Goal: Task Accomplishment & Management: Manage account settings

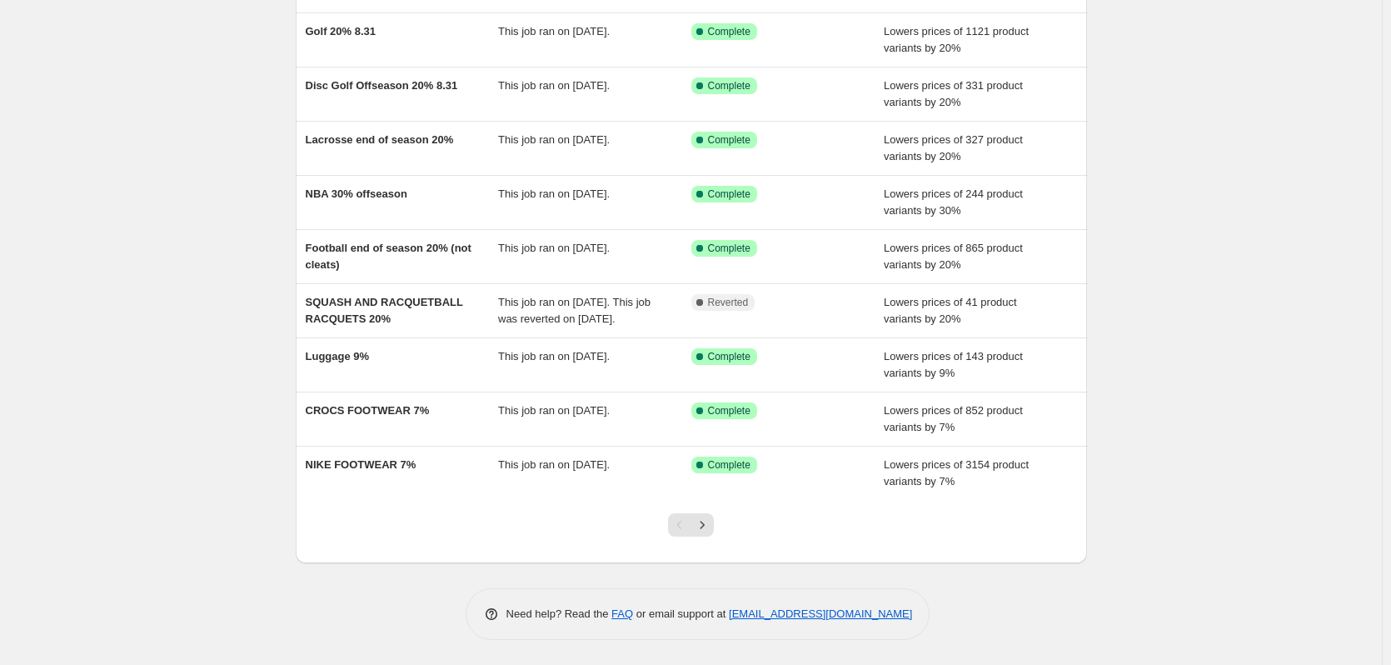
scroll to position [210, 0]
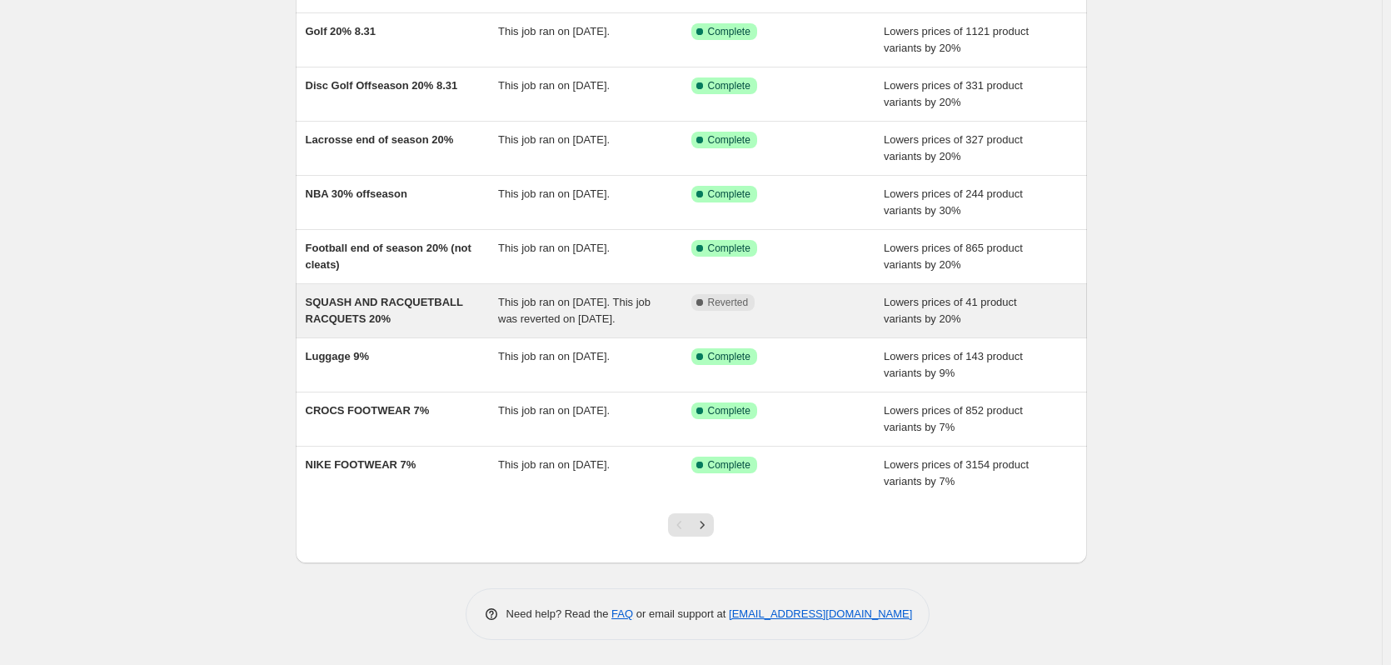
click at [364, 301] on span "SQUASH AND RACQUETBALL RACQUETS 20%" at bounding box center [384, 310] width 157 height 29
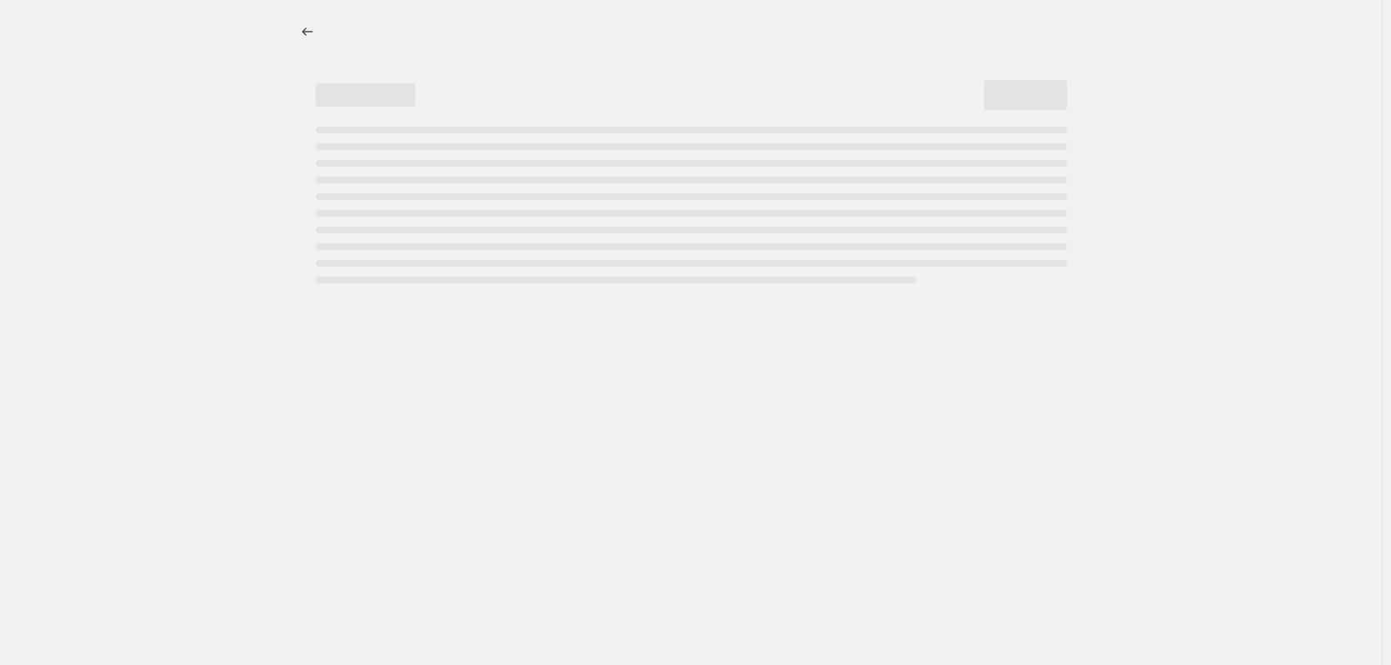
select select "percentage"
select select "collection"
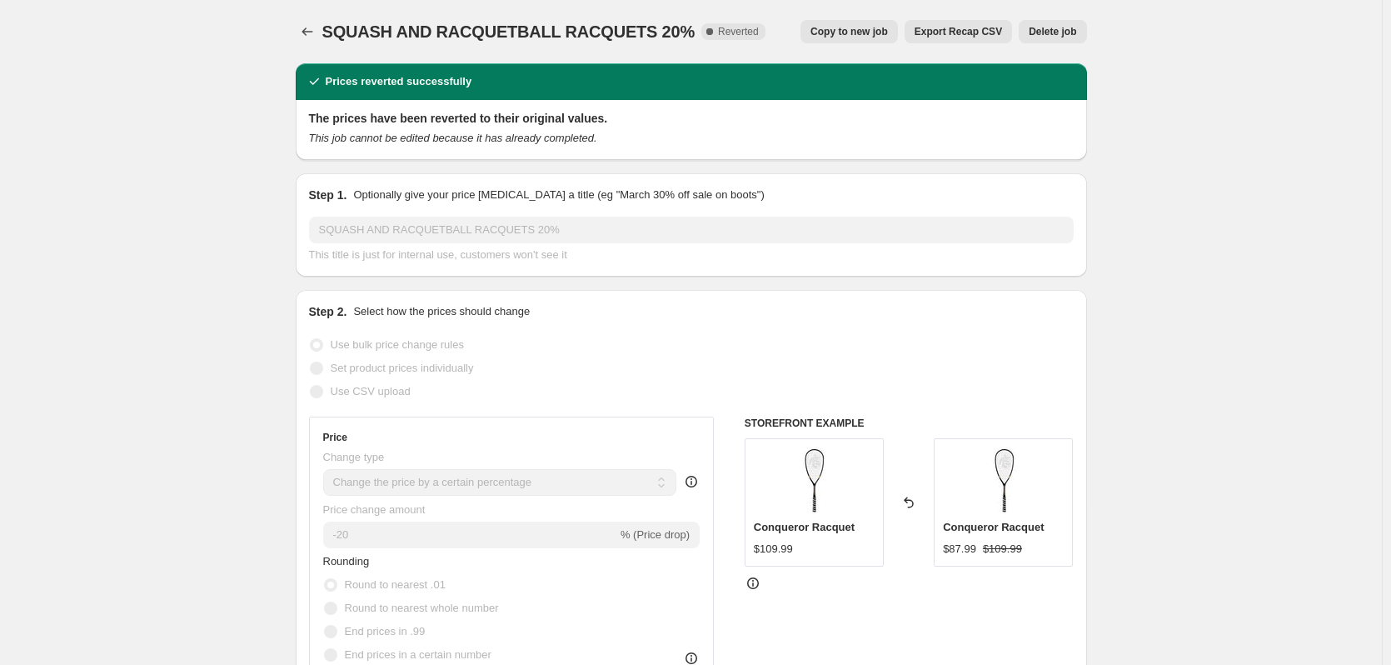
click at [860, 35] on span "Copy to new job" at bounding box center [849, 31] width 77 height 13
select select "percentage"
select select "collection"
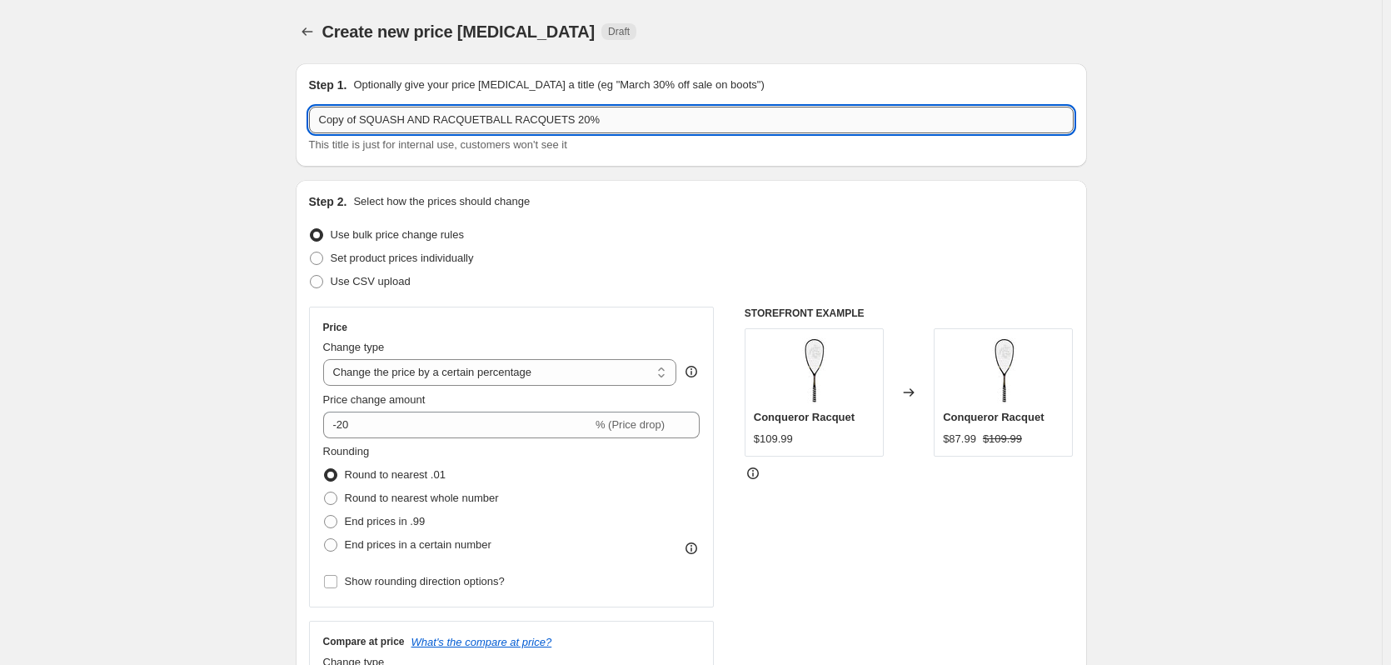
click at [368, 119] on input "Copy of SQUASH AND RACQUETBALL RACQUETS 20%" at bounding box center [691, 120] width 765 height 27
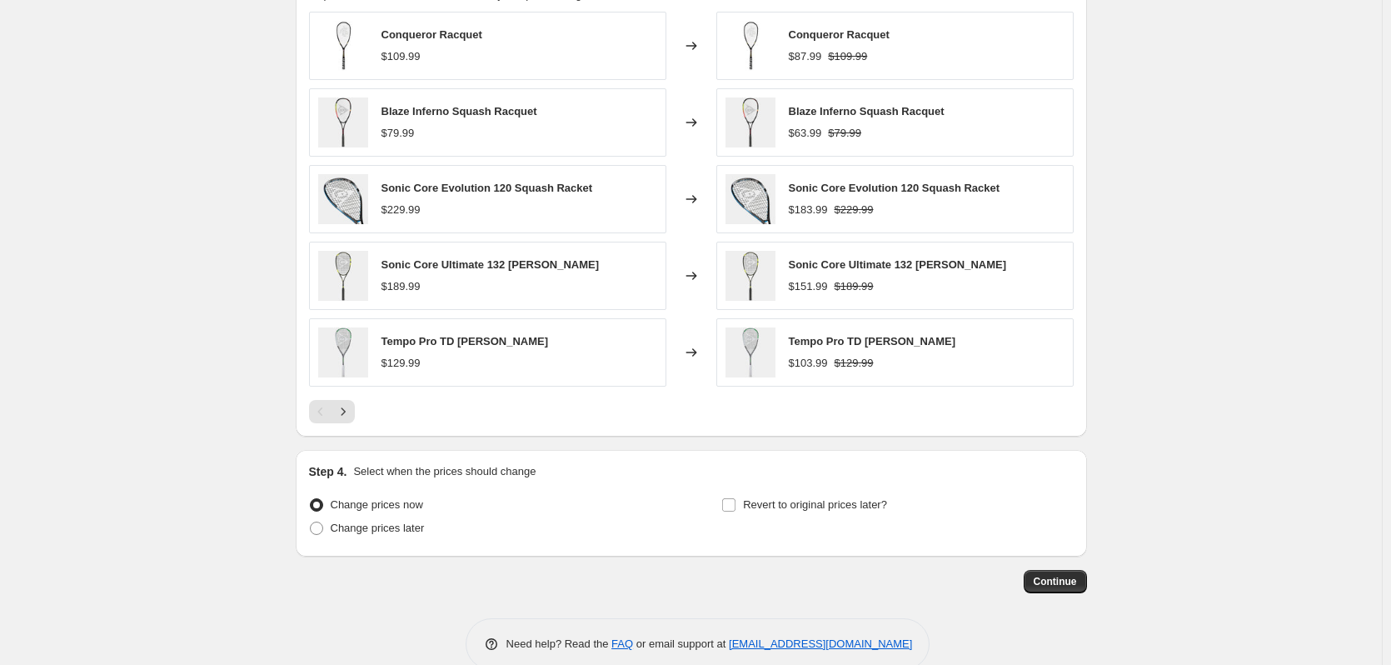
scroll to position [1225, 0]
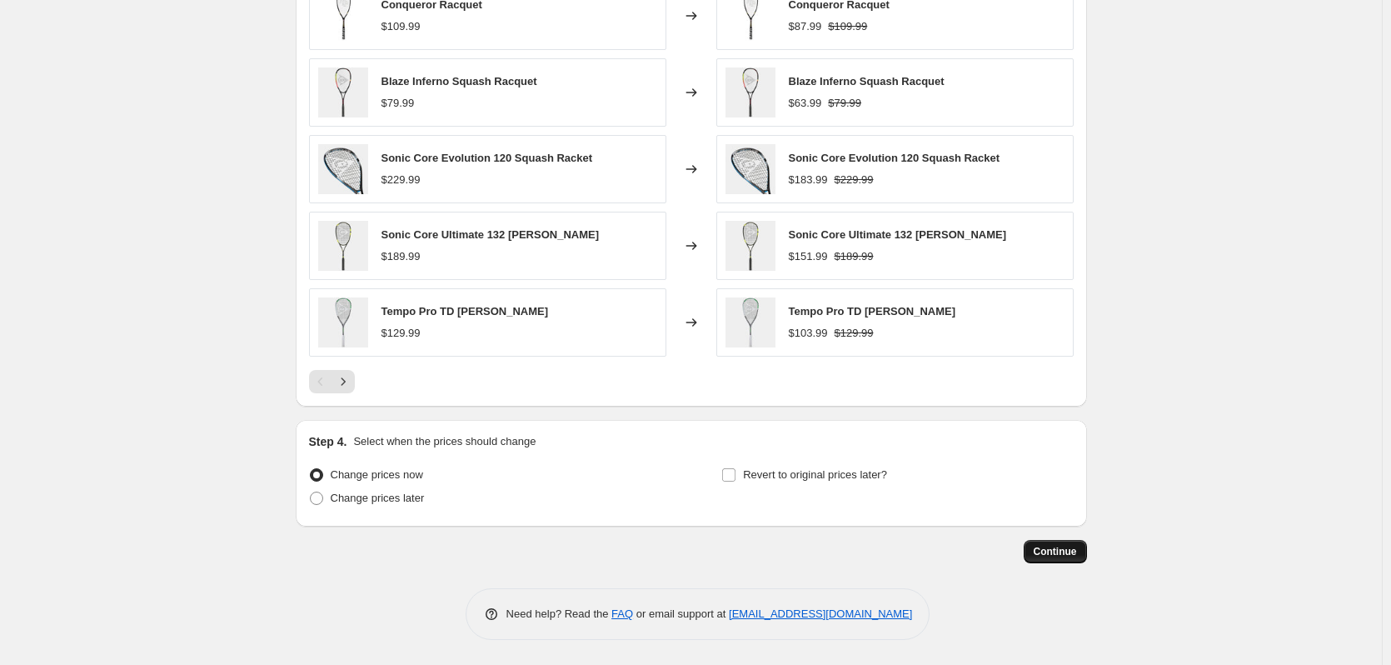
type input "SQUASH AND RACQUETBALL RACQUETS 20%"
click at [1040, 551] on span "Continue" at bounding box center [1055, 551] width 43 height 13
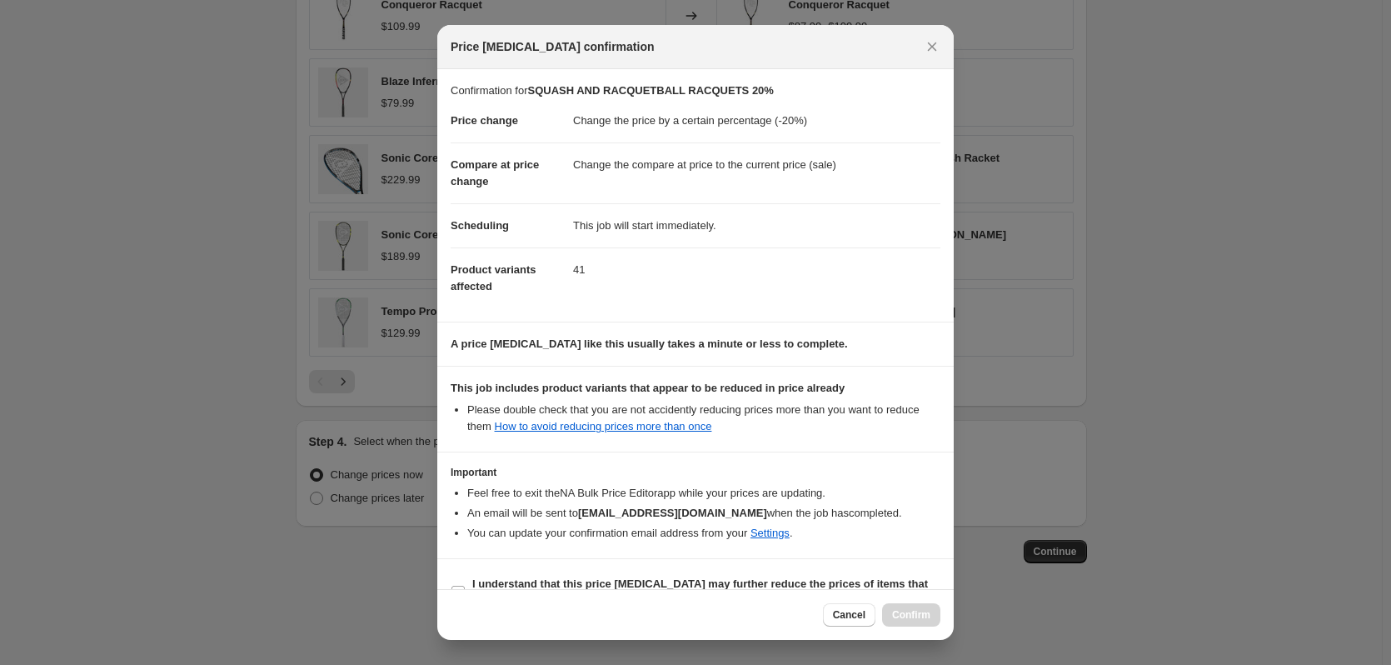
scroll to position [37, 0]
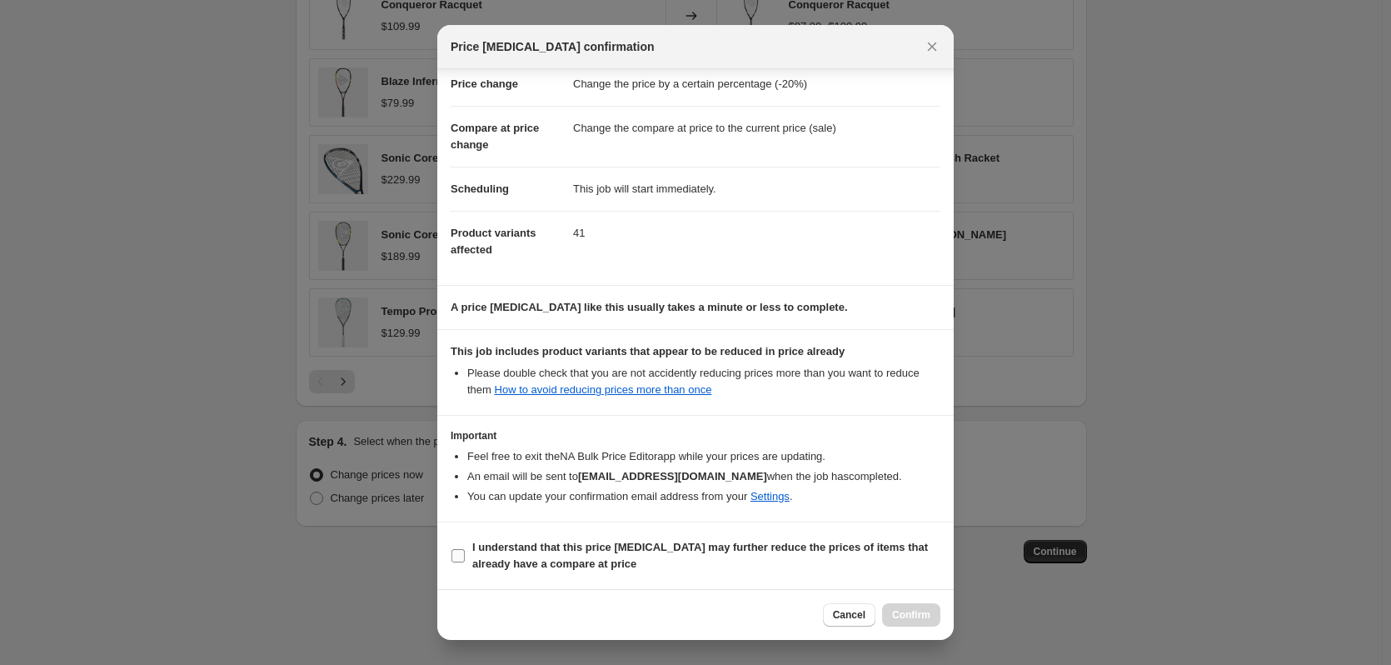
click at [621, 556] on span "I understand that this price [MEDICAL_DATA] may further reduce the prices of it…" at bounding box center [706, 555] width 468 height 33
click at [465, 556] on input "I understand that this price [MEDICAL_DATA] may further reduce the prices of it…" at bounding box center [458, 555] width 13 height 13
checkbox input "true"
click at [896, 617] on span "Confirm" at bounding box center [911, 614] width 38 height 13
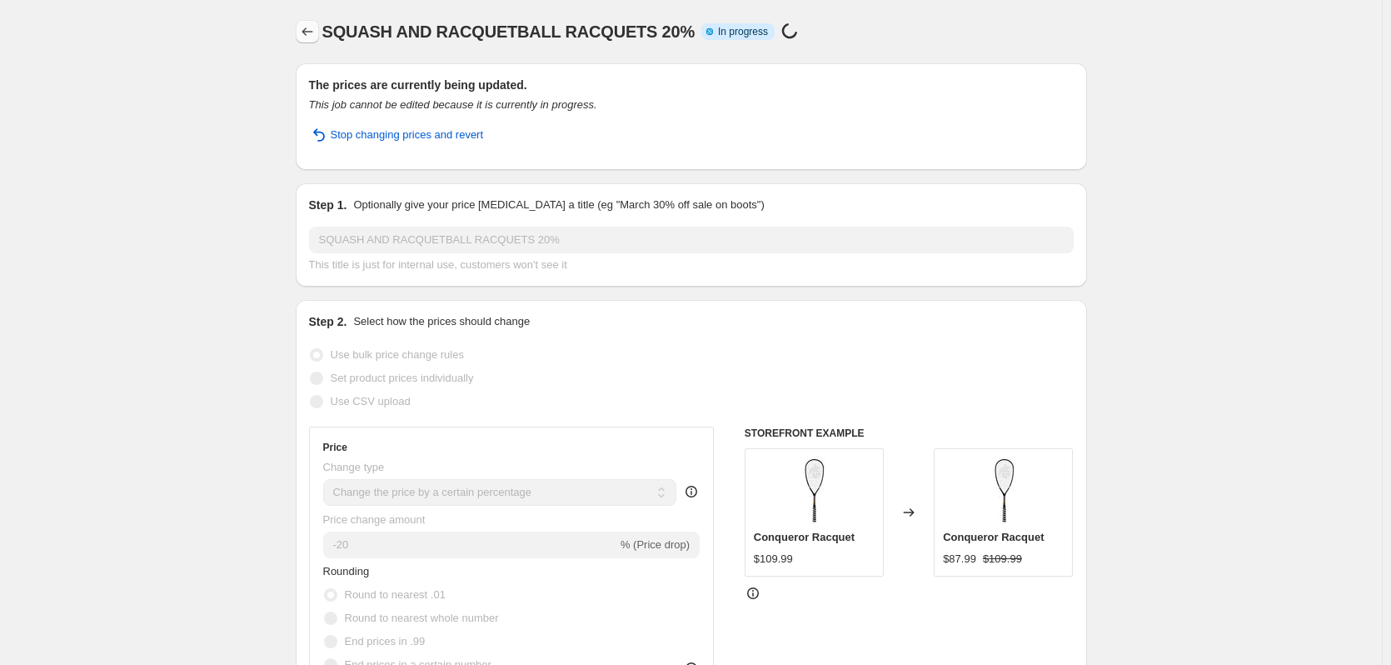
click at [316, 38] on icon "Price change jobs" at bounding box center [307, 31] width 17 height 17
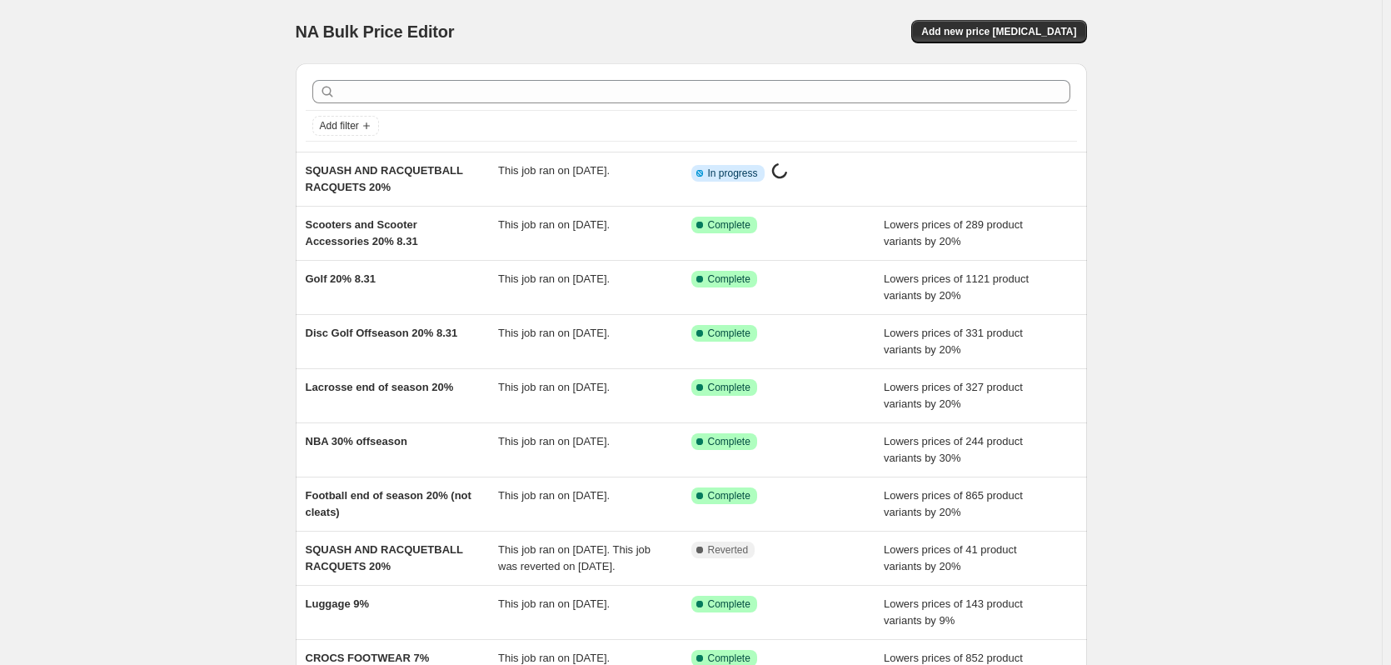
scroll to position [210, 0]
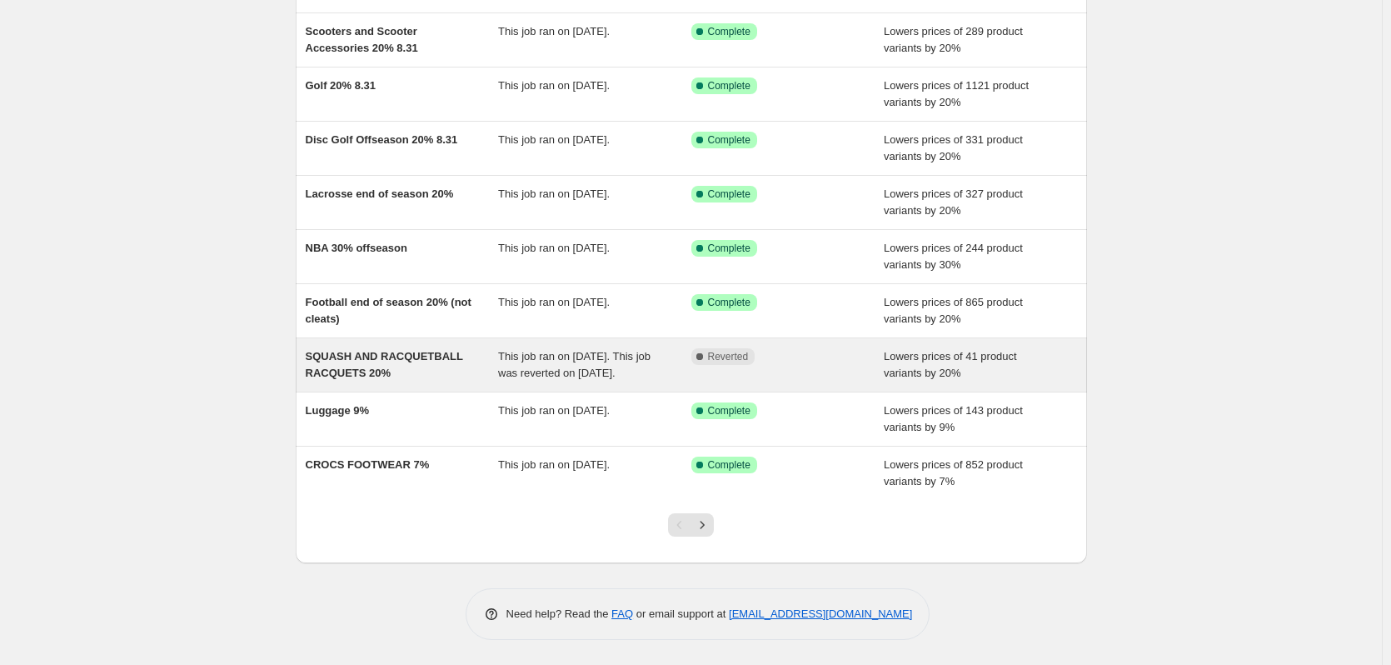
click at [332, 352] on span "SQUASH AND RACQUETBALL RACQUETS 20%" at bounding box center [384, 364] width 157 height 29
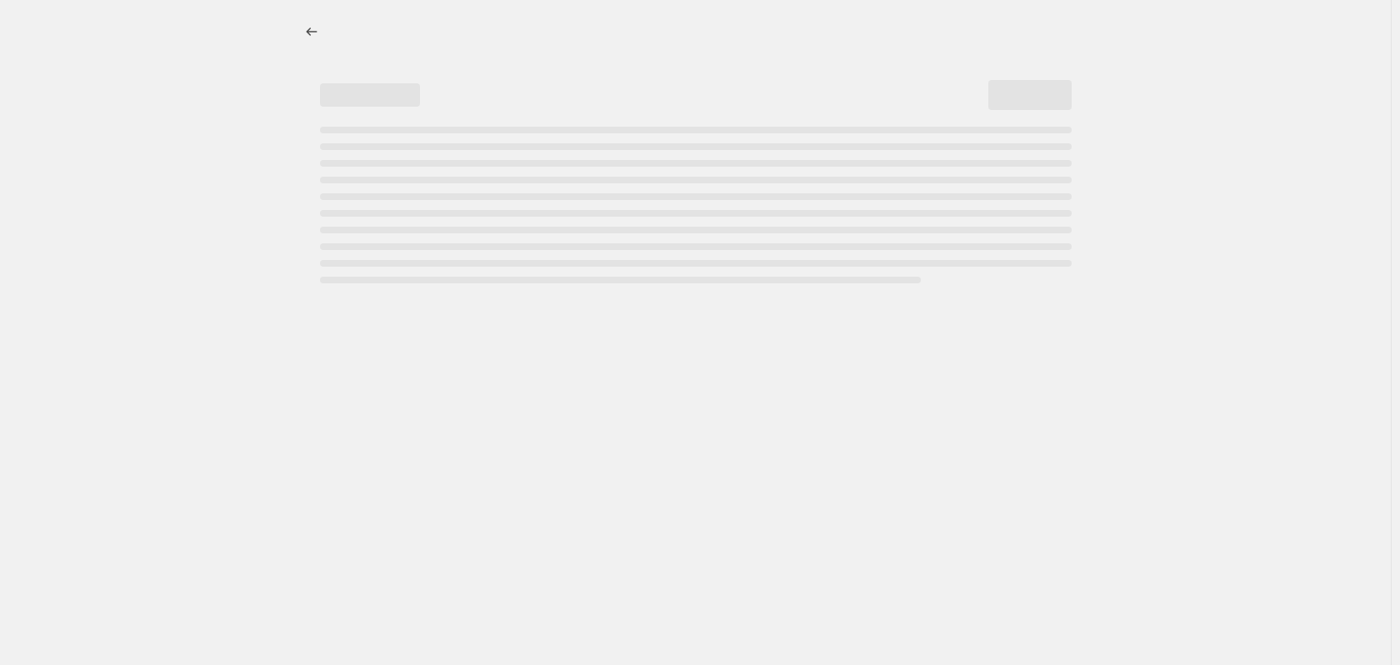
select select "percentage"
select select "collection"
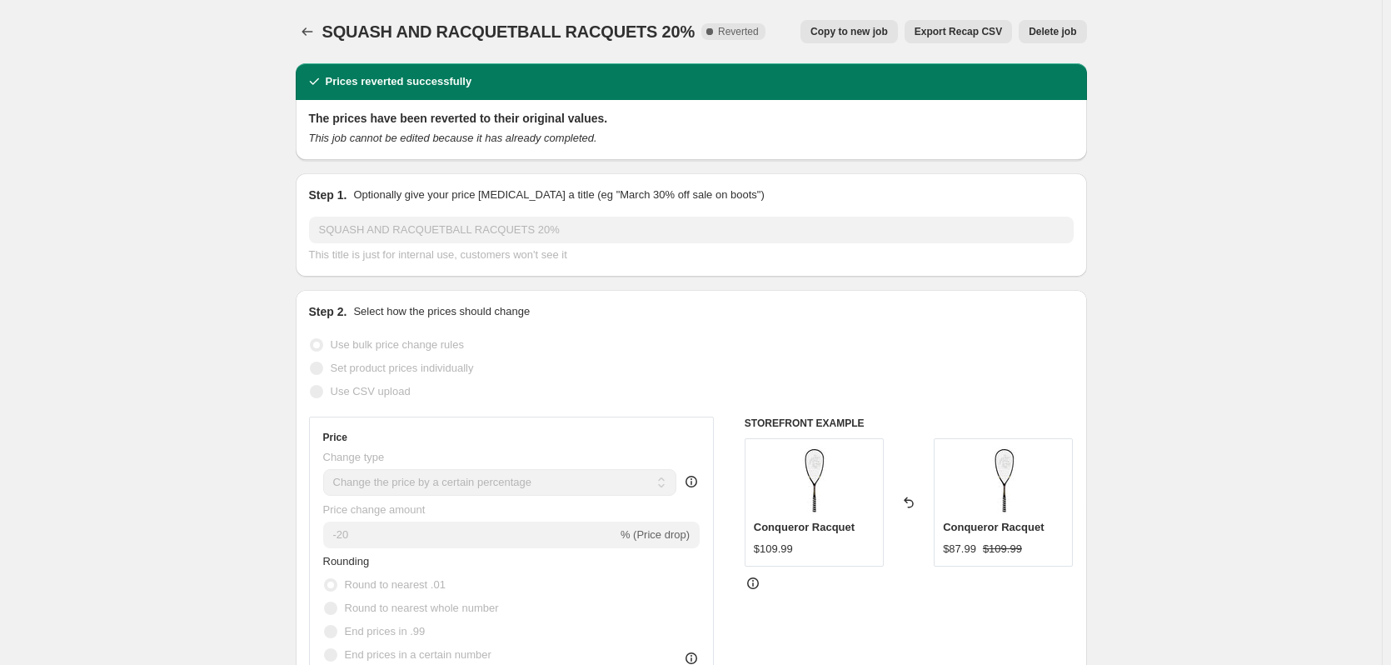
click at [1061, 32] on span "Delete job" at bounding box center [1052, 31] width 47 height 13
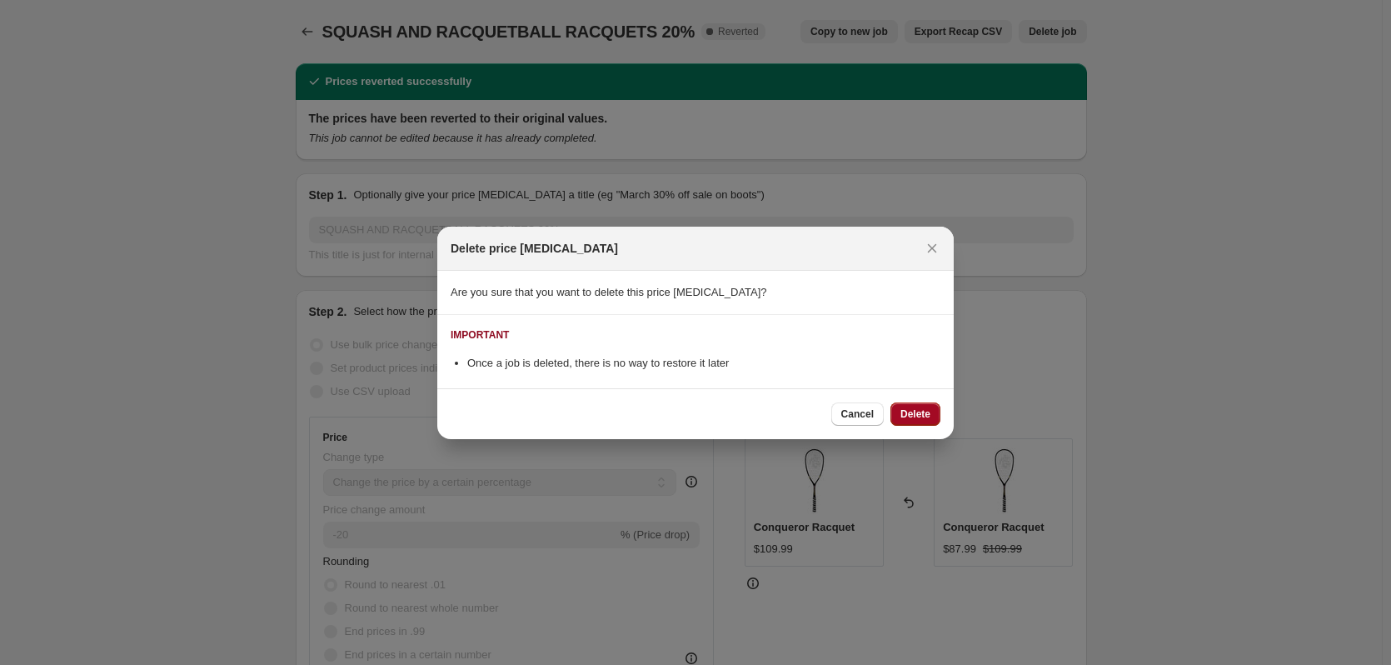
click at [909, 403] on button "Delete" at bounding box center [916, 413] width 50 height 23
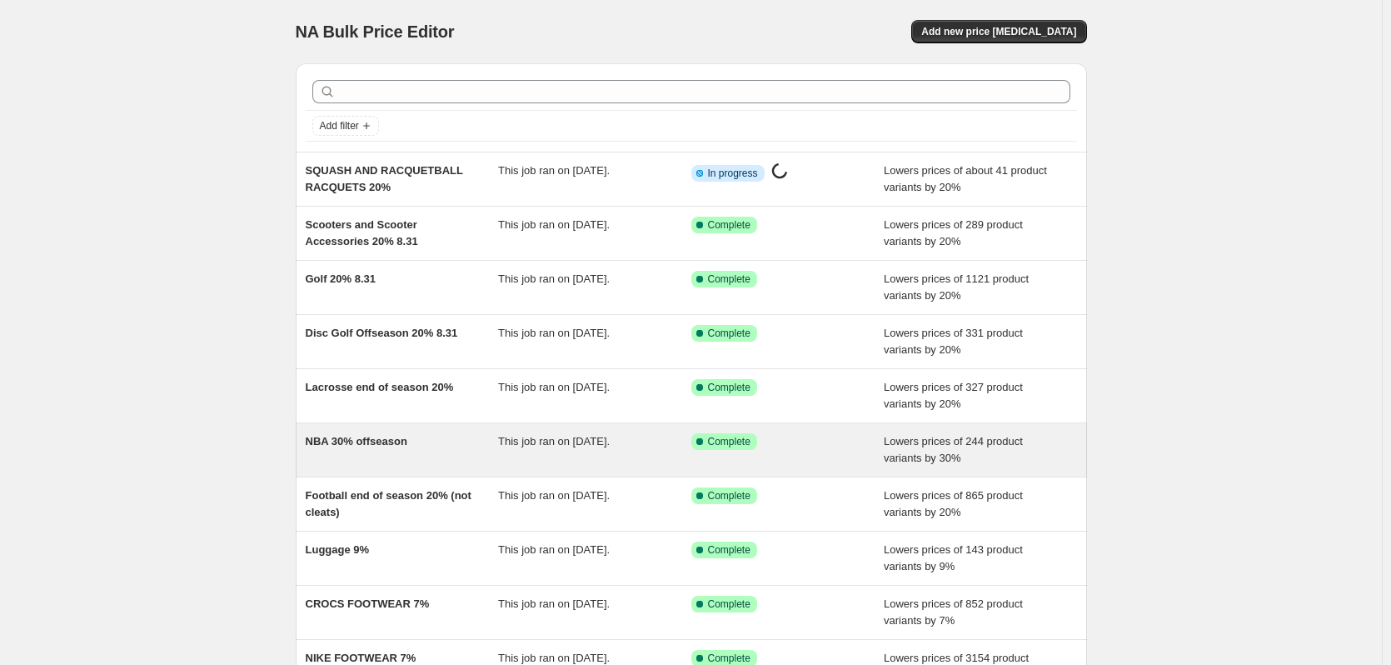
scroll to position [193, 0]
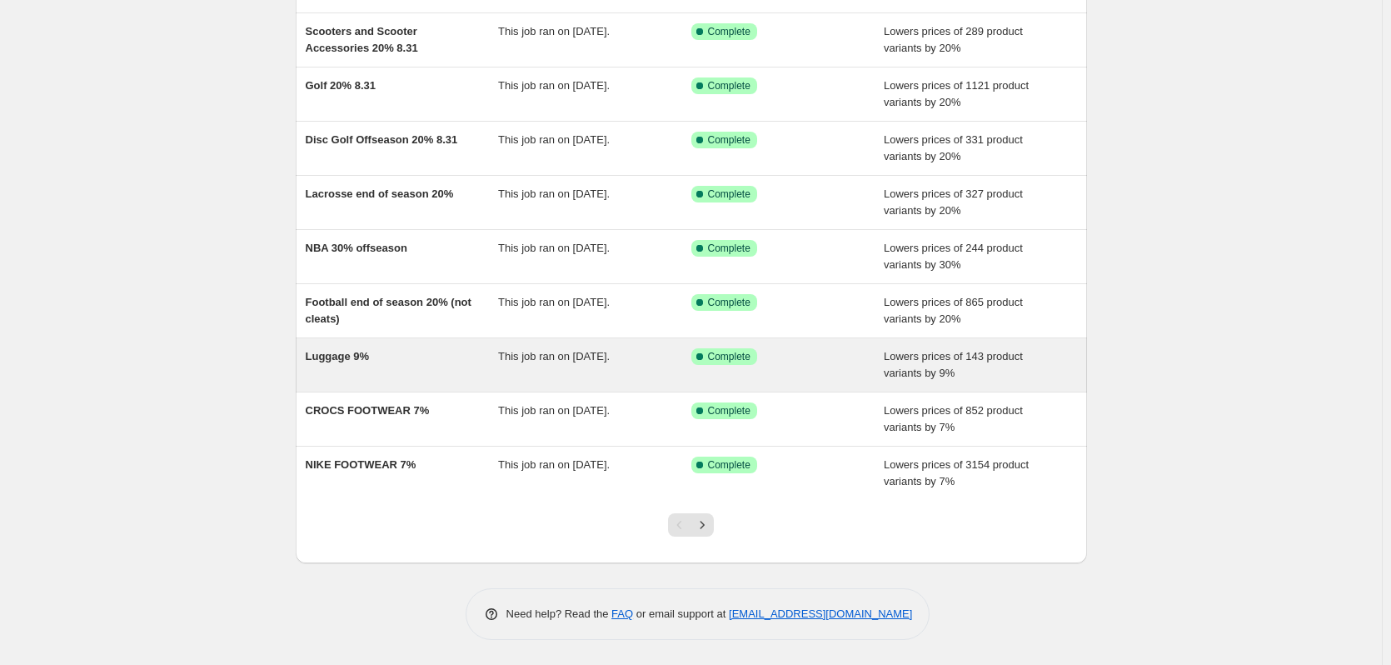
click at [486, 377] on div "Luggage 9%" at bounding box center [402, 364] width 193 height 33
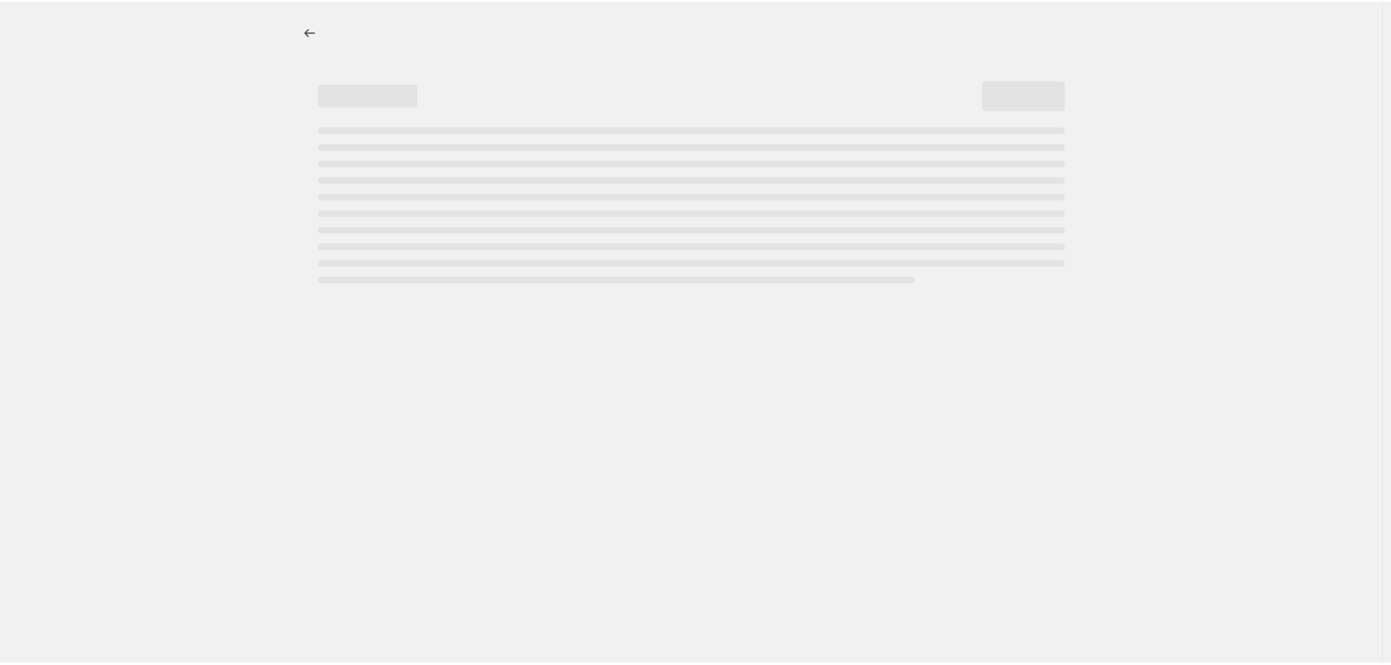
select select "percentage"
select select "collection"
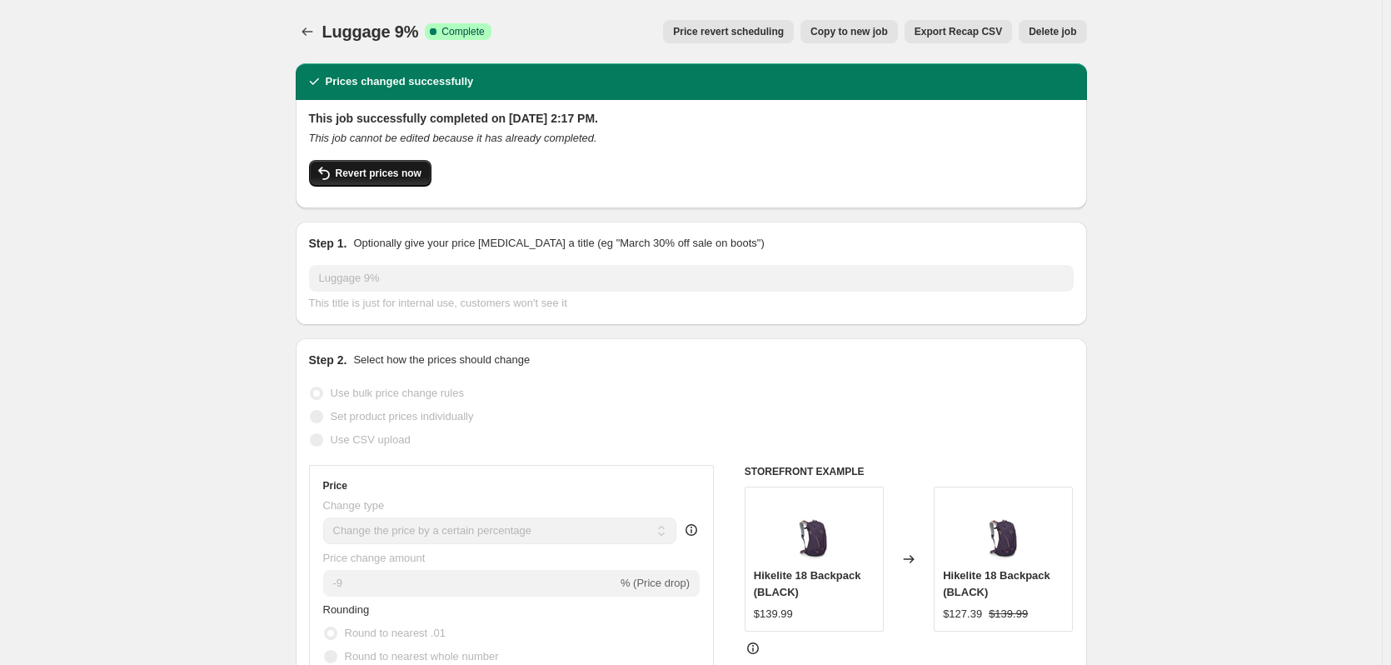
click at [418, 172] on span "Revert prices now" at bounding box center [379, 173] width 86 height 13
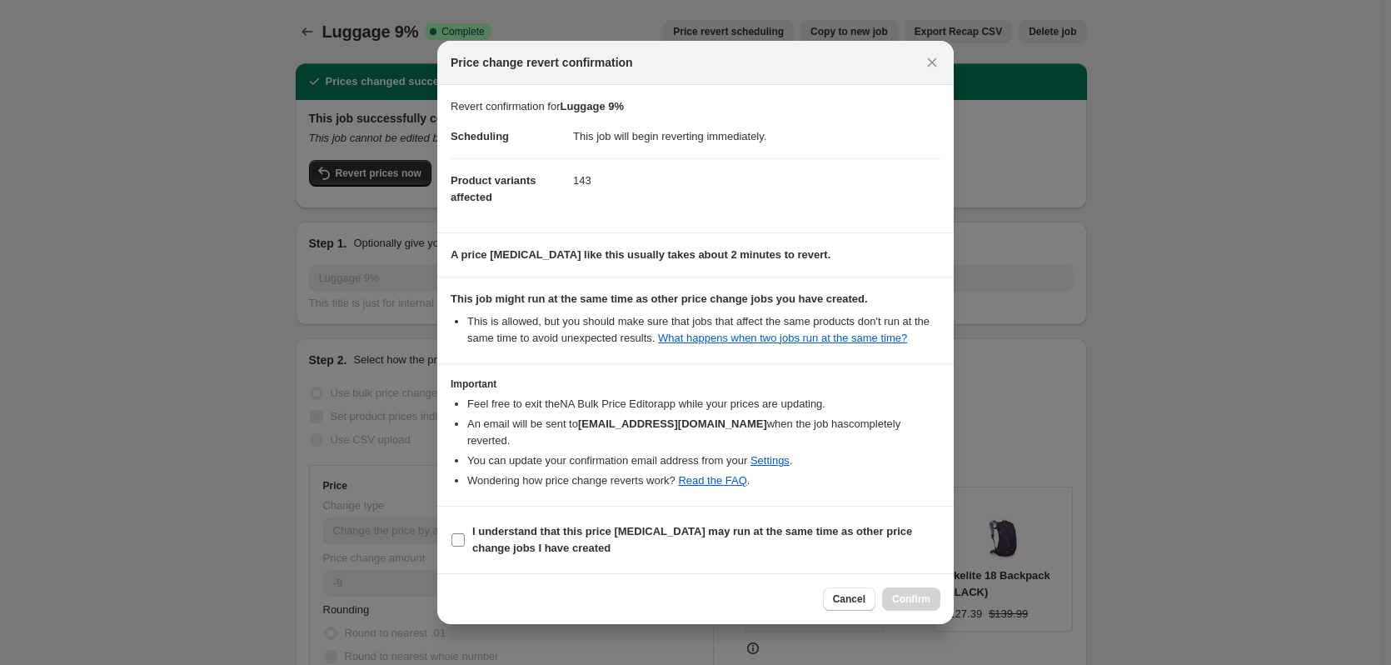
click at [456, 541] on input "I understand that this price [MEDICAL_DATA] may run at the same time as other p…" at bounding box center [458, 539] width 13 height 13
checkbox input "true"
click at [907, 593] on span "Confirm" at bounding box center [911, 598] width 38 height 13
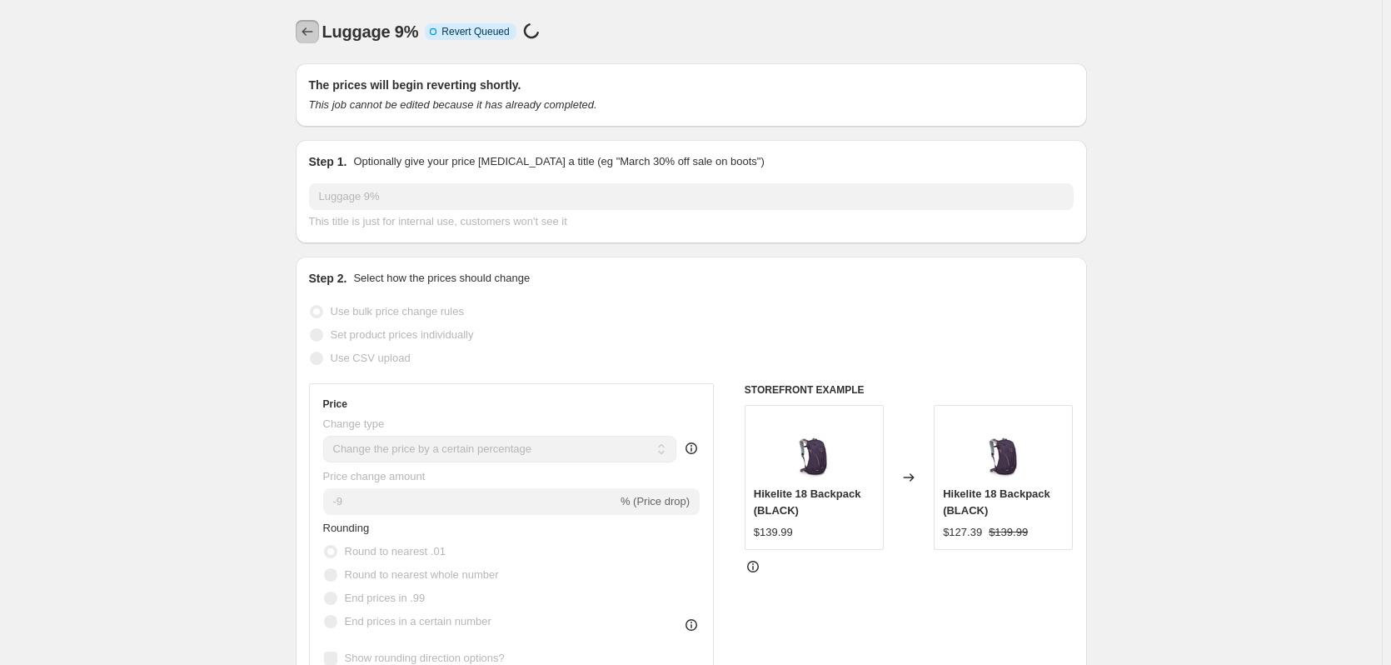
click at [314, 33] on icon "Price change jobs" at bounding box center [307, 31] width 17 height 17
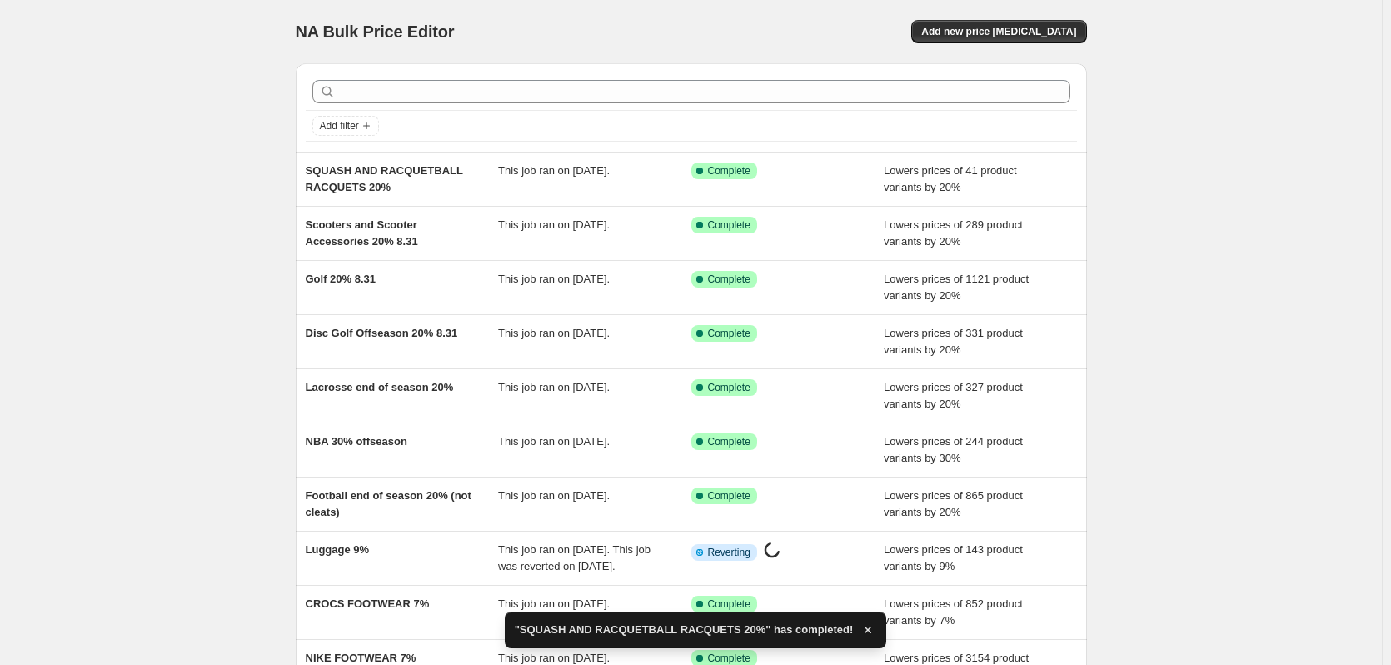
scroll to position [210, 0]
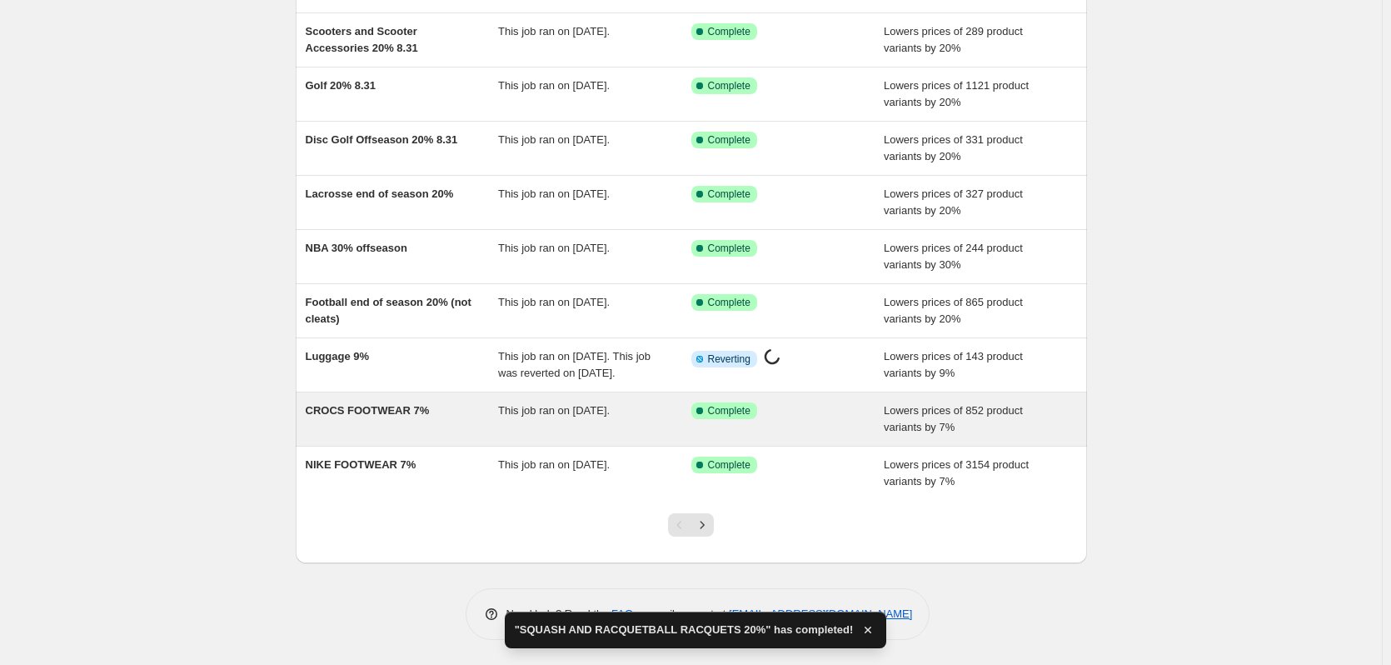
click at [361, 410] on span "CROCS FOOTWEAR 7%" at bounding box center [368, 410] width 124 height 12
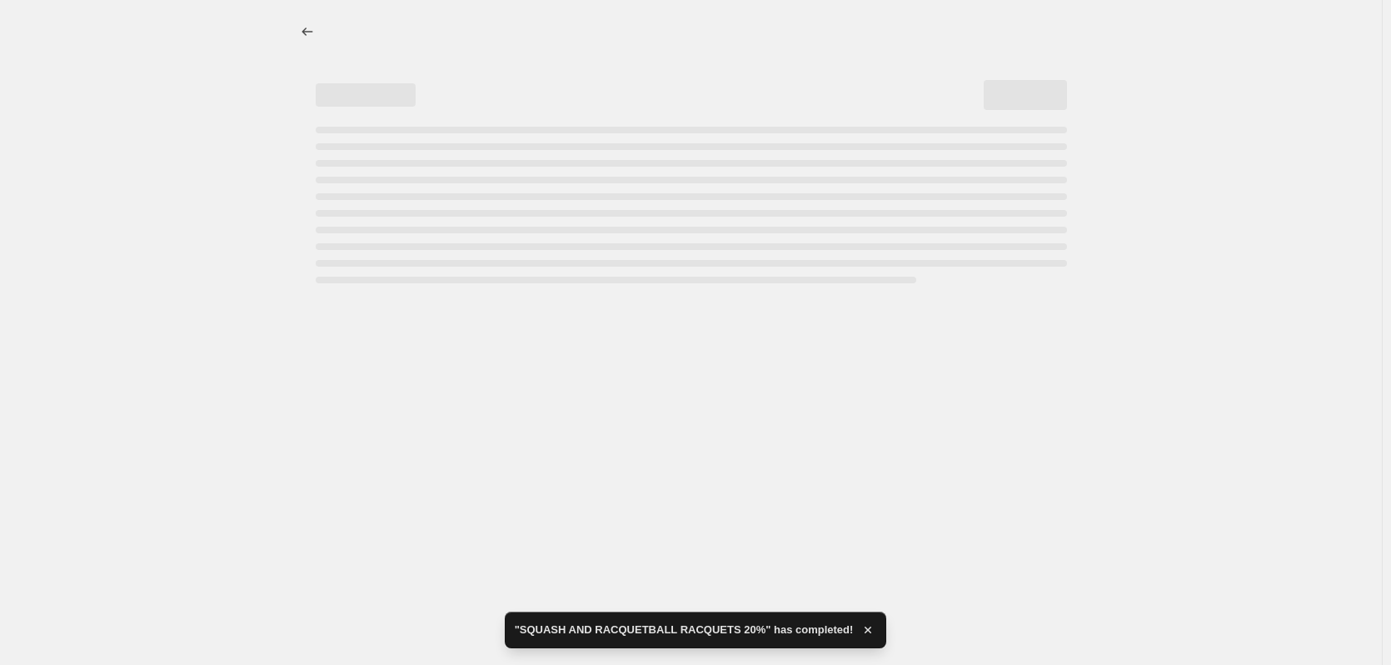
select select "percentage"
select select "collection"
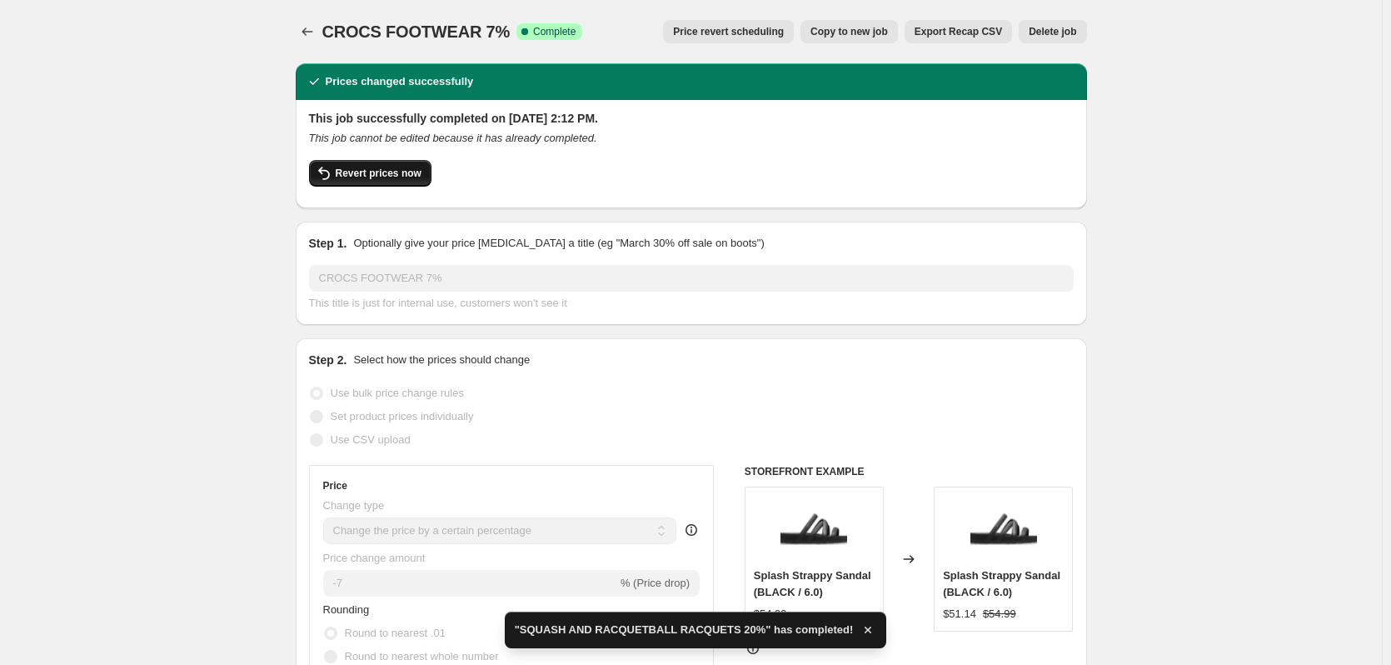
click at [369, 186] on button "Revert prices now" at bounding box center [370, 173] width 122 height 27
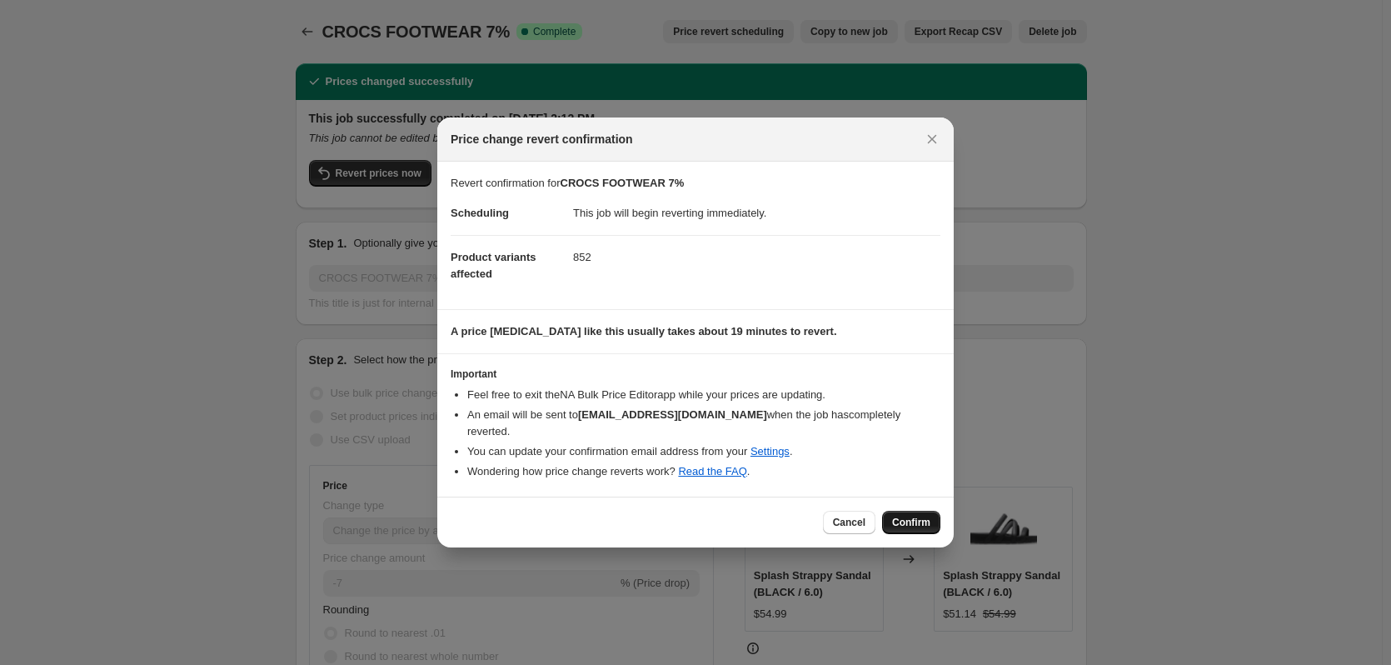
click at [898, 518] on span "Confirm" at bounding box center [911, 522] width 38 height 13
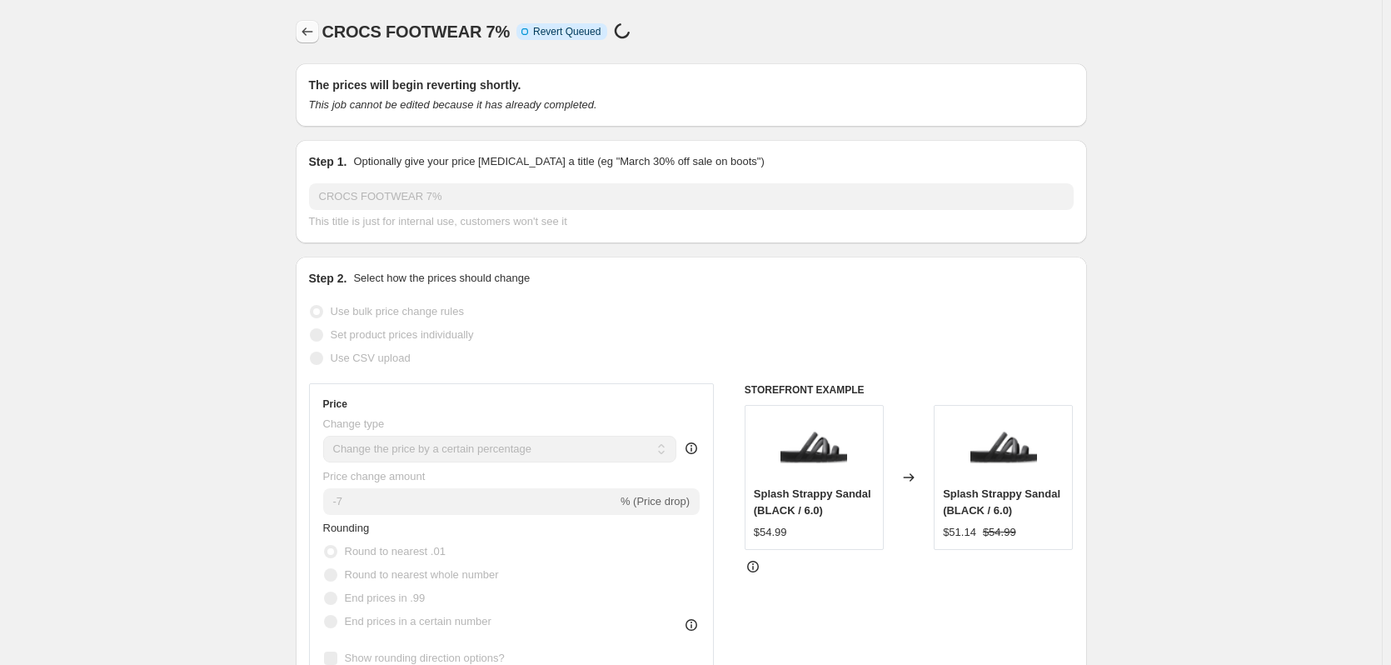
click at [315, 34] on icon "Price change jobs" at bounding box center [307, 31] width 17 height 17
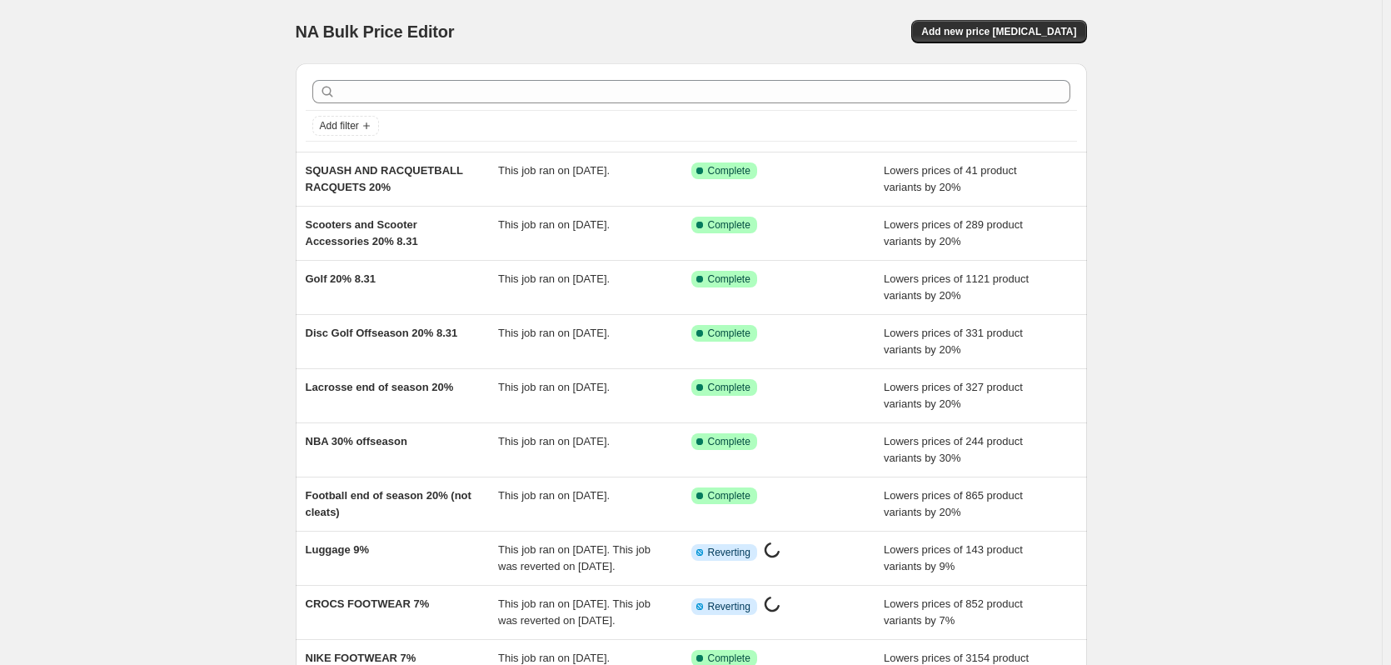
scroll to position [227, 0]
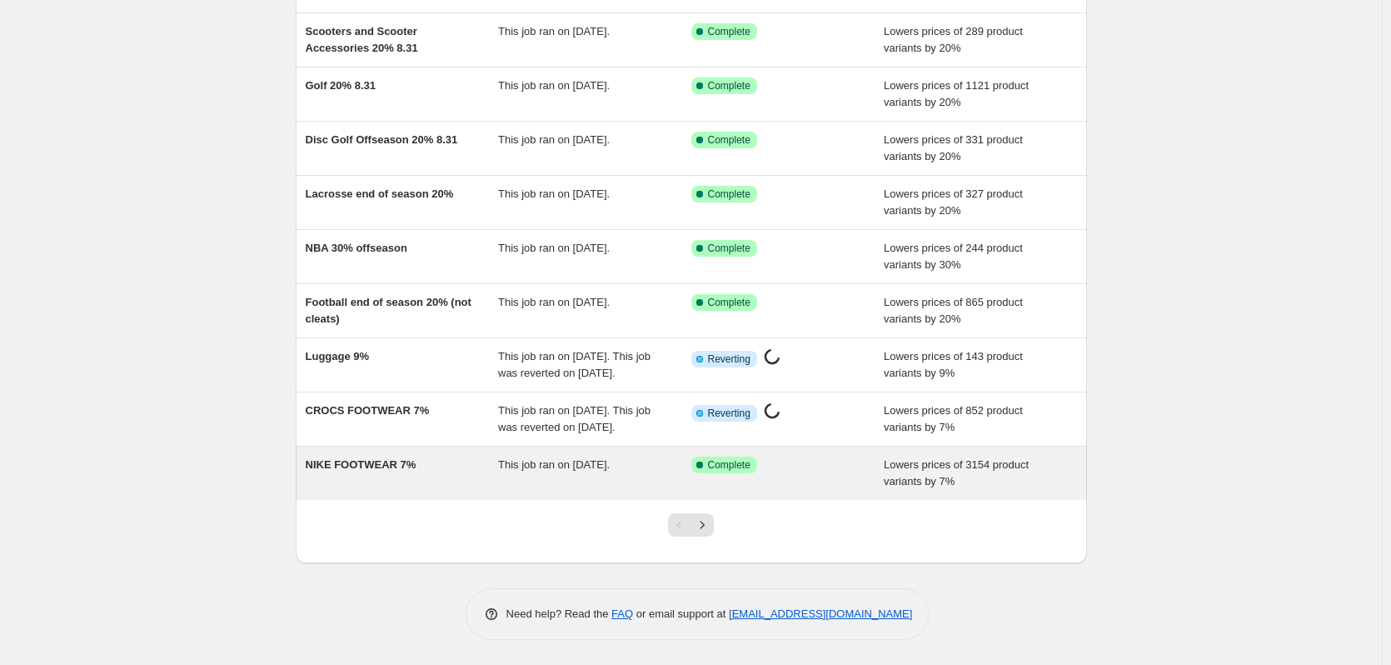
click at [352, 455] on div "NIKE FOOTWEAR 7% This job ran on [DATE]. Success Complete Complete Lowers price…" at bounding box center [691, 473] width 791 height 53
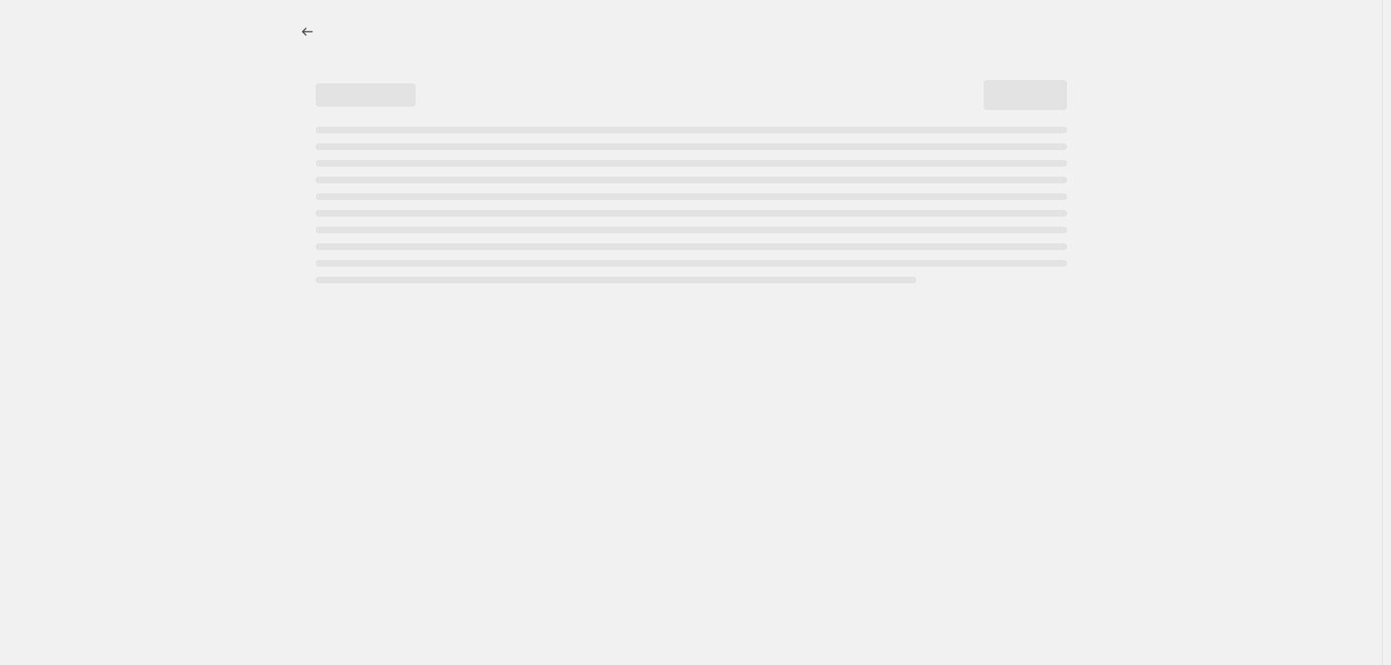
select select "percentage"
select select "collection"
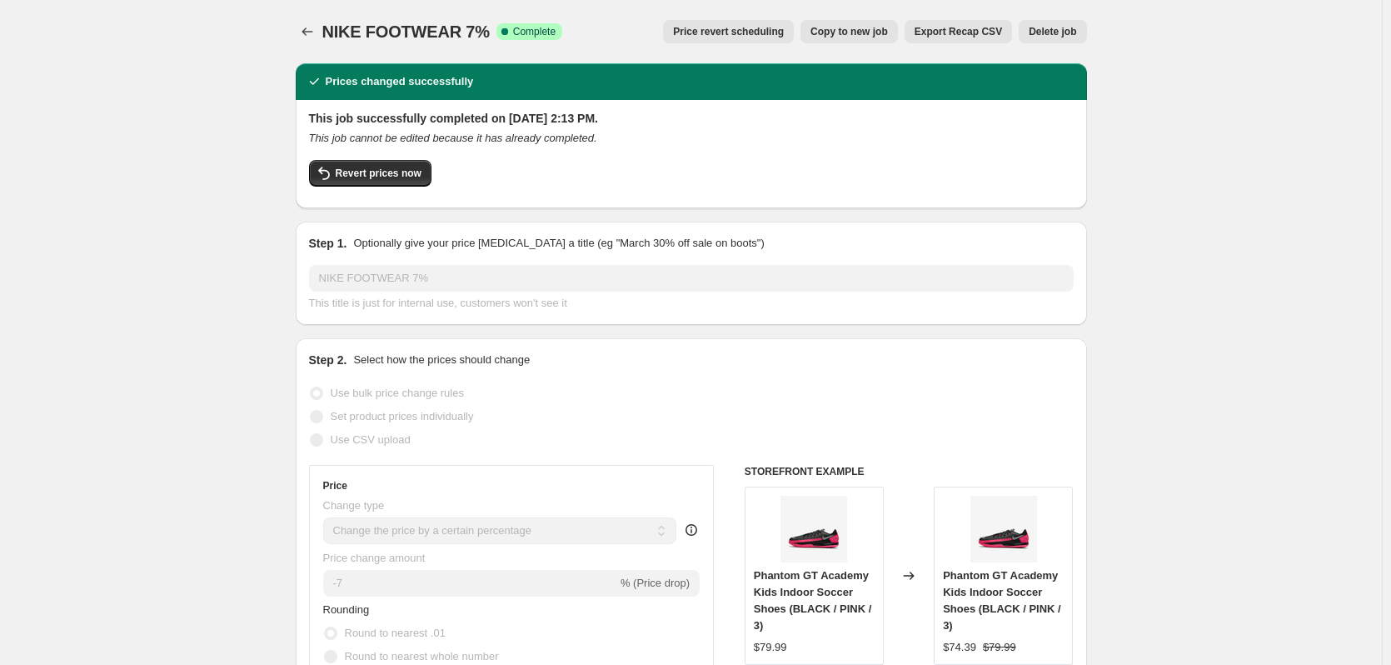
click at [379, 187] on div "Revert prices now" at bounding box center [691, 177] width 765 height 35
click at [374, 179] on span "Revert prices now" at bounding box center [379, 173] width 86 height 13
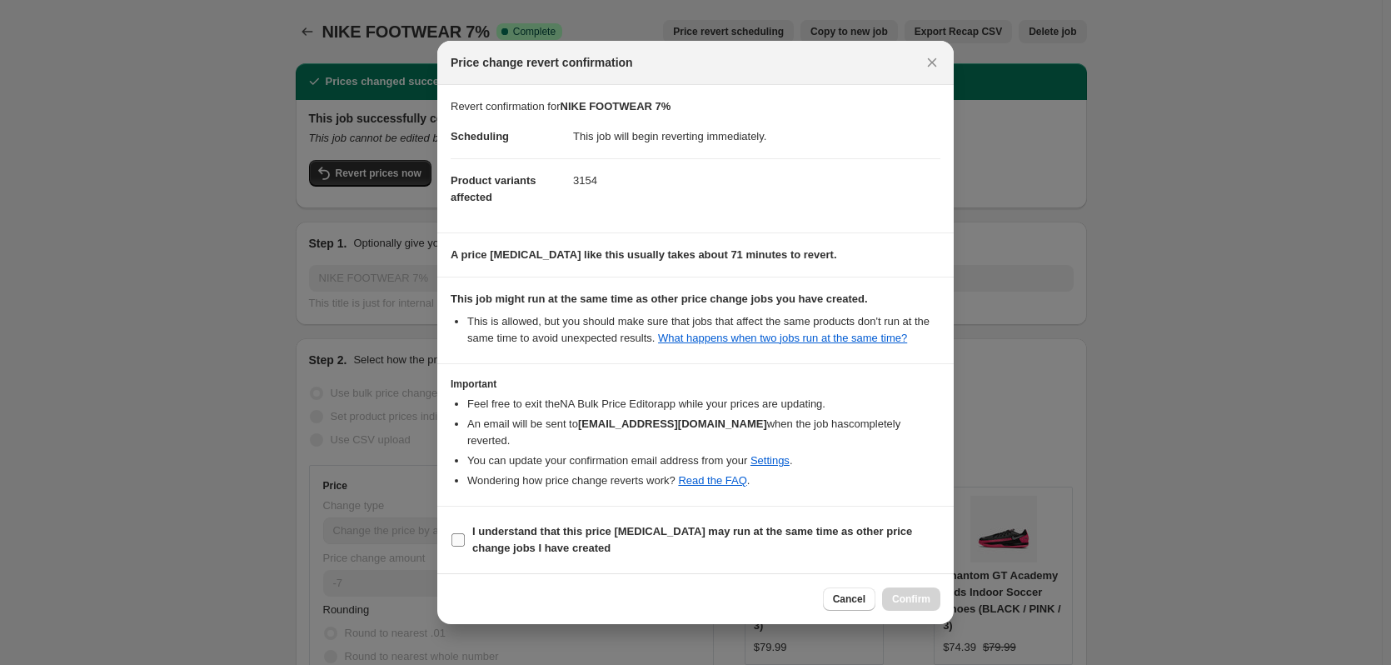
click at [836, 528] on b "I understand that this price [MEDICAL_DATA] may run at the same time as other p…" at bounding box center [692, 539] width 440 height 29
click at [465, 533] on input "I understand that this price [MEDICAL_DATA] may run at the same time as other p…" at bounding box center [458, 539] width 13 height 13
checkbox input "true"
click at [892, 594] on span "Confirm" at bounding box center [911, 598] width 38 height 13
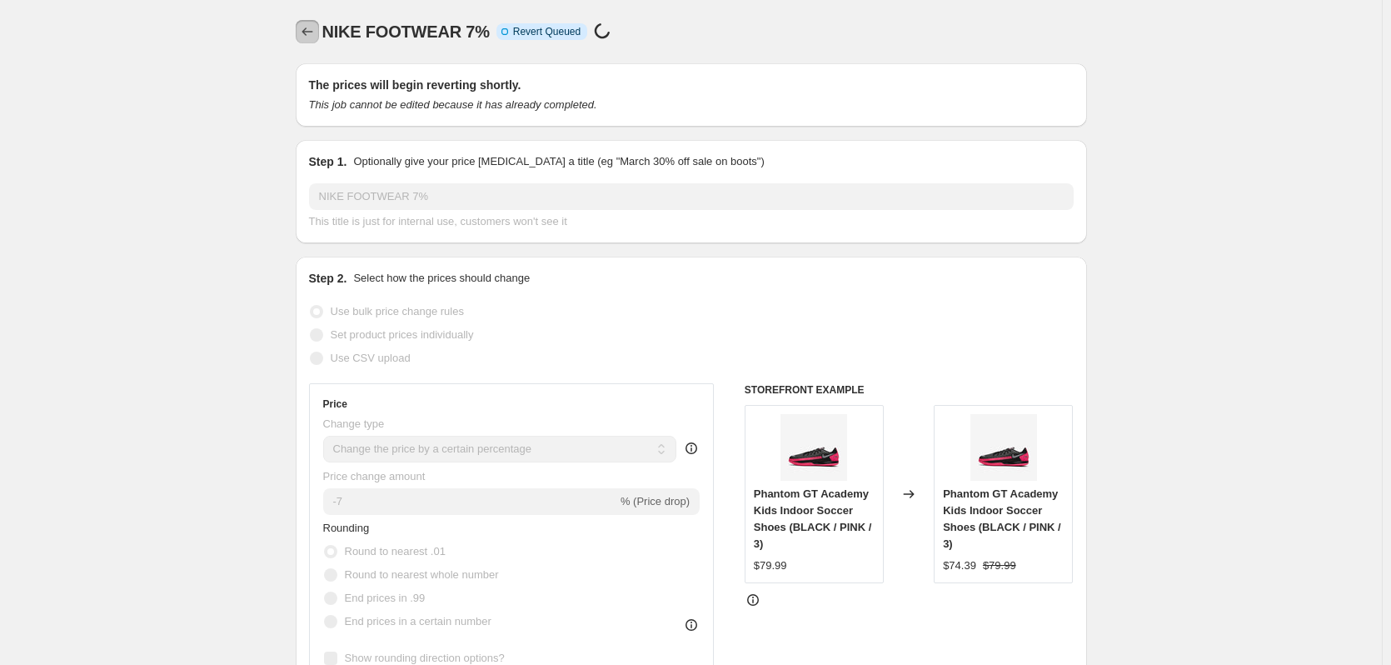
click at [316, 34] on icon "Price change jobs" at bounding box center [307, 31] width 17 height 17
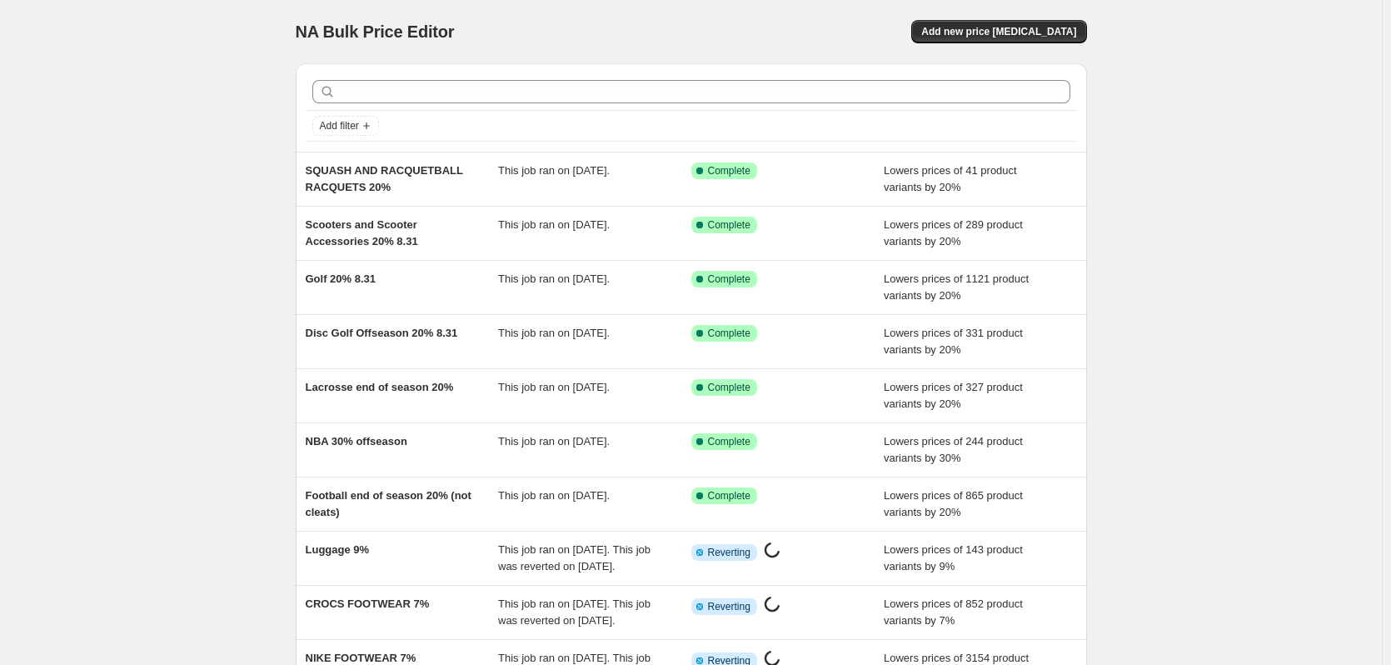
scroll to position [243, 0]
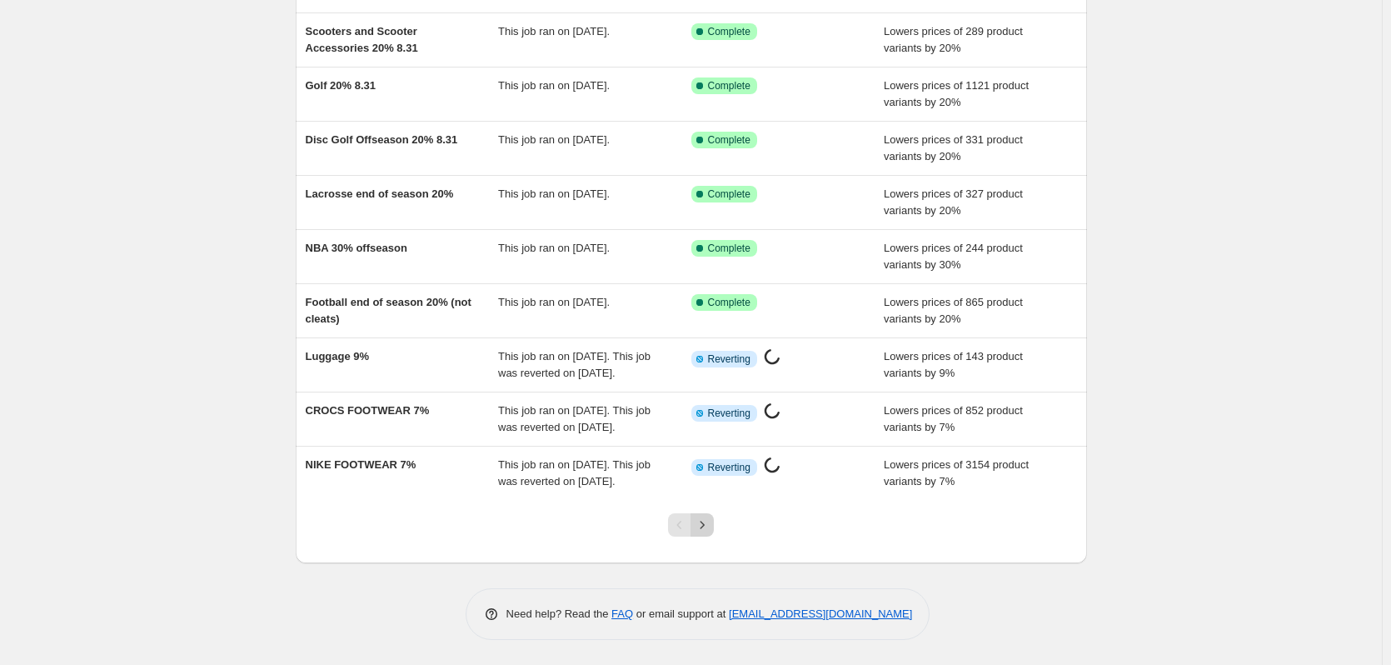
click at [710, 532] on icon "Next" at bounding box center [702, 525] width 17 height 17
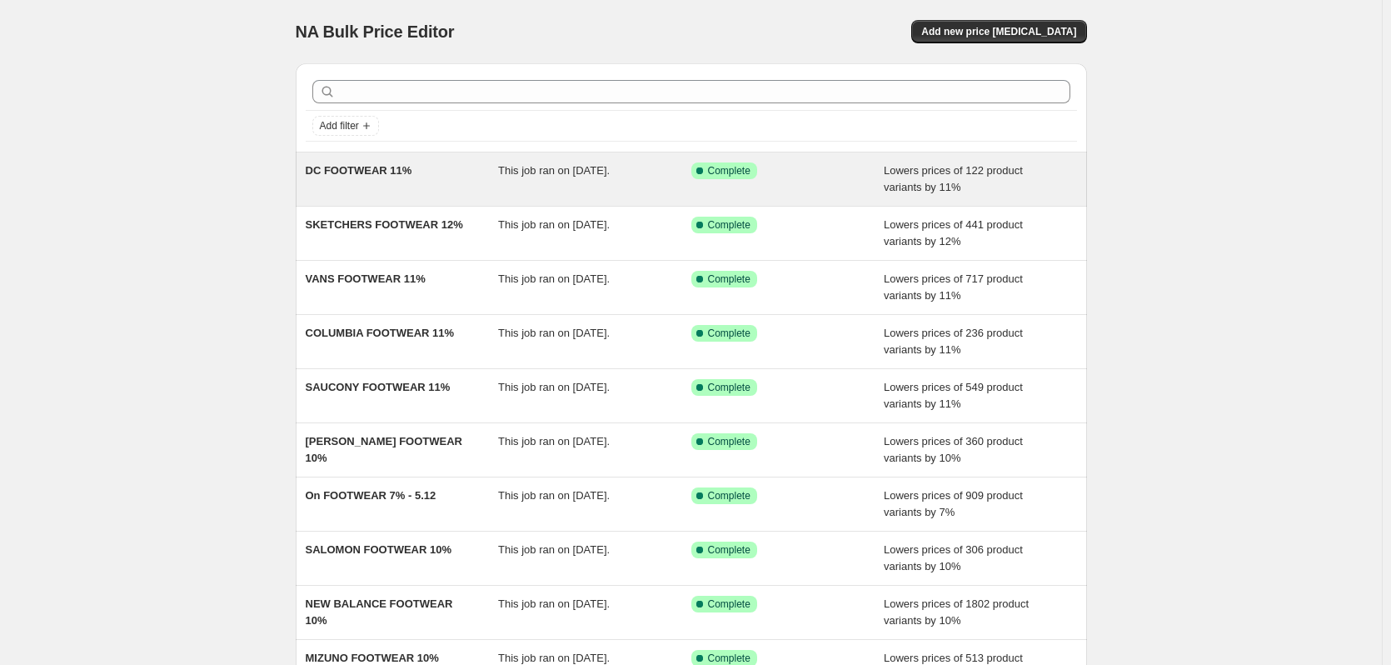
click at [405, 181] on div "DC FOOTWEAR 11%" at bounding box center [402, 178] width 193 height 33
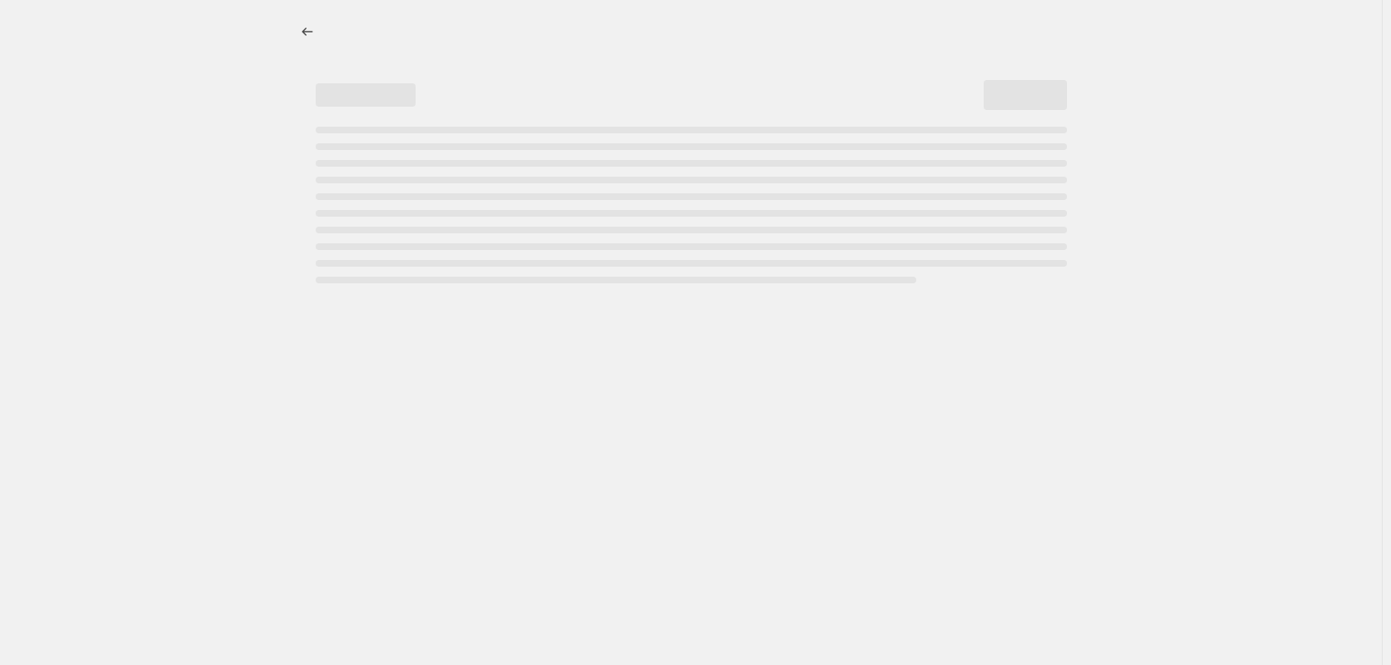
select select "percentage"
select select "collection"
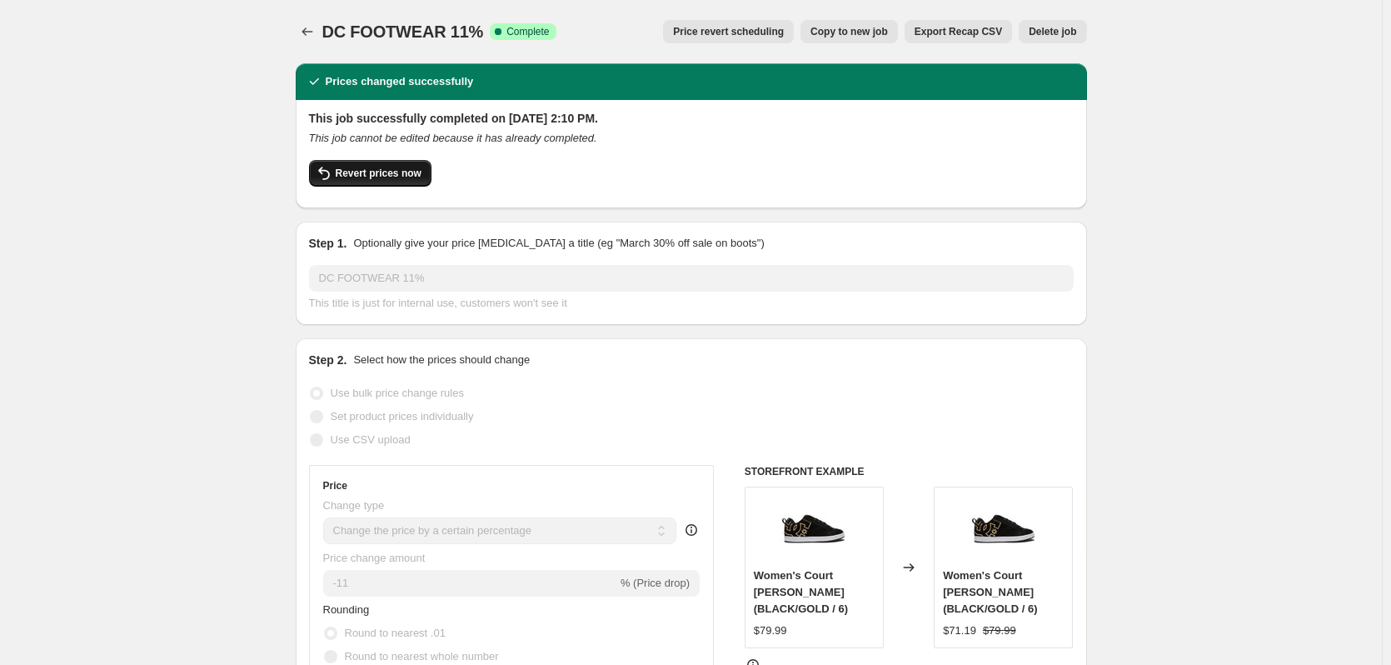
click at [344, 186] on button "Revert prices now" at bounding box center [370, 173] width 122 height 27
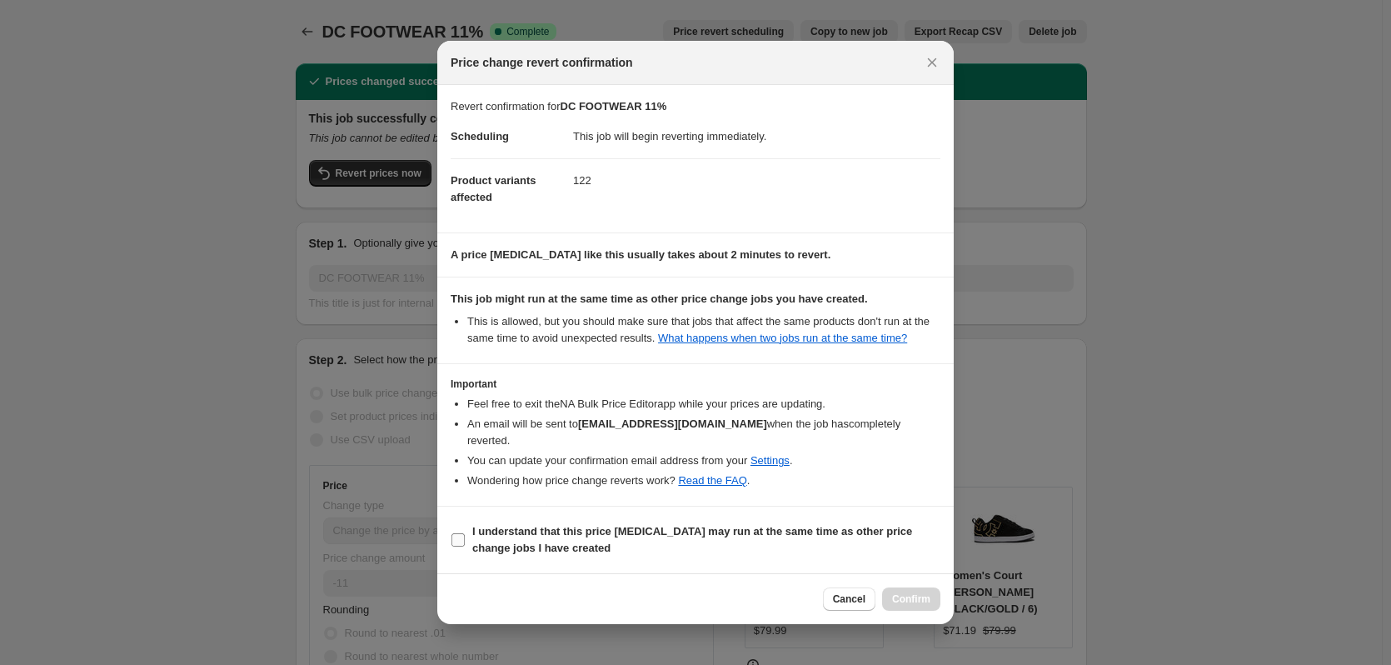
click at [516, 527] on b "I understand that this price [MEDICAL_DATA] may run at the same time as other p…" at bounding box center [692, 539] width 440 height 29
click at [465, 533] on input "I understand that this price [MEDICAL_DATA] may run at the same time as other p…" at bounding box center [458, 539] width 13 height 13
checkbox input "true"
click at [886, 595] on button "Confirm" at bounding box center [911, 598] width 58 height 23
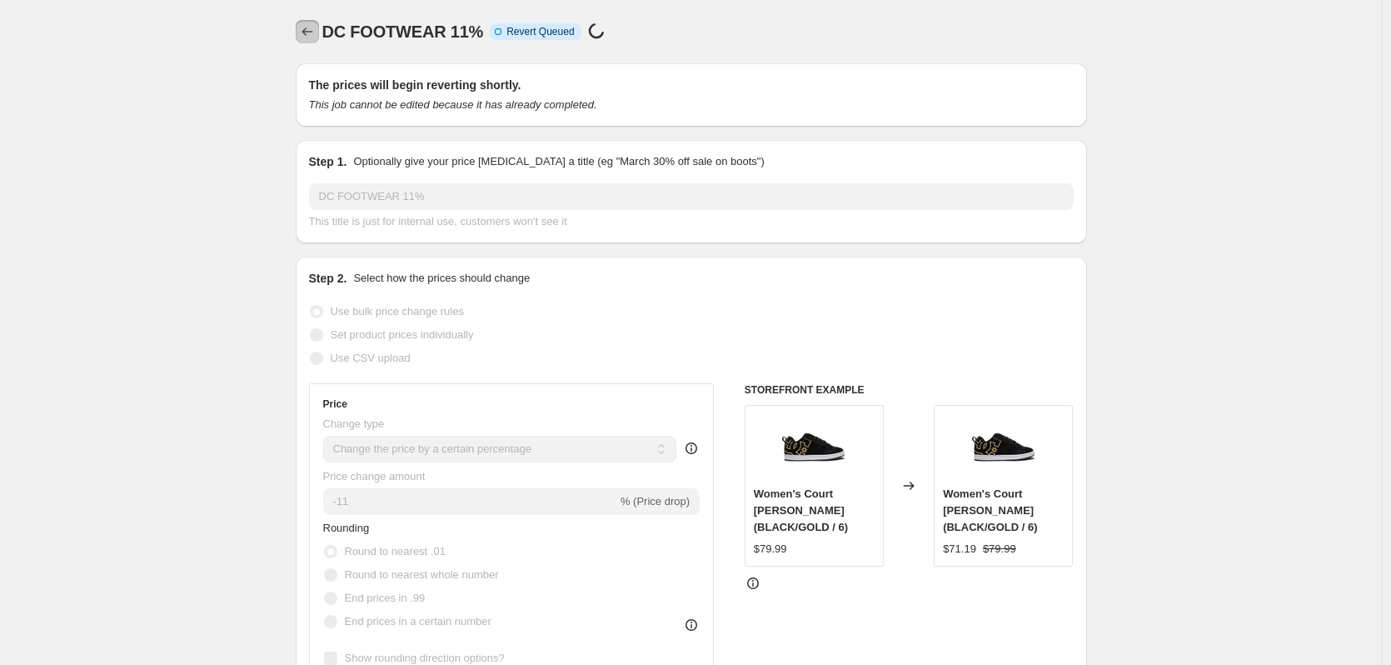
click at [314, 35] on icon "Price change jobs" at bounding box center [307, 31] width 17 height 17
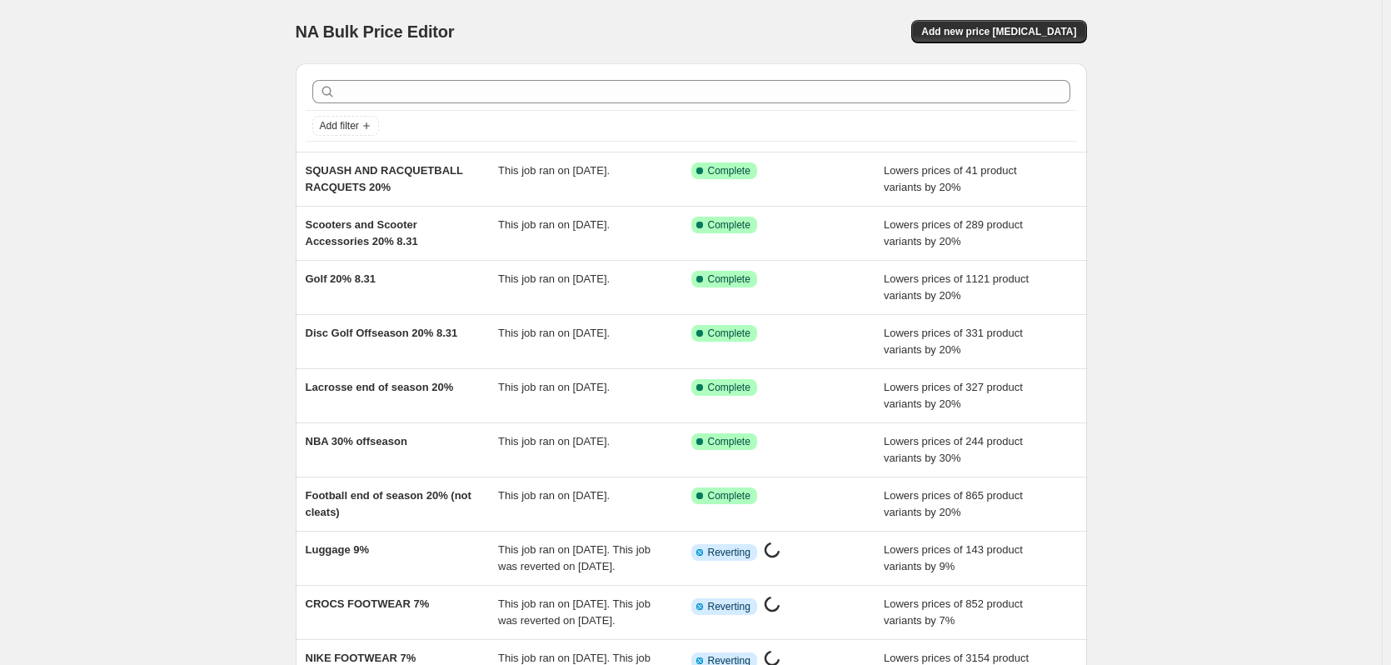
scroll to position [243, 0]
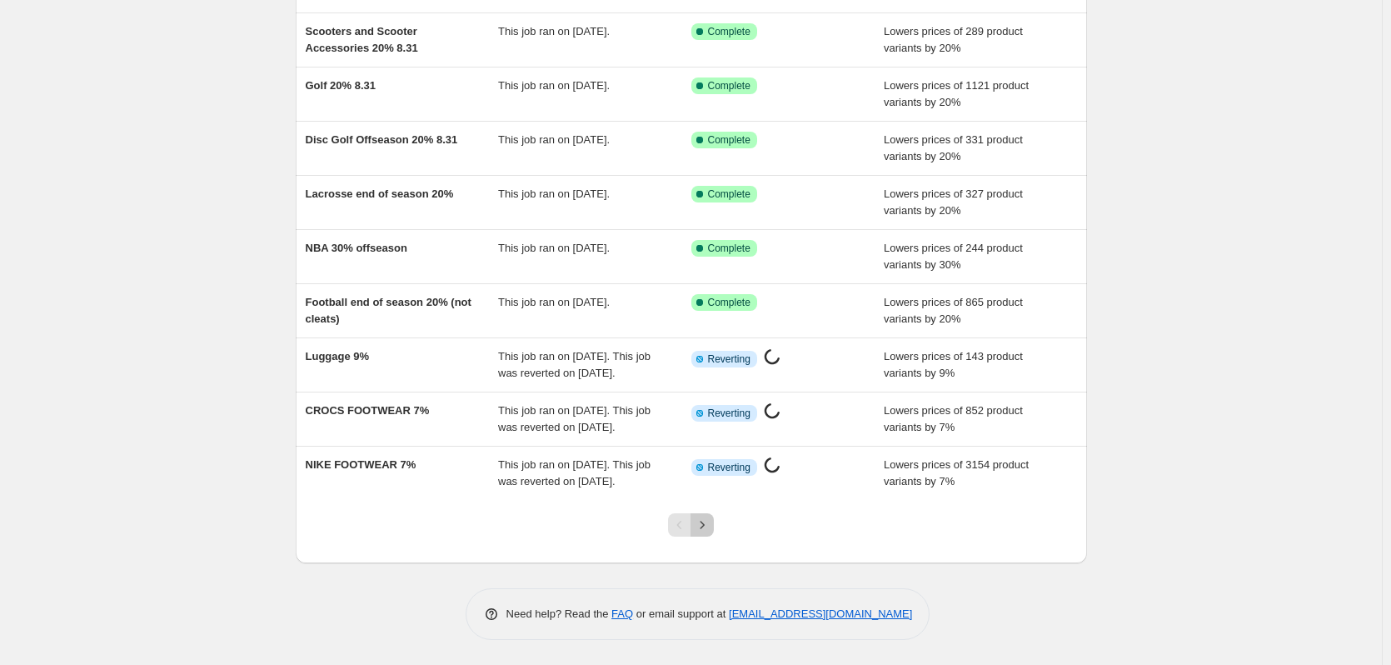
click at [701, 522] on icon "Next" at bounding box center [702, 525] width 17 height 17
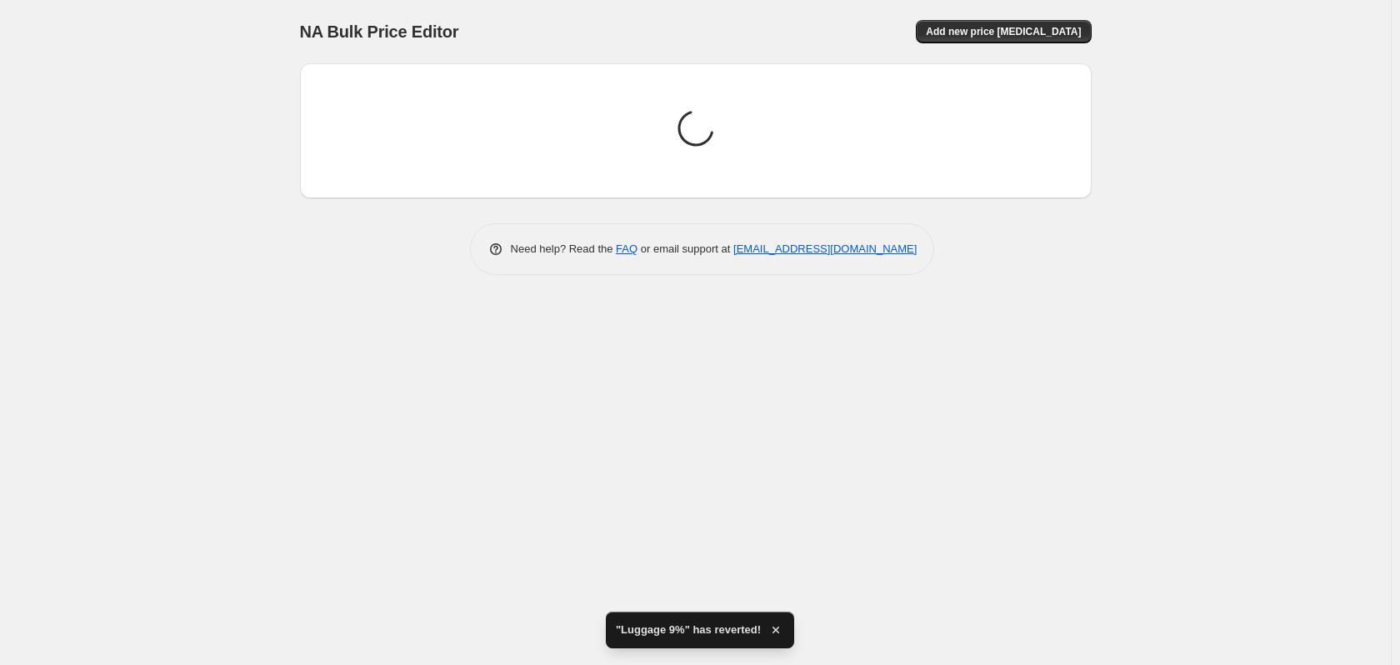
click at [353, 245] on div "Need help? Read the FAQ or email support at [EMAIL_ADDRESS][DOMAIN_NAME]" at bounding box center [702, 249] width 778 height 52
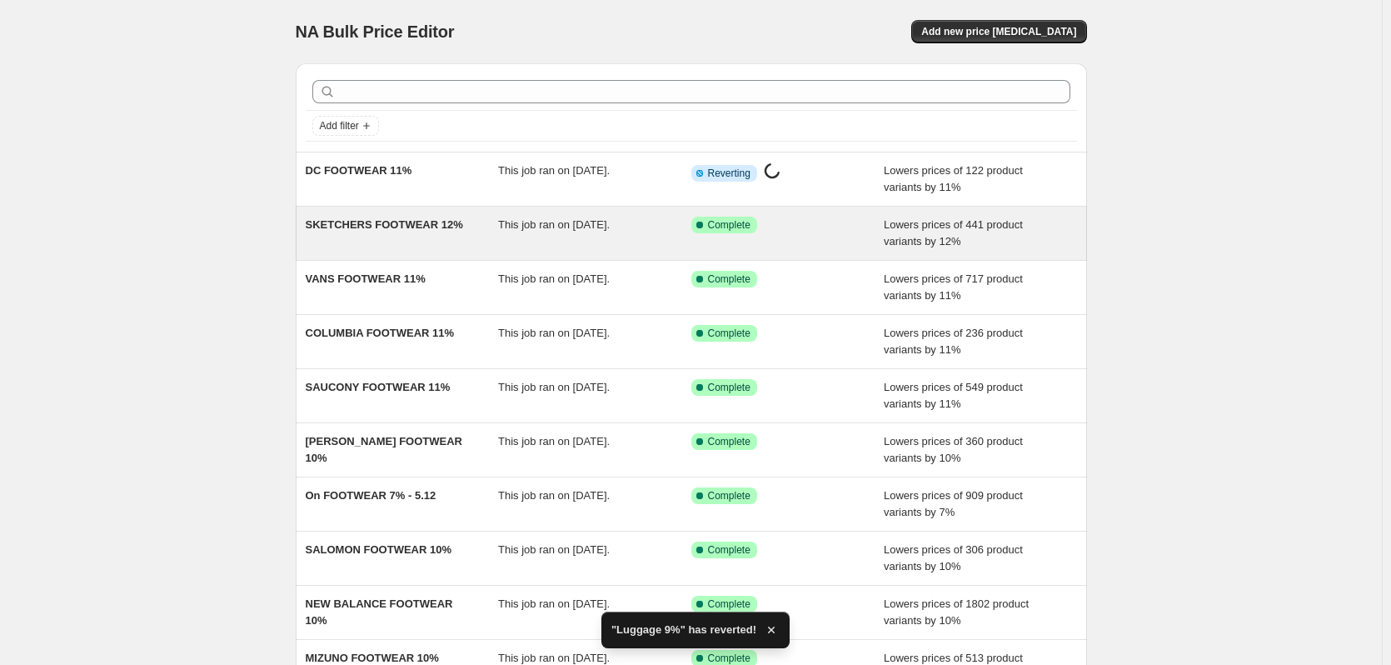
click at [363, 238] on div "SKETCHERS FOOTWEAR 12%" at bounding box center [402, 233] width 193 height 33
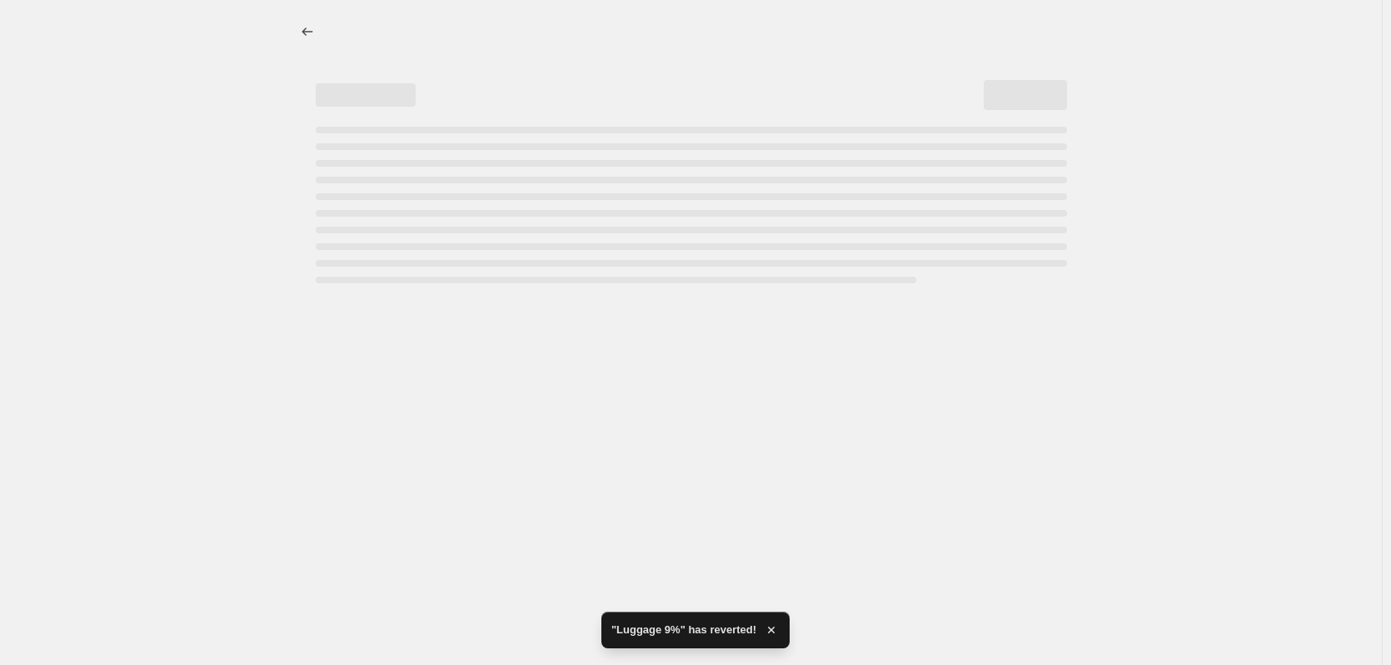
select select "percentage"
select select "collection"
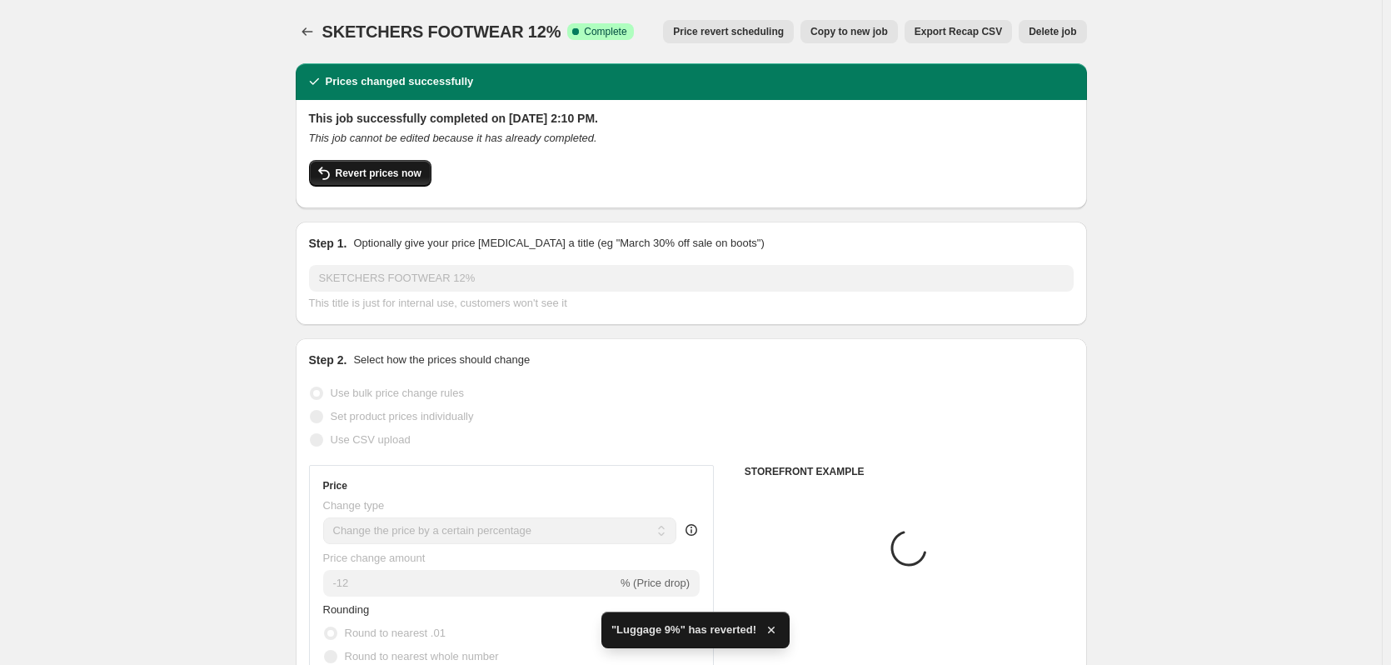
click at [359, 177] on span "Revert prices now" at bounding box center [379, 173] width 86 height 13
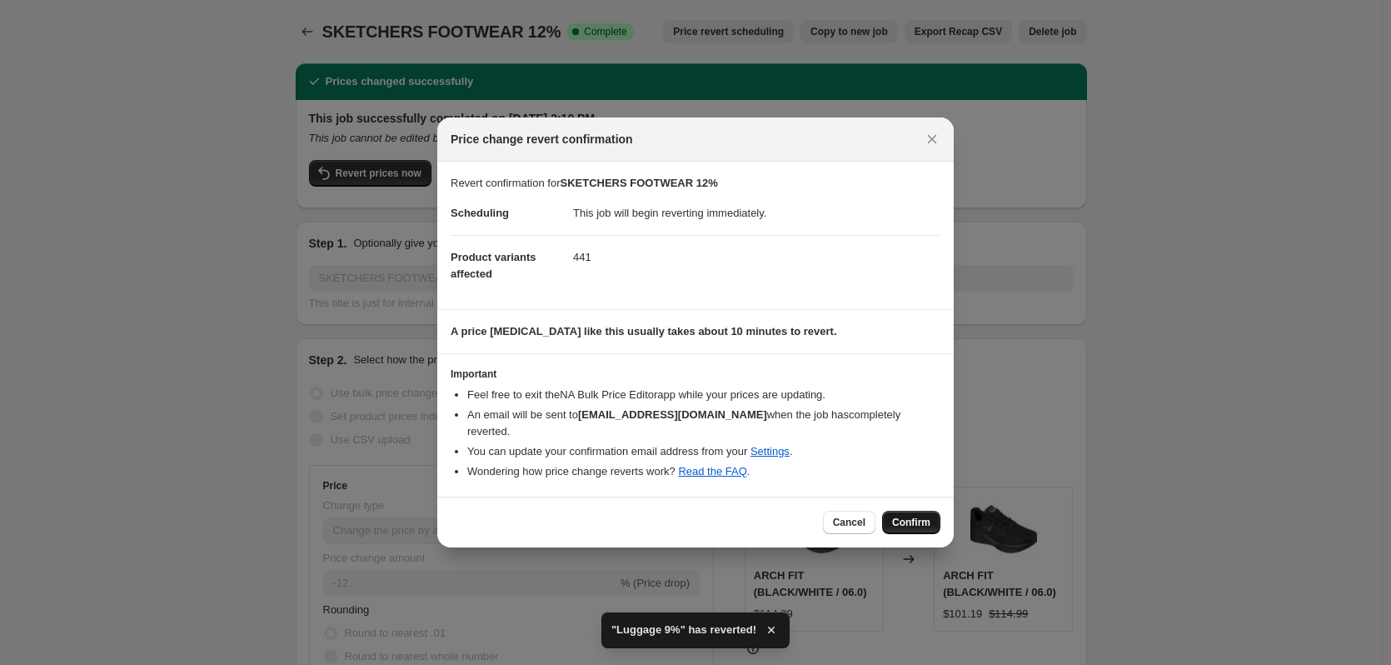
click at [896, 516] on span "Confirm" at bounding box center [911, 522] width 38 height 13
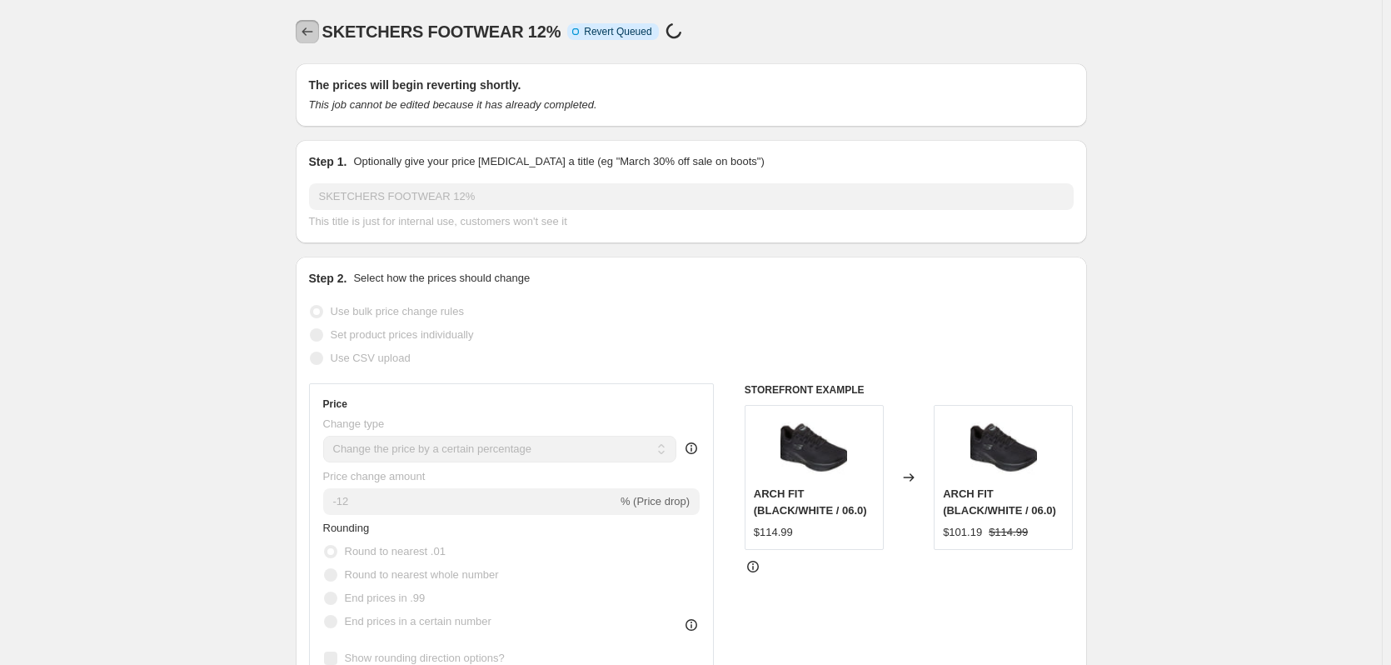
click at [316, 34] on icon "Price change jobs" at bounding box center [307, 31] width 17 height 17
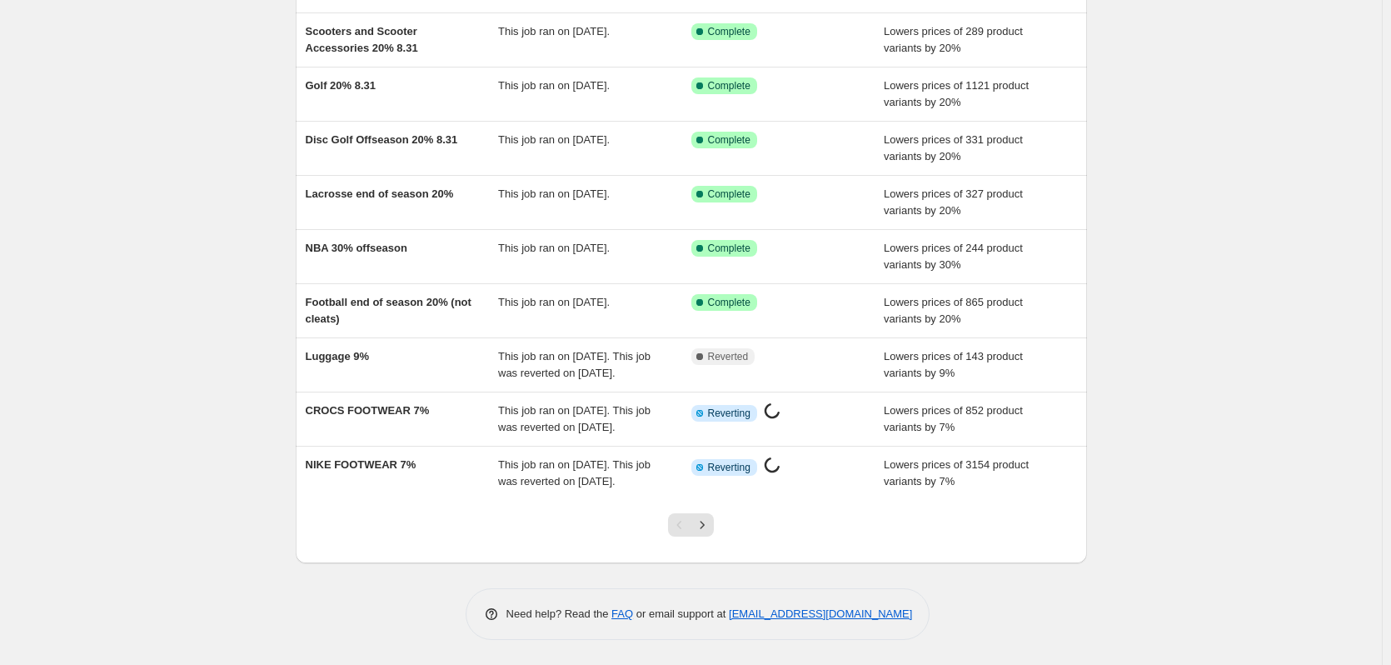
scroll to position [243, 0]
click at [704, 521] on icon "Next" at bounding box center [702, 525] width 17 height 17
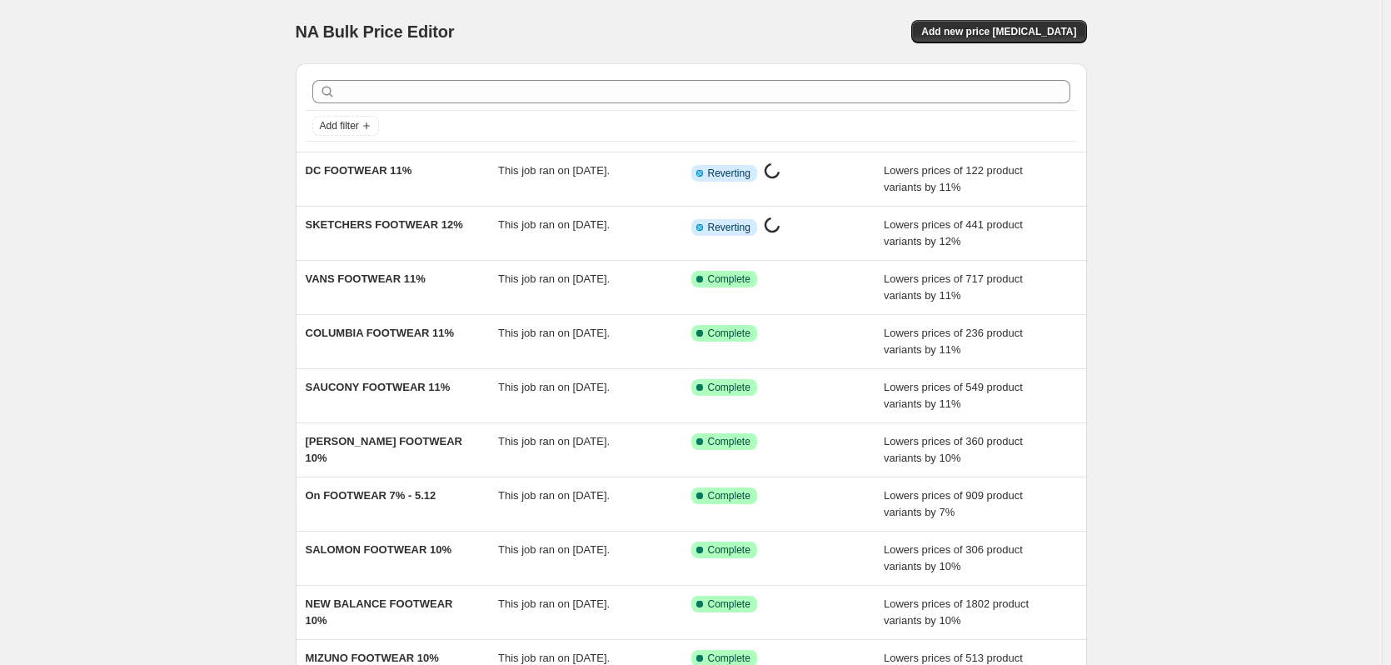
scroll to position [77, 0]
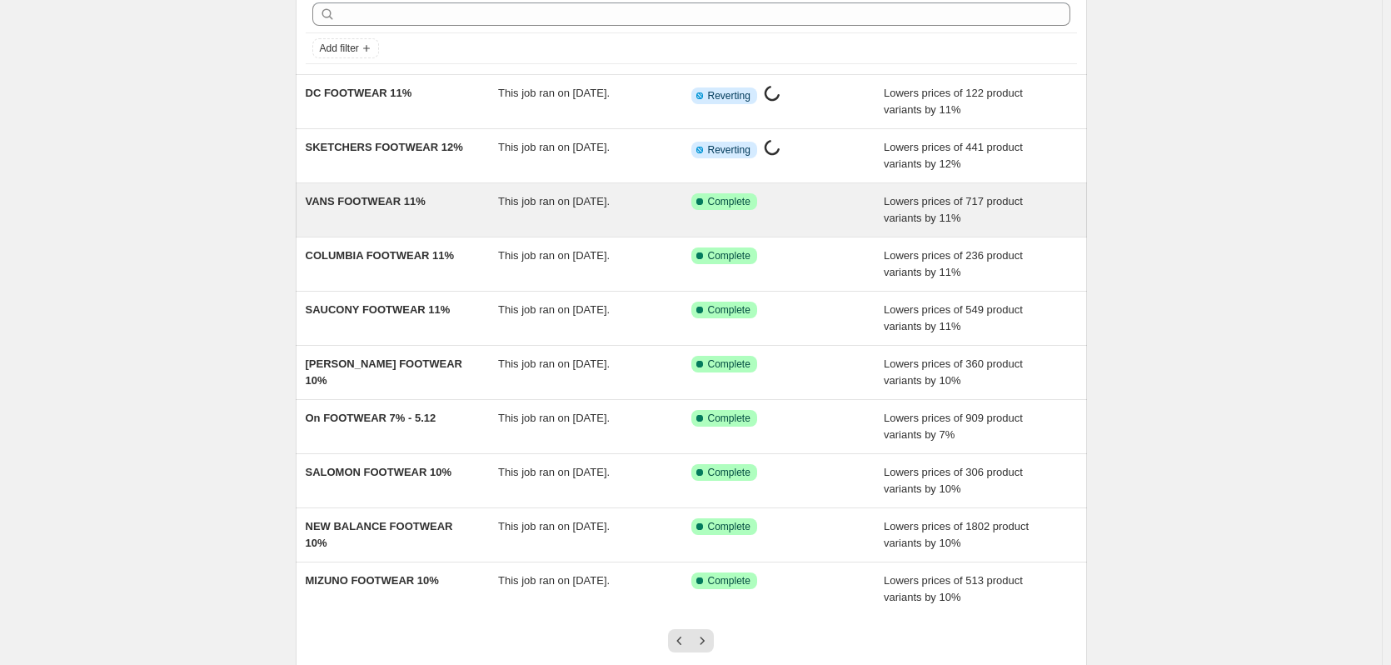
click at [339, 220] on div "VANS FOOTWEAR 11%" at bounding box center [402, 209] width 193 height 33
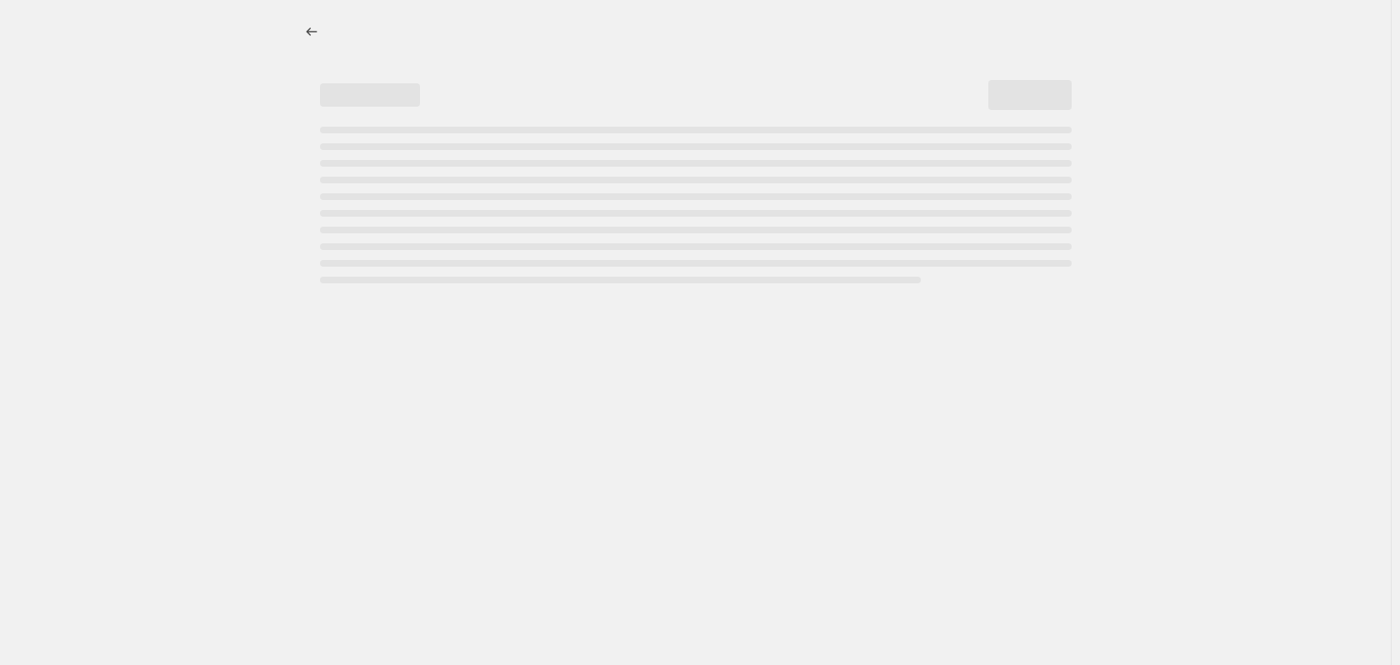
select select "percentage"
select select "collection"
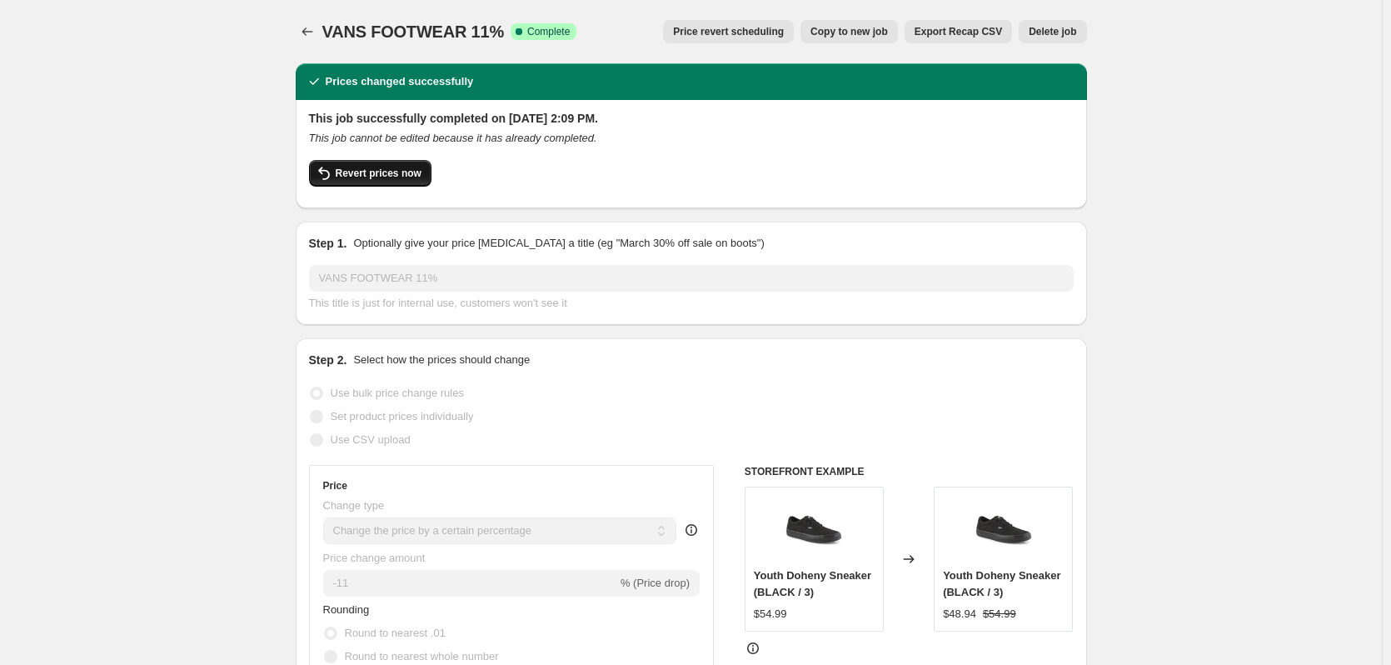
click at [368, 175] on span "Revert prices now" at bounding box center [379, 173] width 86 height 13
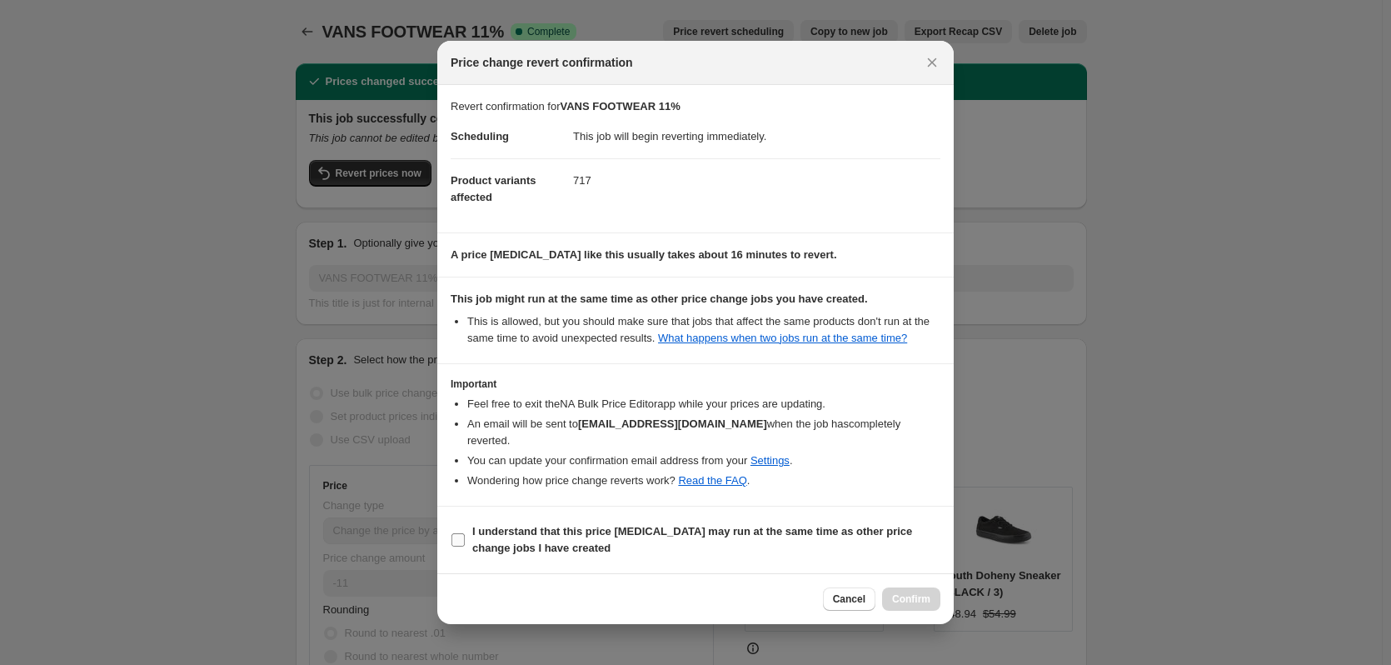
click at [504, 532] on b "I understand that this price [MEDICAL_DATA] may run at the same time as other p…" at bounding box center [692, 539] width 440 height 29
click at [465, 533] on input "I understand that this price [MEDICAL_DATA] may run at the same time as other p…" at bounding box center [458, 539] width 13 height 13
checkbox input "true"
click at [902, 593] on span "Confirm" at bounding box center [911, 598] width 38 height 13
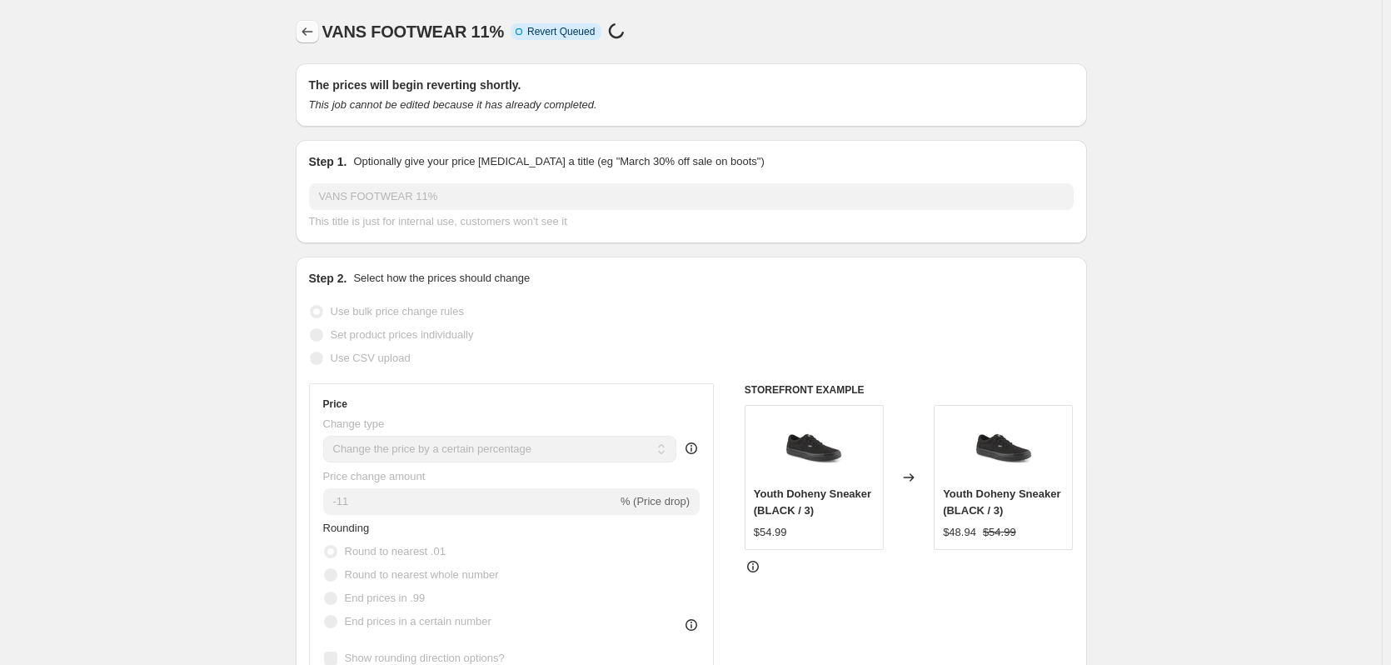
click at [316, 39] on icon "Price change jobs" at bounding box center [307, 31] width 17 height 17
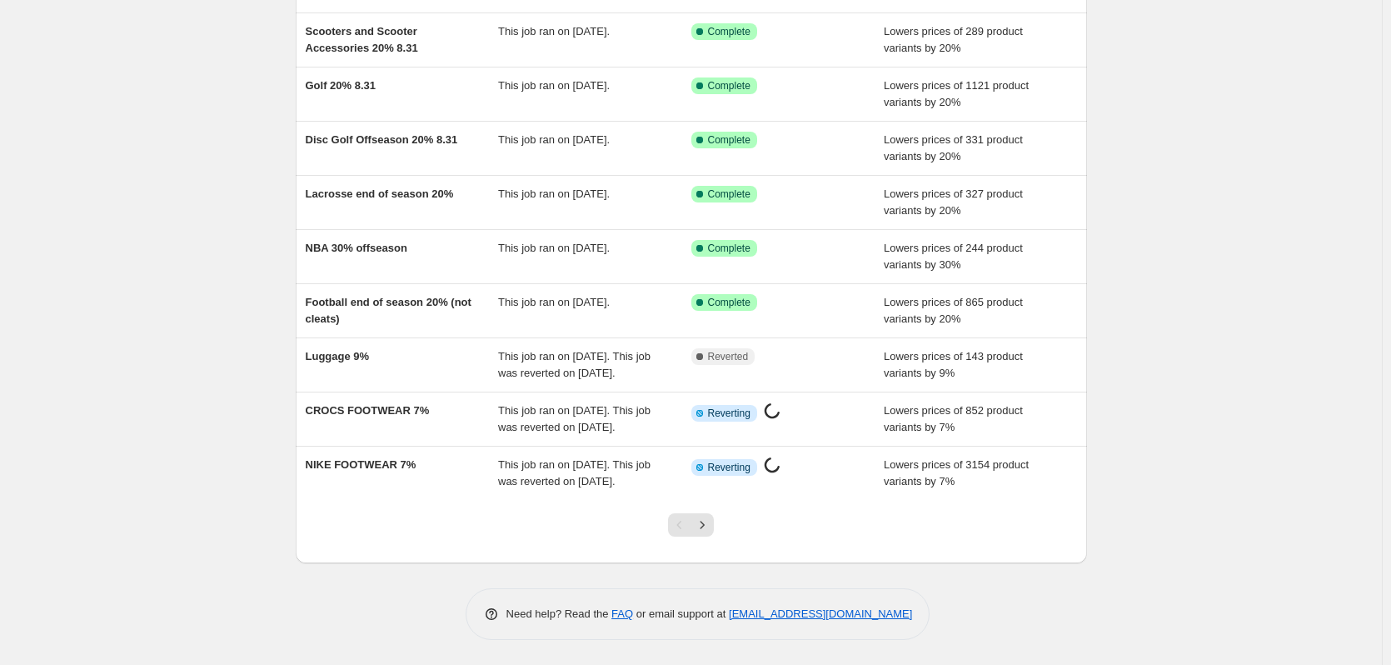
scroll to position [243, 0]
click at [701, 522] on icon "Next" at bounding box center [702, 525] width 17 height 17
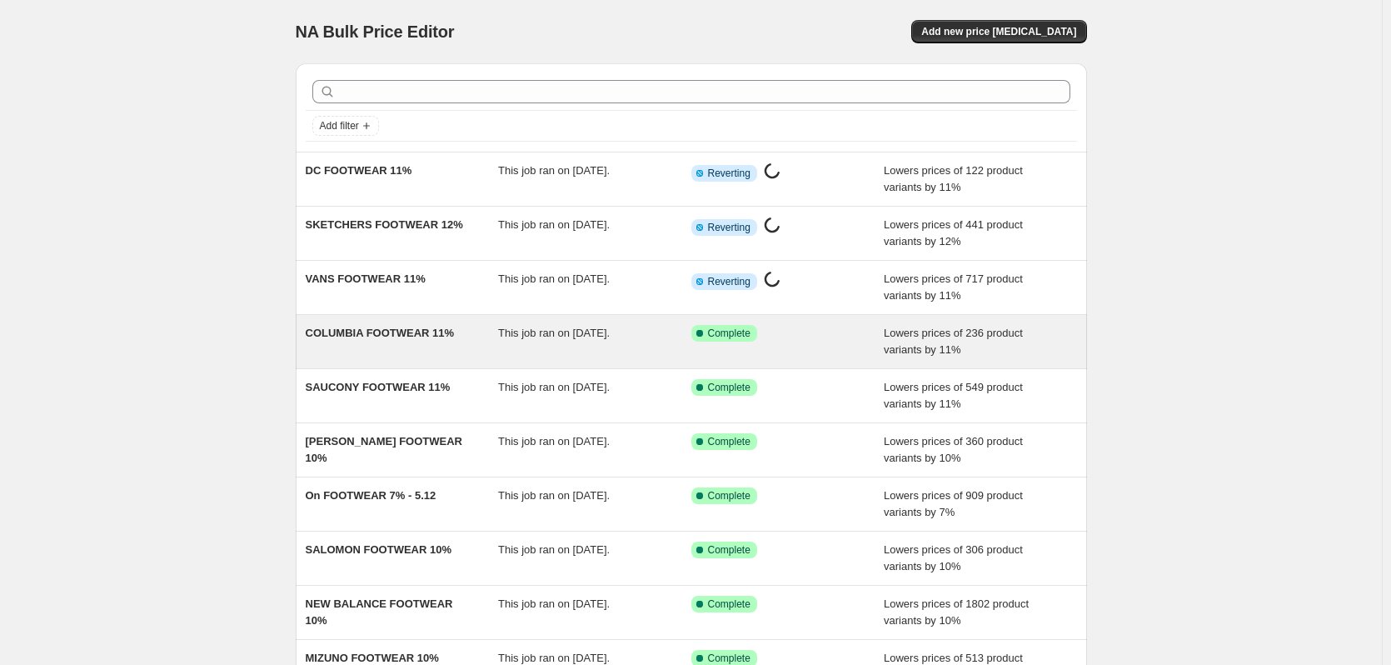
click at [408, 343] on div "COLUMBIA FOOTWEAR 11%" at bounding box center [402, 341] width 193 height 33
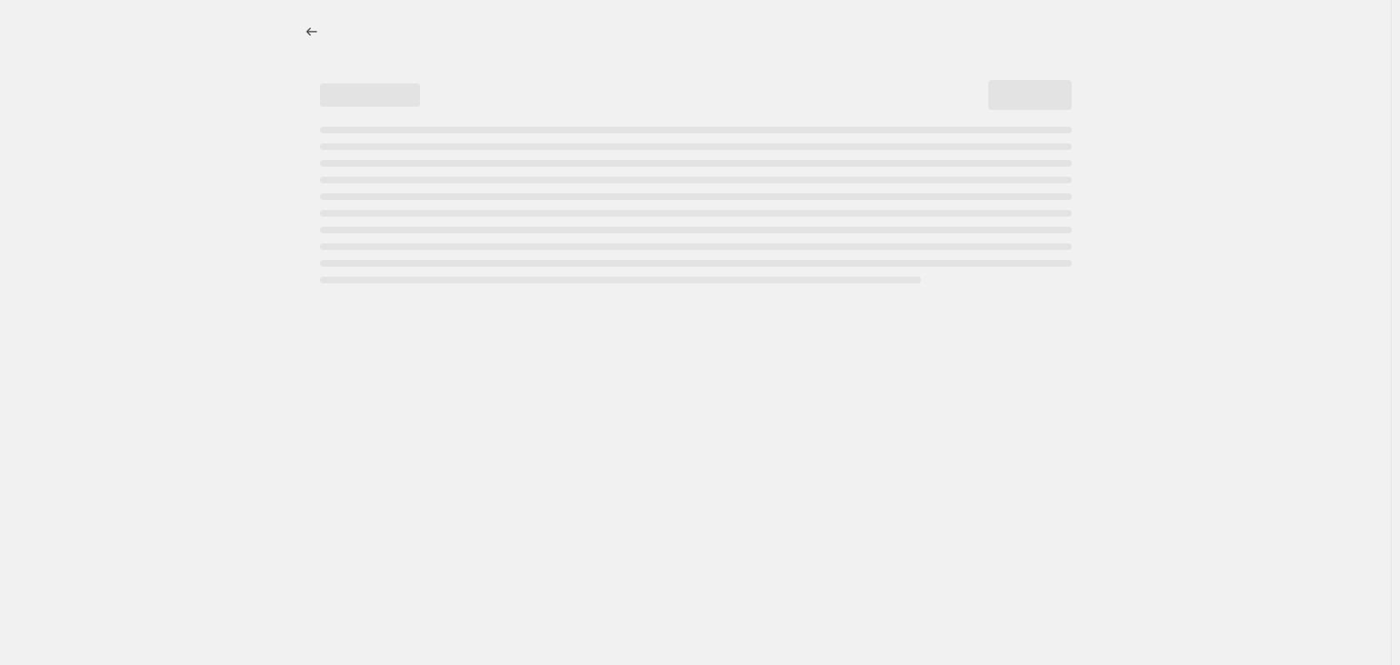
select select "percentage"
select select "collection"
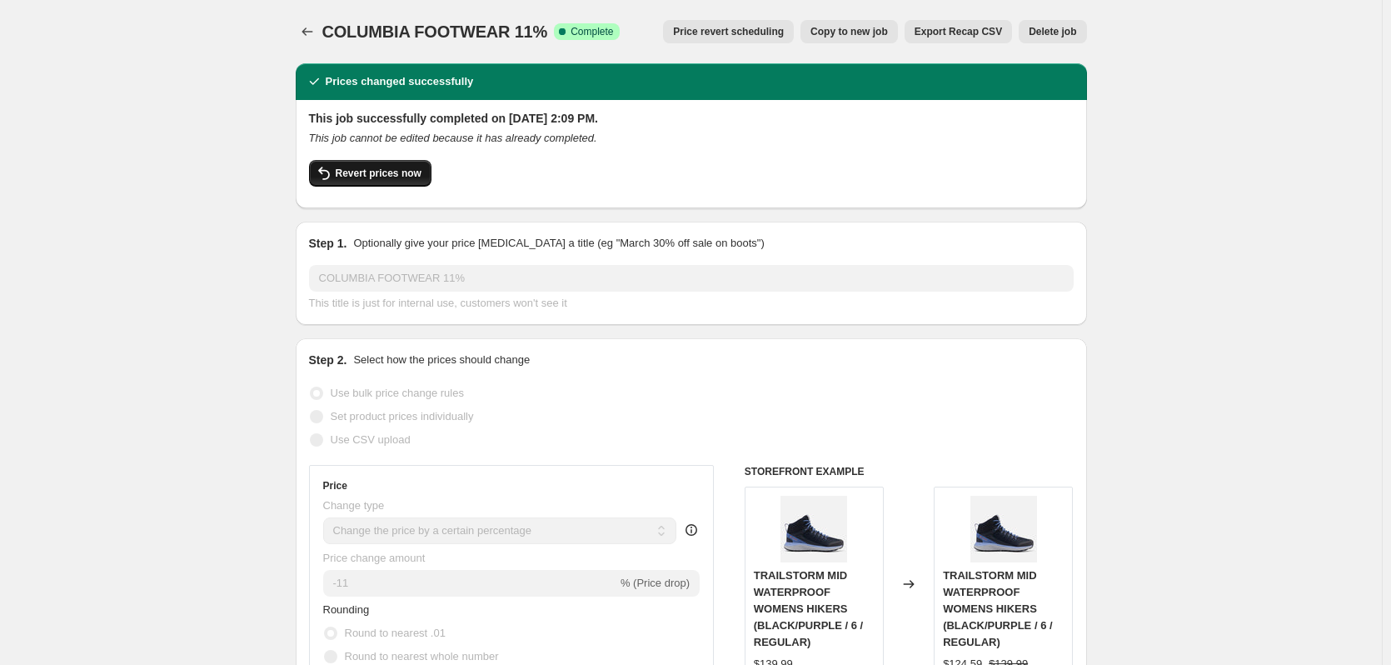
click at [389, 182] on button "Revert prices now" at bounding box center [370, 173] width 122 height 27
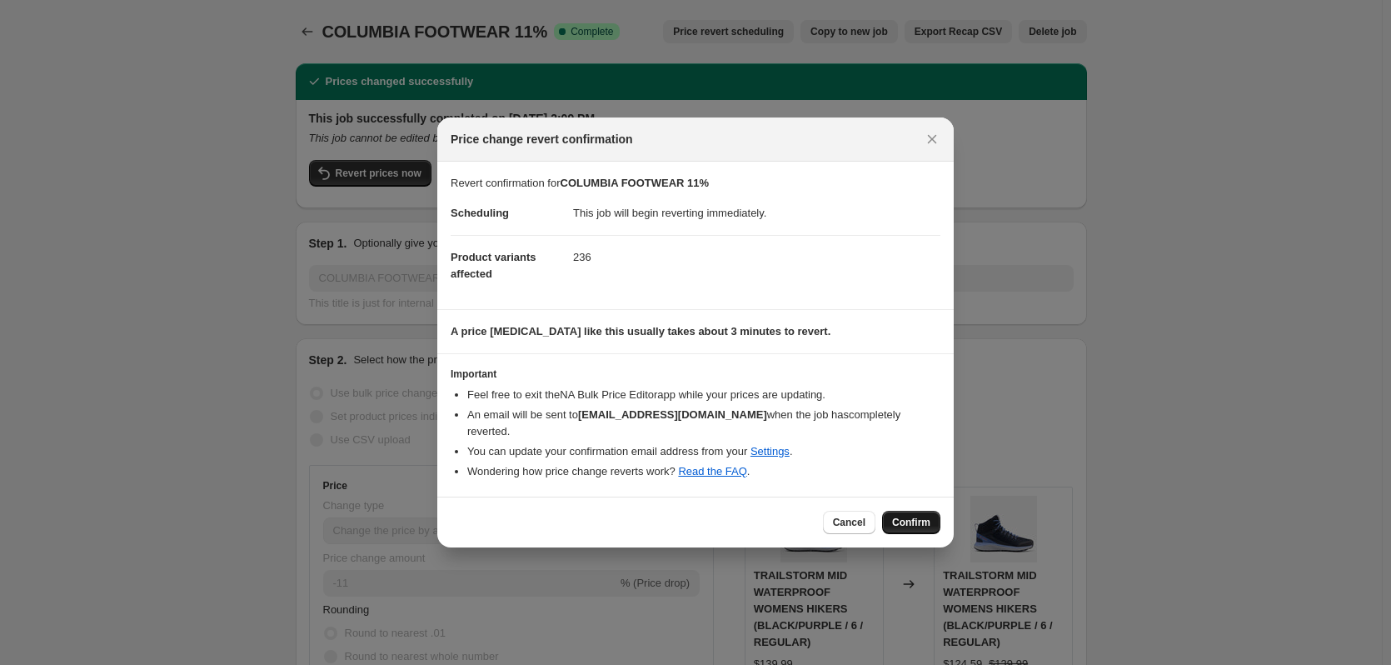
click at [911, 516] on span "Confirm" at bounding box center [911, 522] width 38 height 13
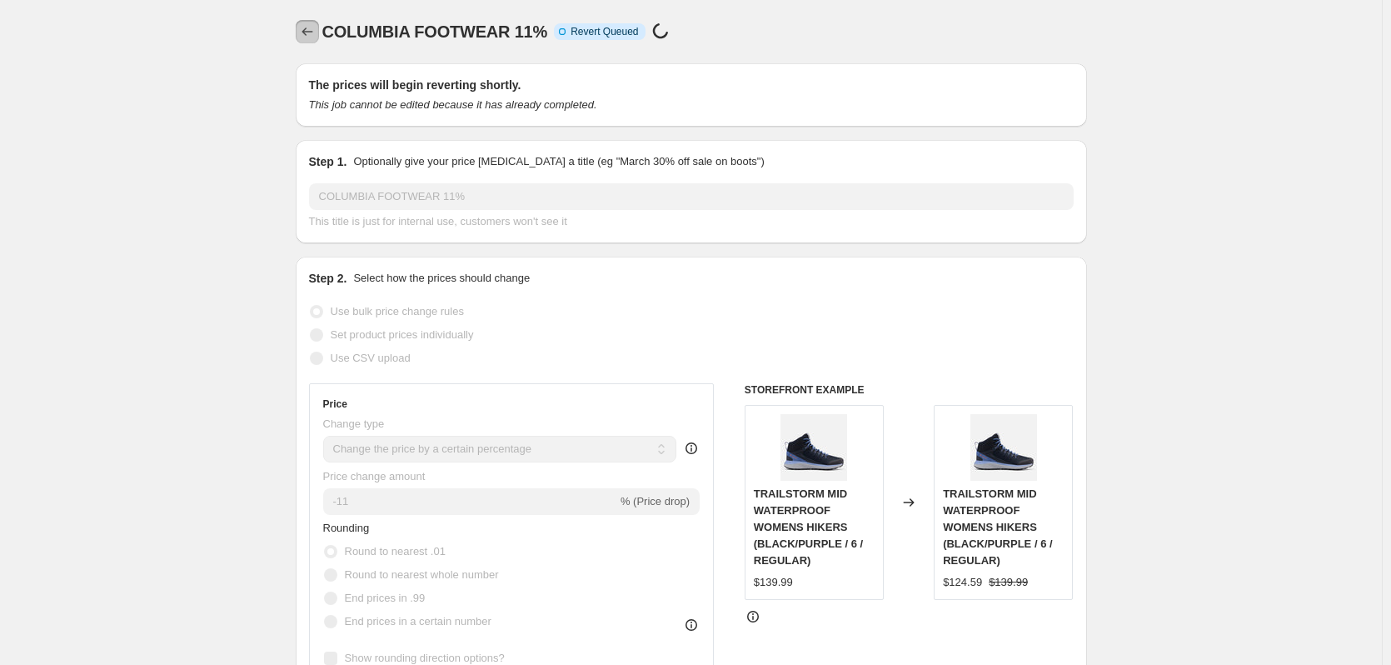
click at [319, 35] on button "Price change jobs" at bounding box center [307, 31] width 23 height 23
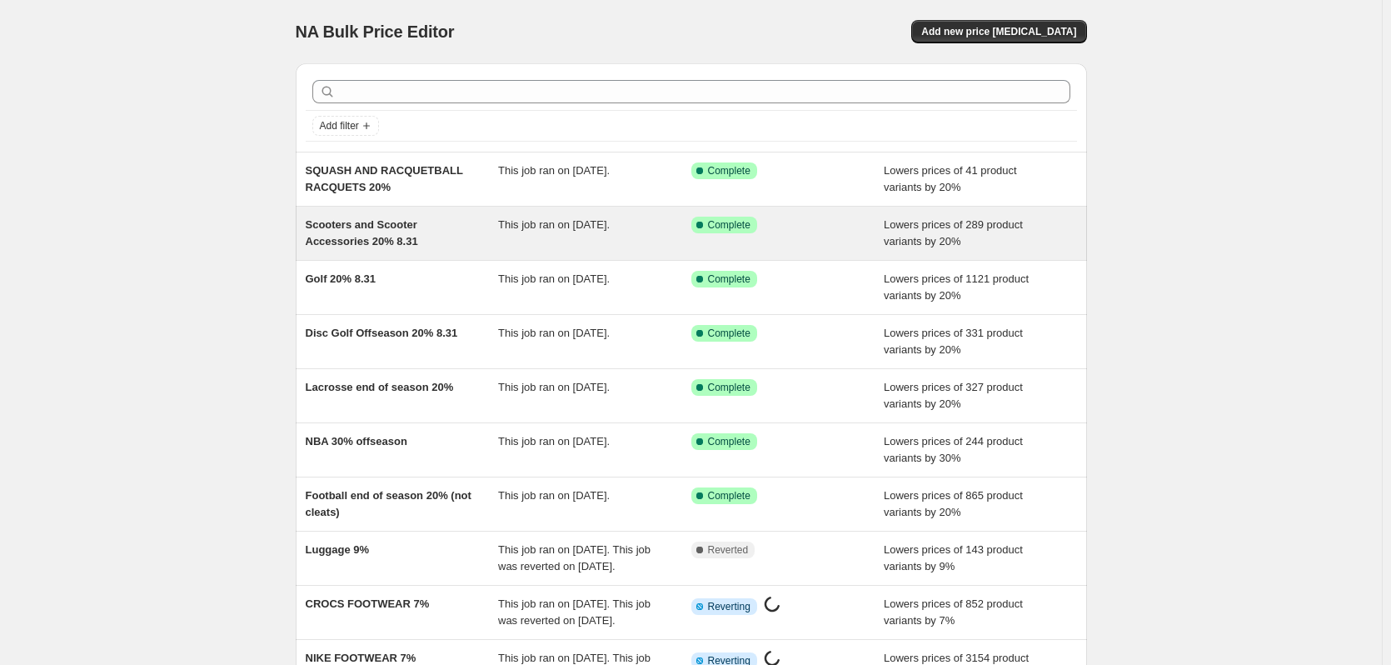
scroll to position [243, 0]
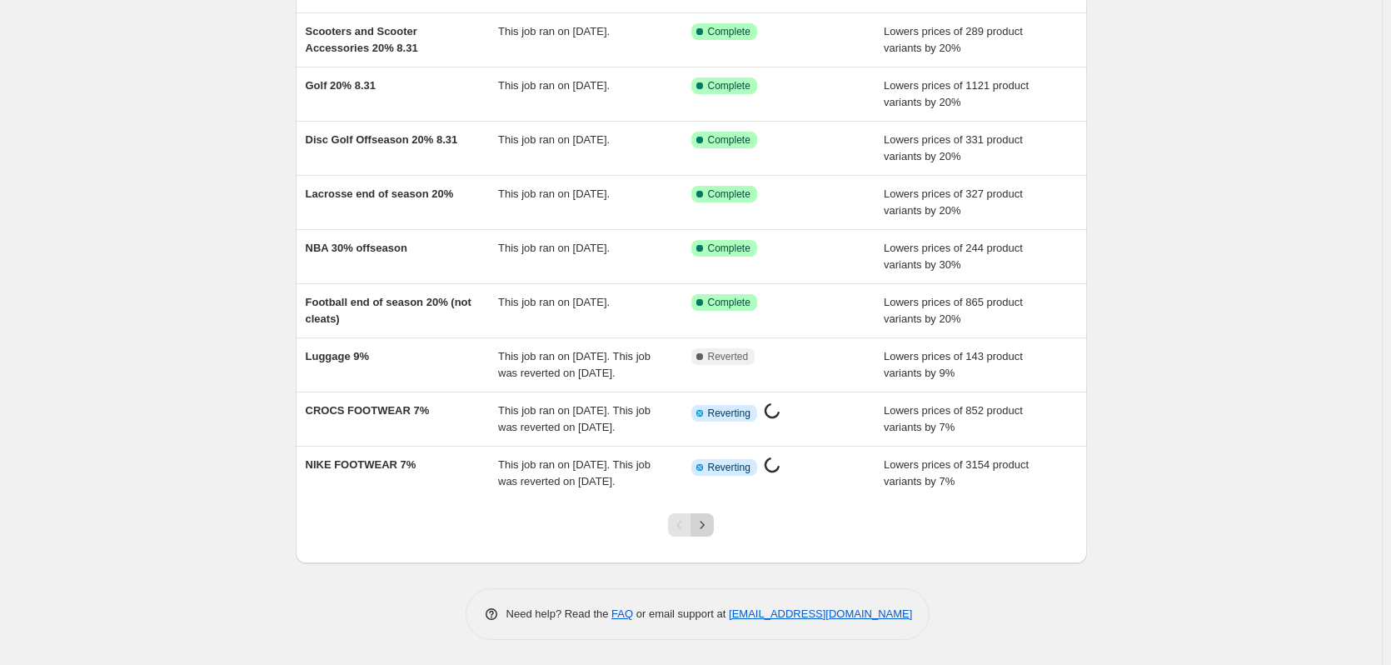
click at [704, 518] on icon "Next" at bounding box center [702, 525] width 17 height 17
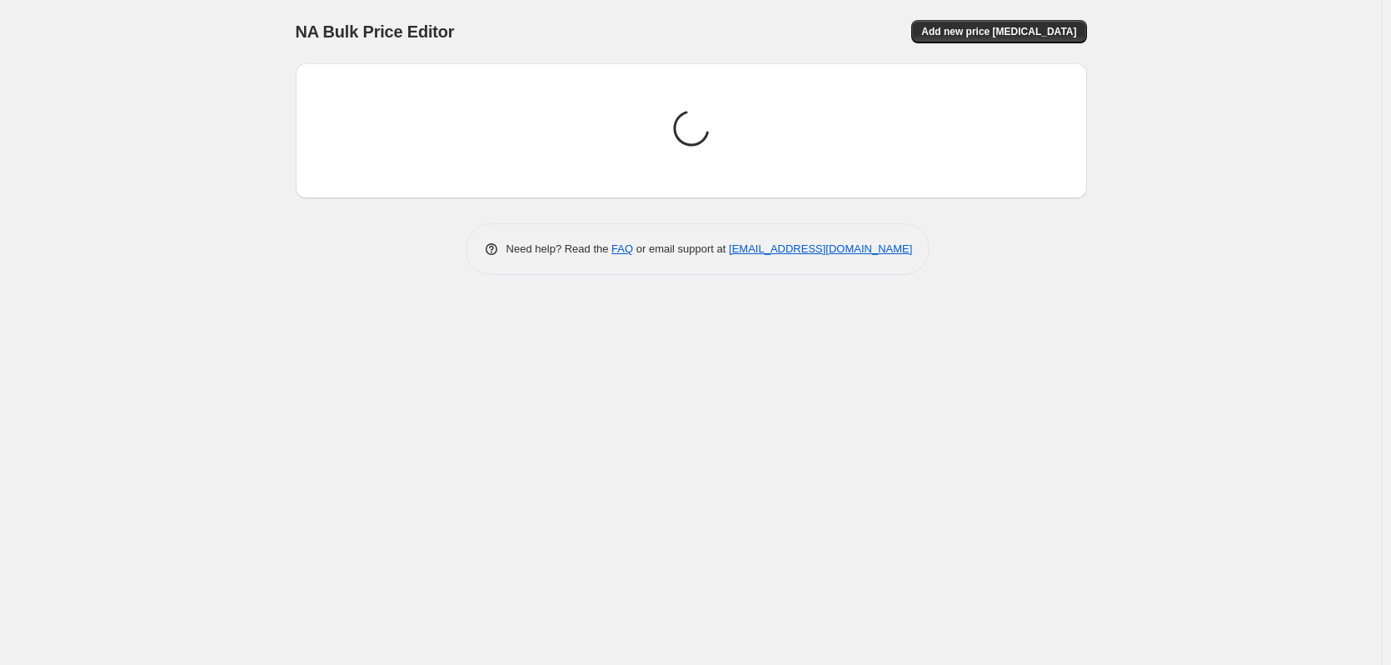
scroll to position [0, 0]
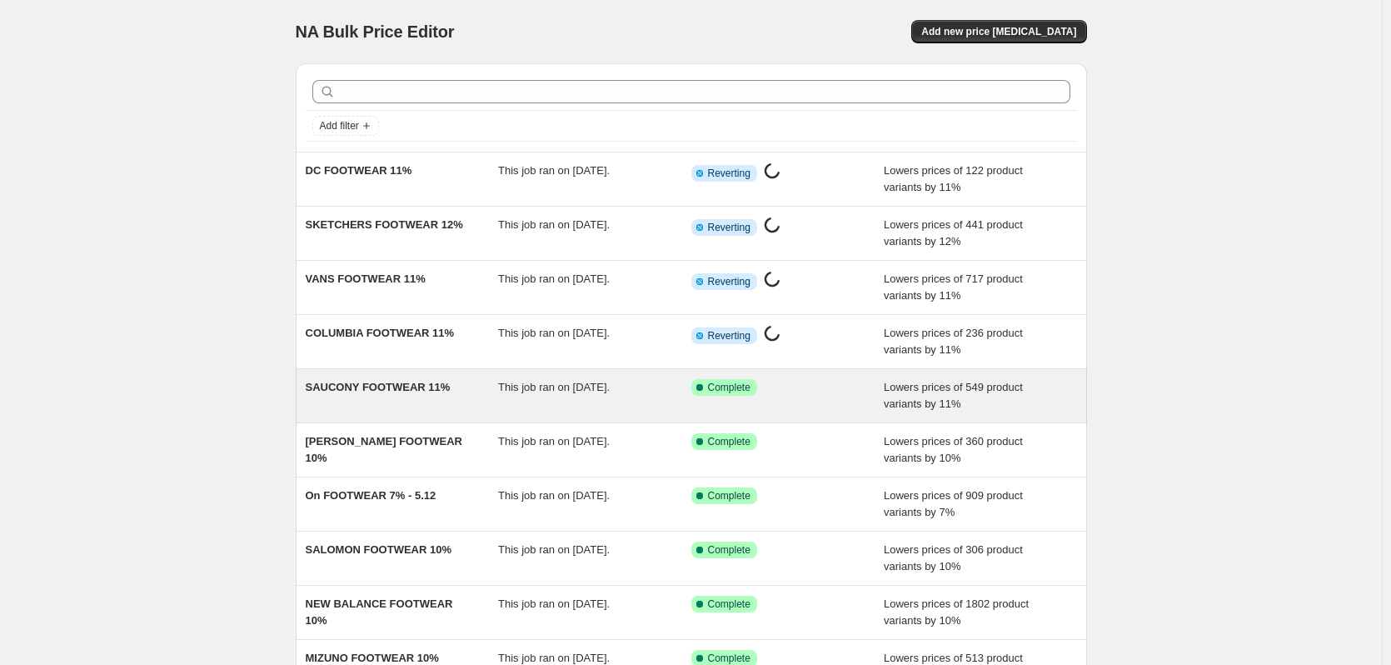
click at [469, 399] on div "SAUCONY FOOTWEAR 11%" at bounding box center [402, 395] width 193 height 33
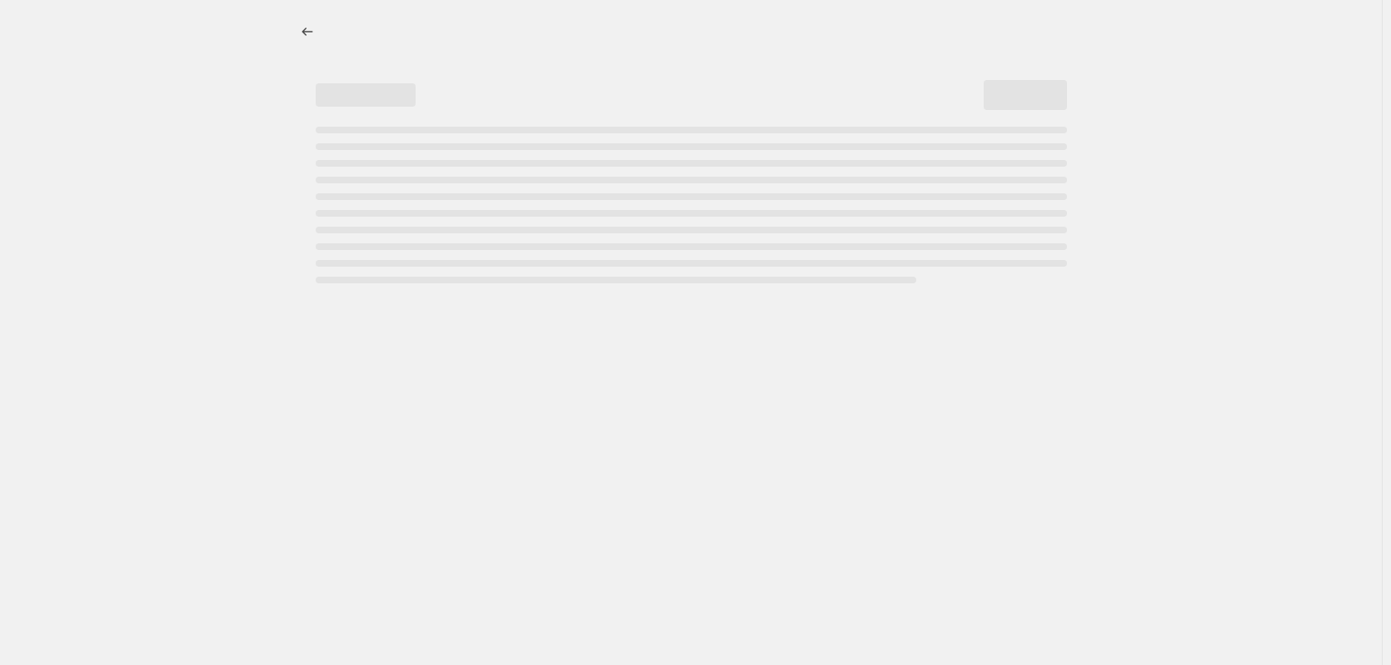
select select "percentage"
select select "collection"
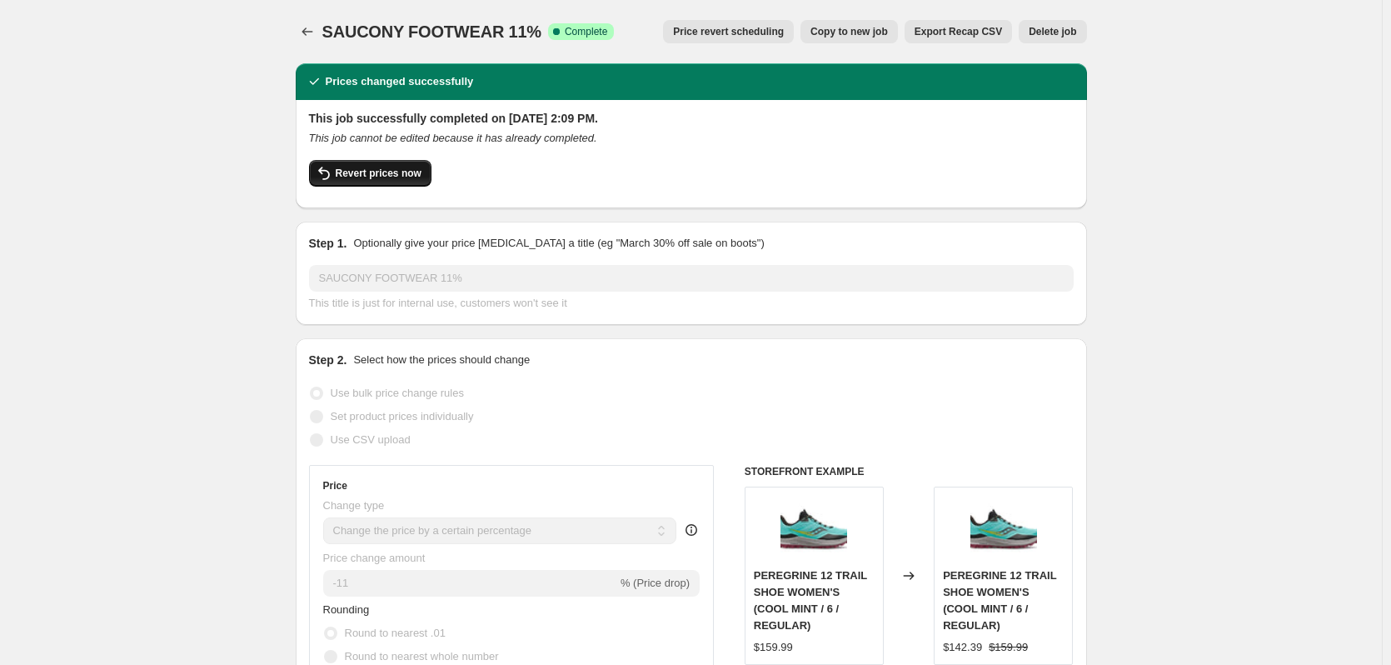
click at [372, 173] on span "Revert prices now" at bounding box center [379, 173] width 86 height 13
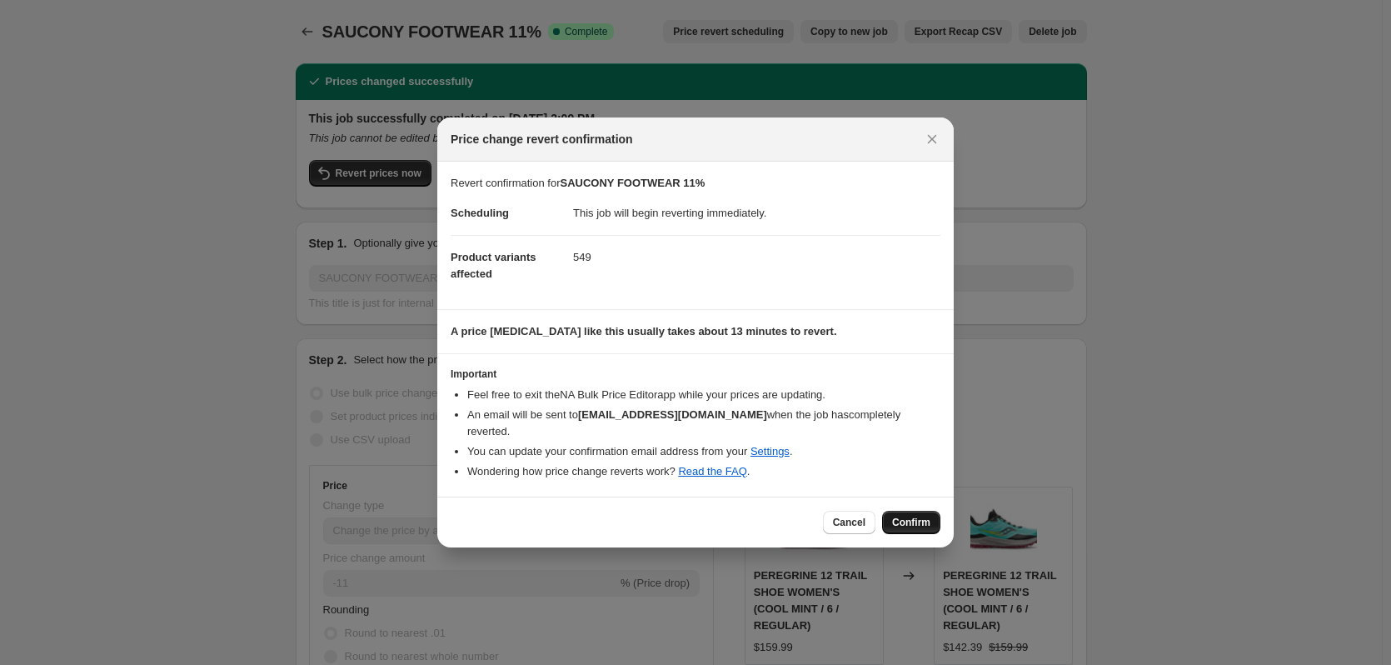
click at [892, 517] on span "Confirm" at bounding box center [911, 522] width 38 height 13
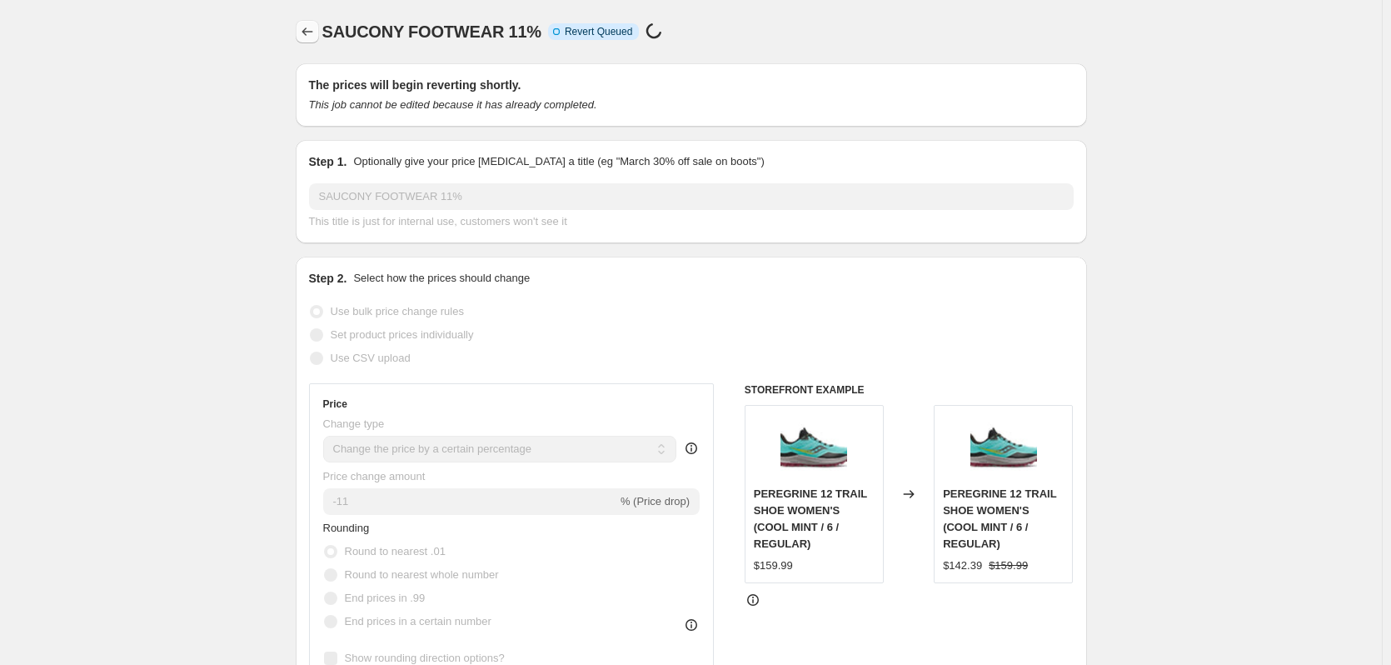
click at [316, 37] on icon "Price change jobs" at bounding box center [307, 31] width 17 height 17
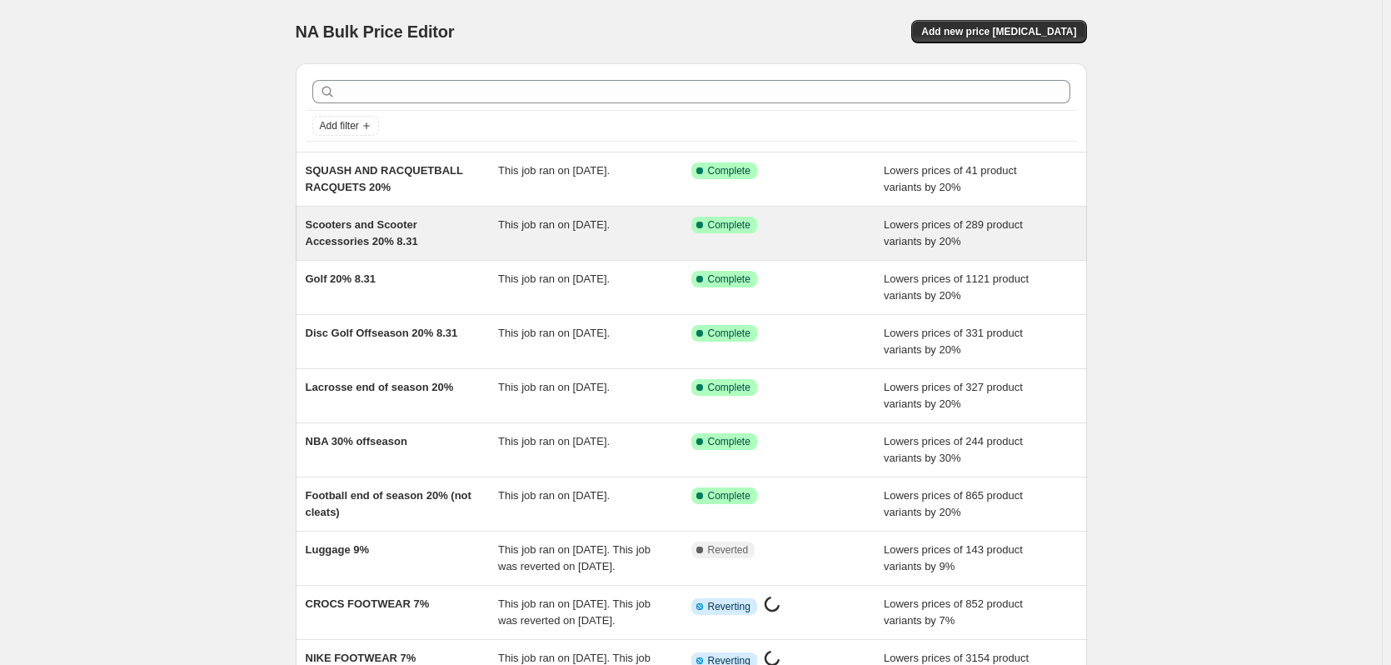
scroll to position [243, 0]
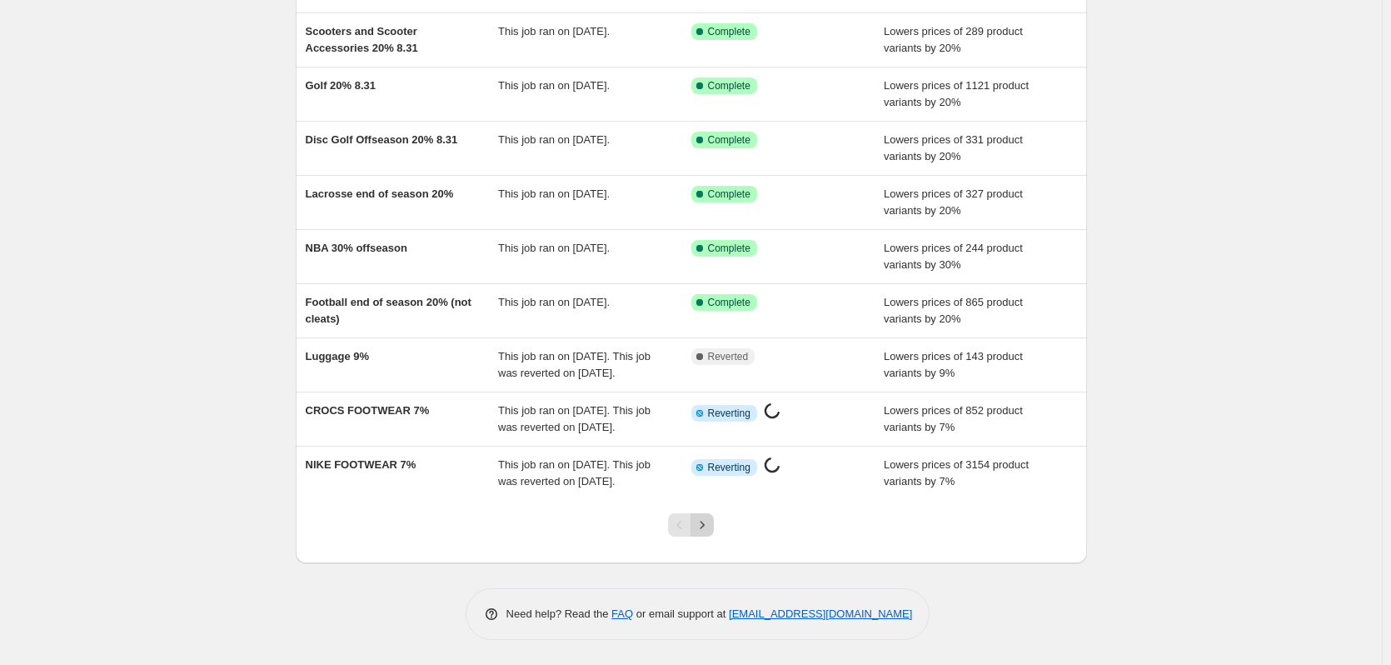
click at [698, 519] on icon "Next" at bounding box center [702, 525] width 17 height 17
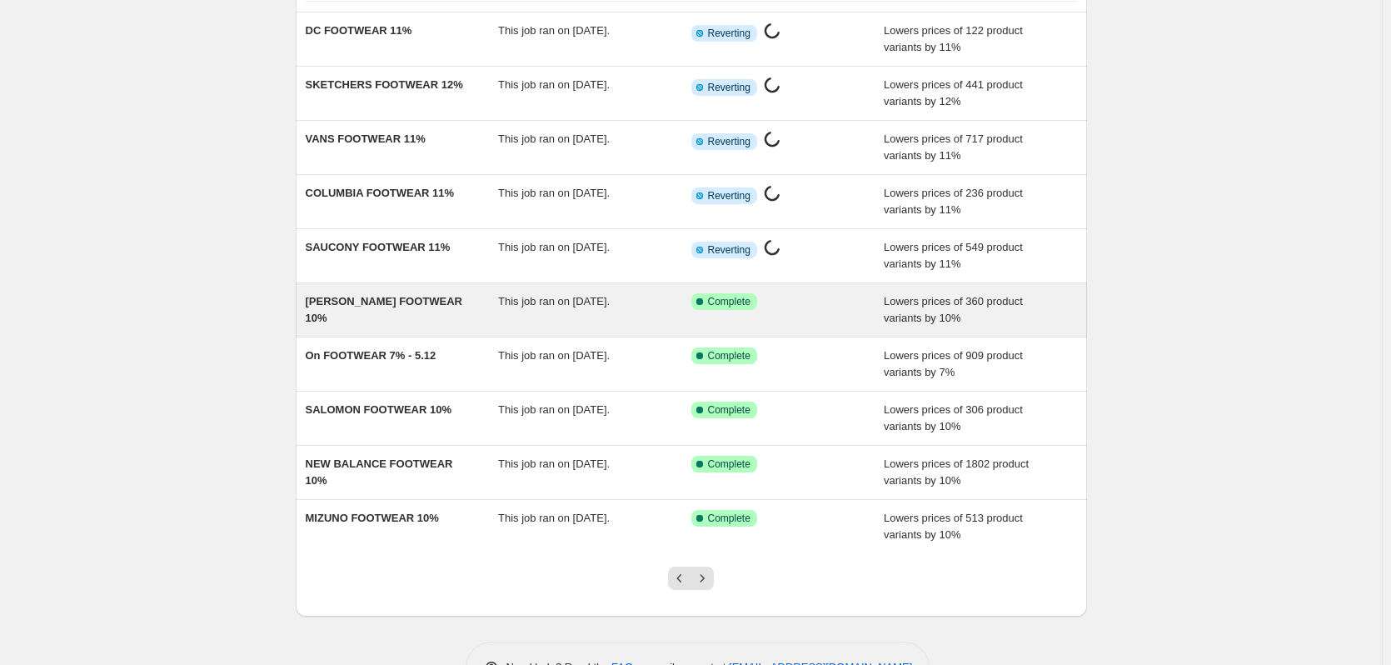
scroll to position [142, 0]
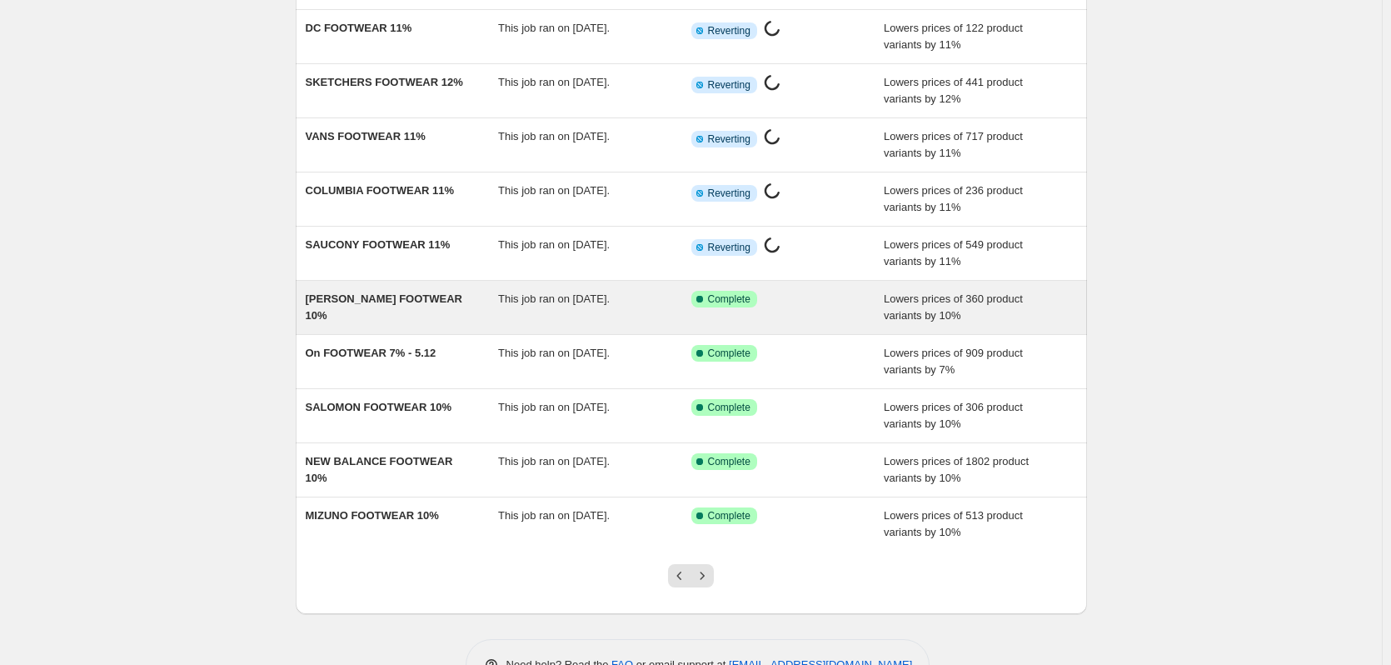
click at [437, 311] on div "[PERSON_NAME] FOOTWEAR 10%" at bounding box center [402, 307] width 193 height 33
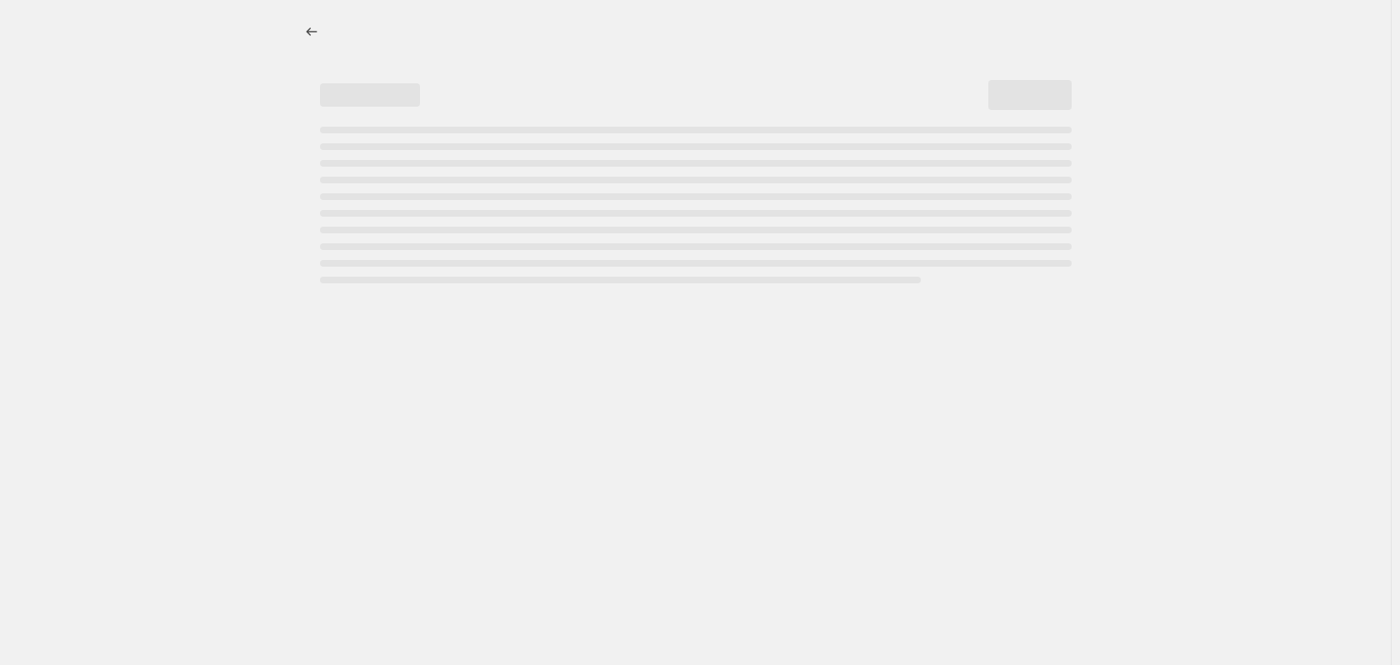
select select "percentage"
select select "collection"
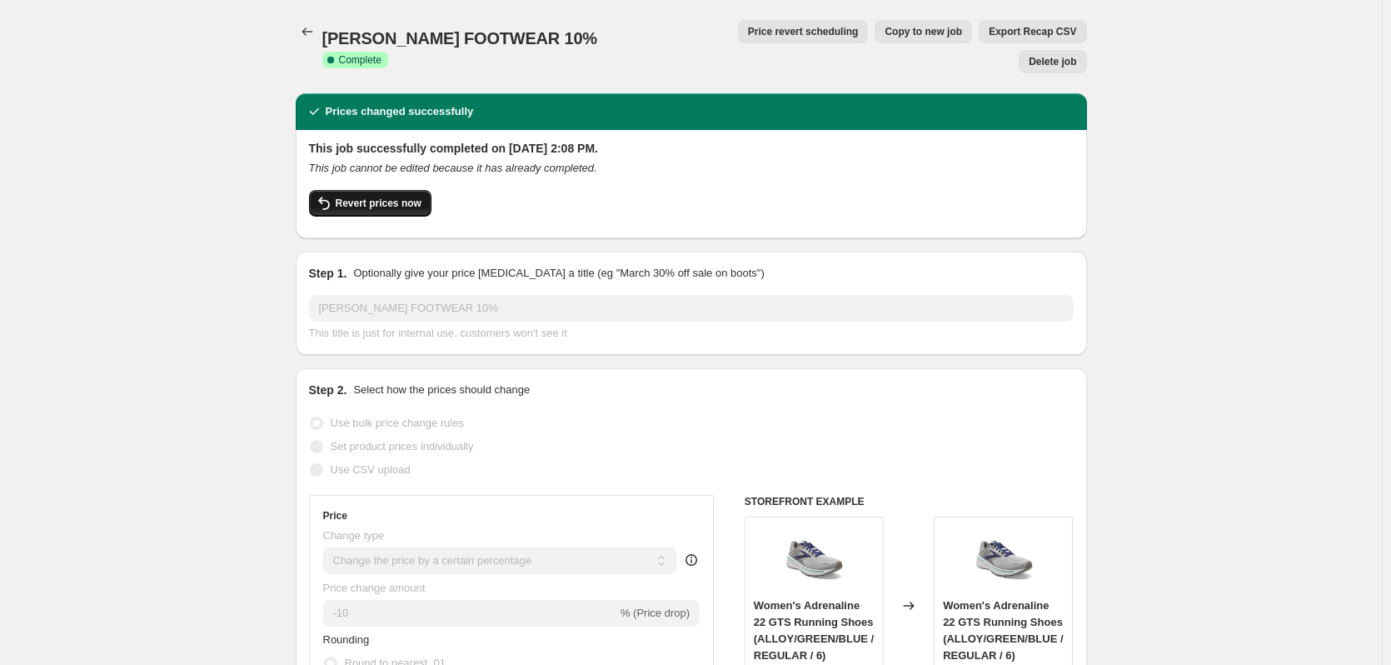
click at [381, 197] on span "Revert prices now" at bounding box center [379, 203] width 86 height 13
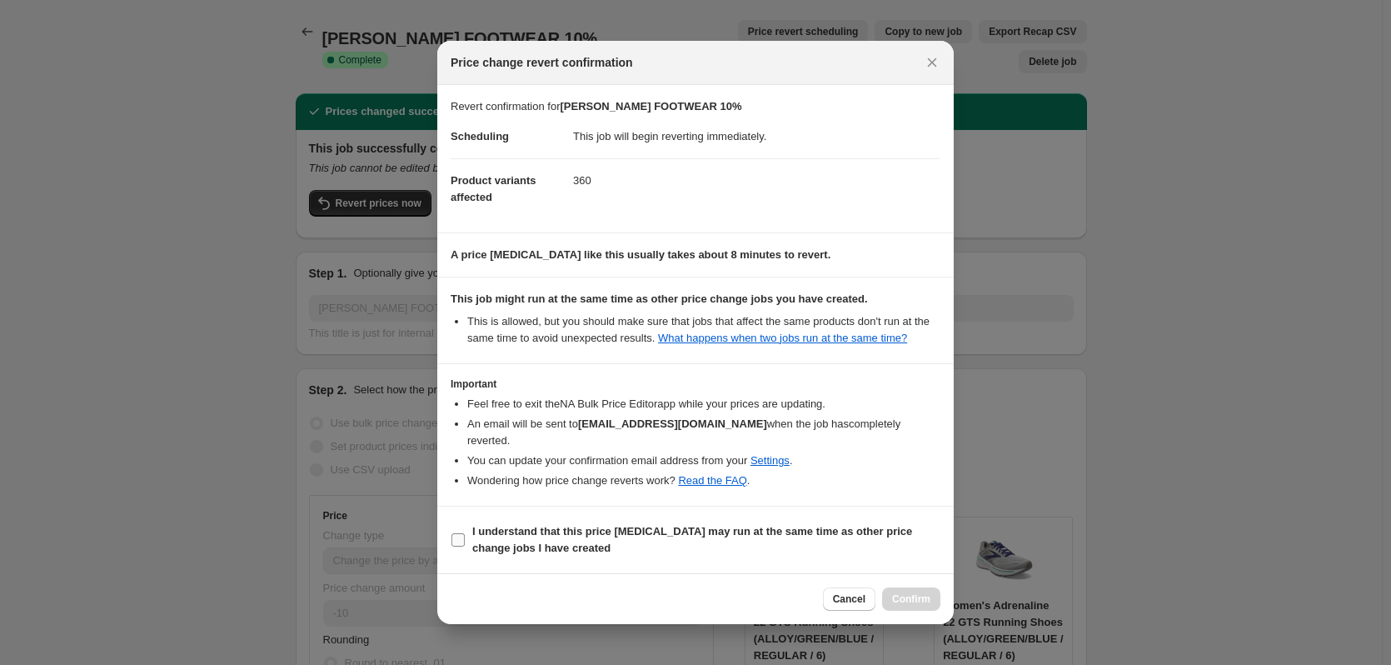
click at [483, 537] on b "I understand that this price [MEDICAL_DATA] may run at the same time as other p…" at bounding box center [692, 539] width 440 height 29
click at [465, 537] on input "I understand that this price [MEDICAL_DATA] may run at the same time as other p…" at bounding box center [458, 539] width 13 height 13
checkbox input "true"
click at [893, 598] on span "Confirm" at bounding box center [911, 598] width 38 height 13
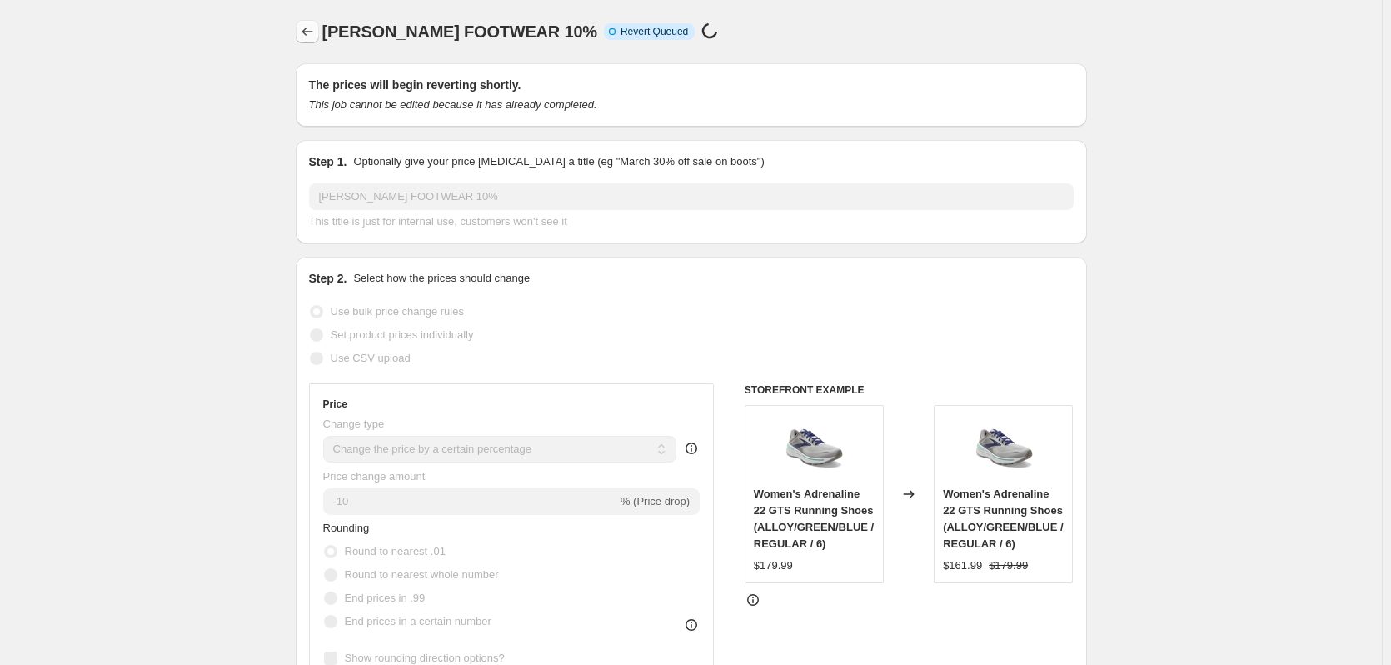
click at [316, 33] on icon "Price change jobs" at bounding box center [307, 31] width 17 height 17
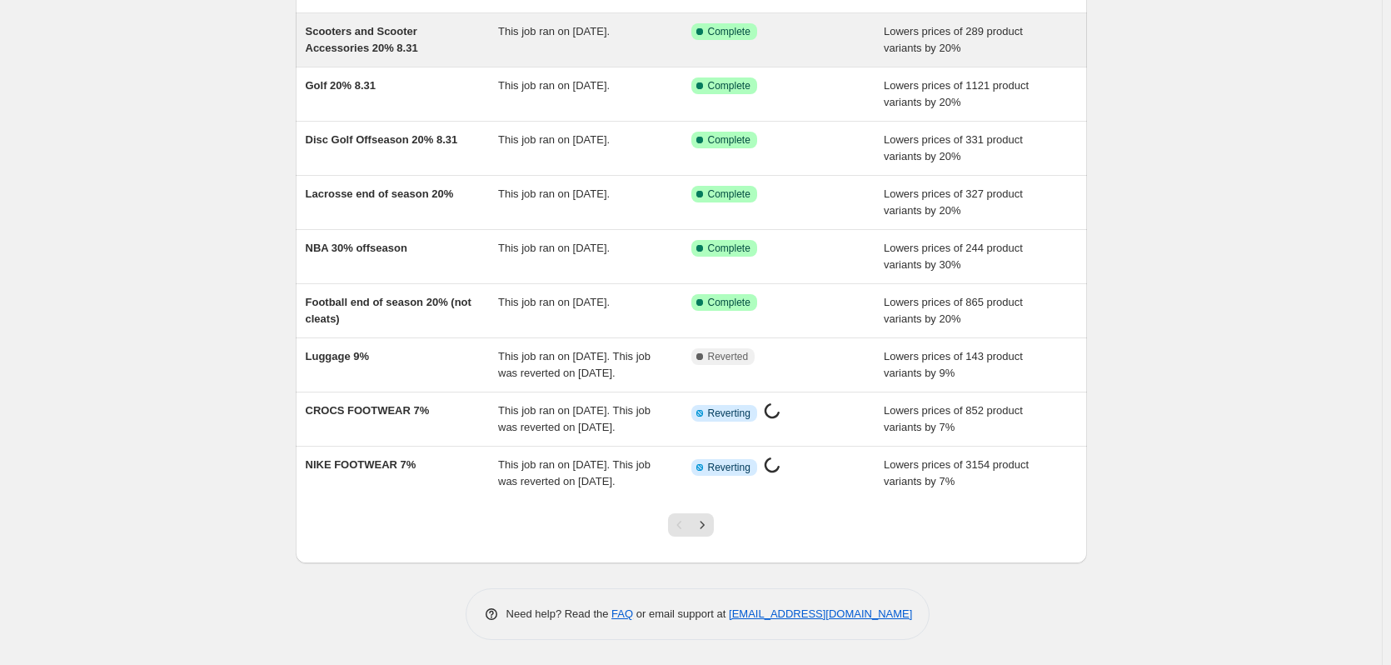
scroll to position [243, 0]
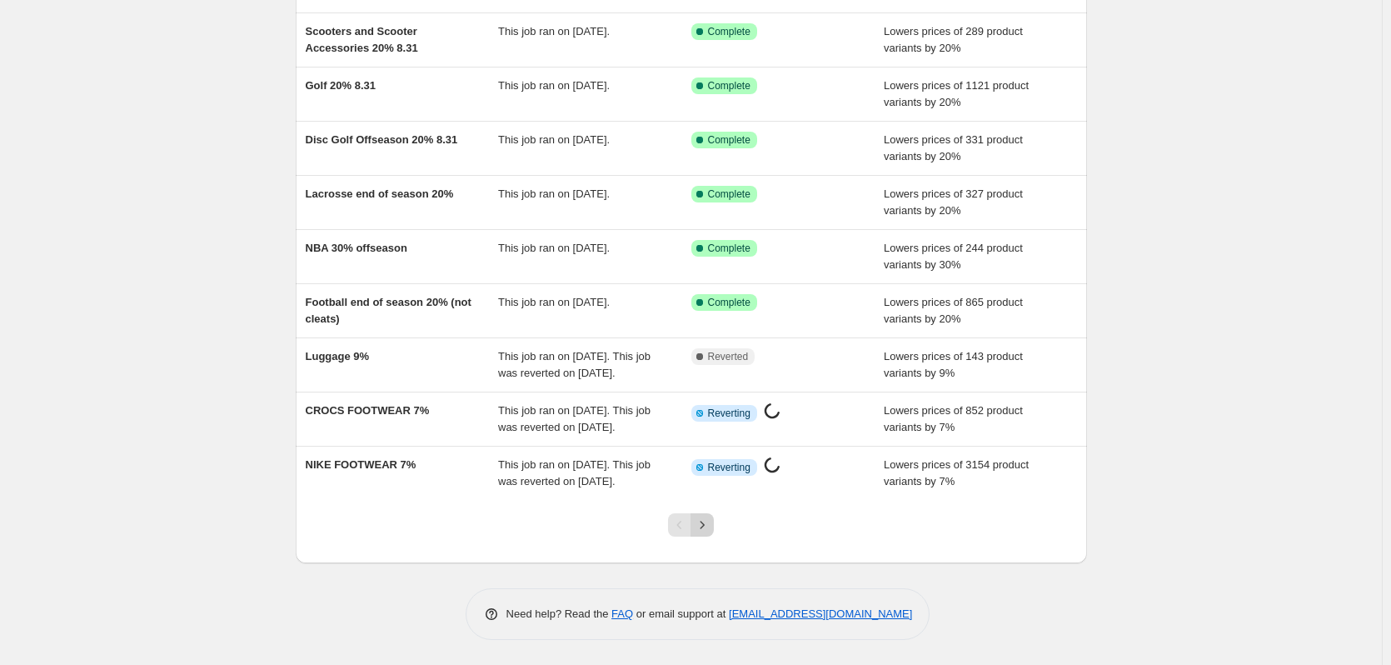
click at [704, 524] on icon "Next" at bounding box center [702, 525] width 17 height 17
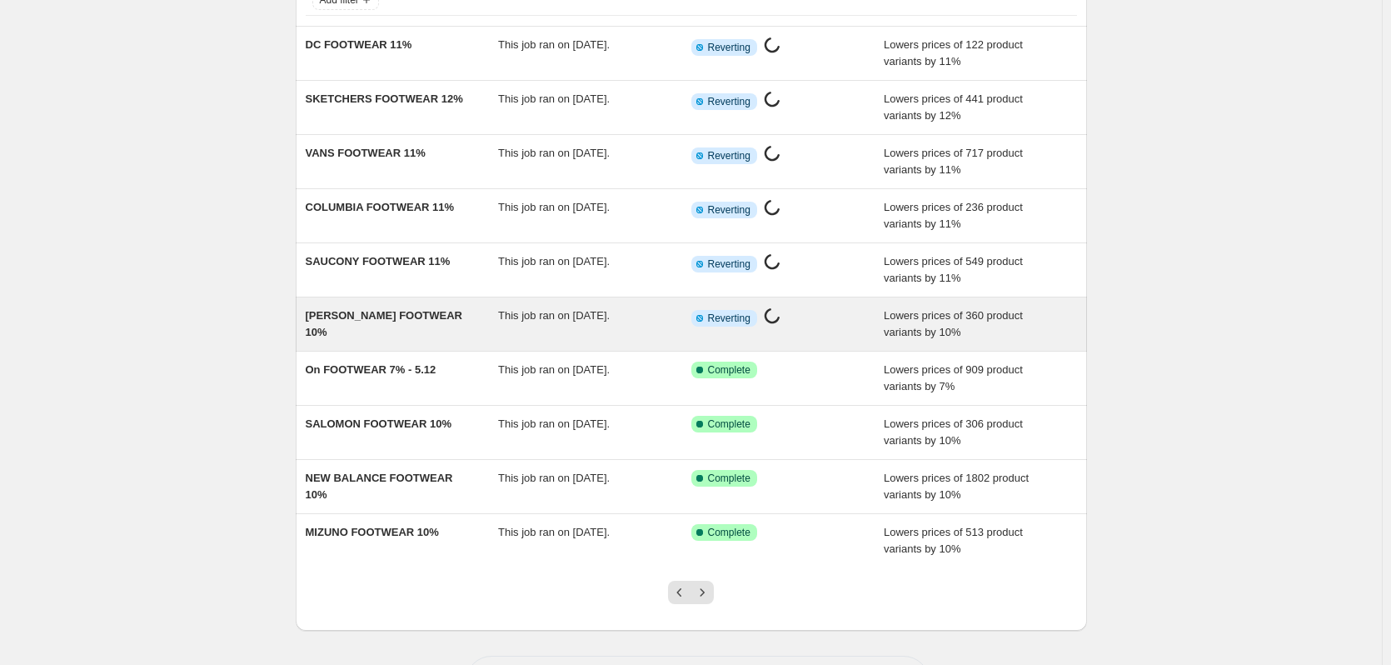
scroll to position [127, 0]
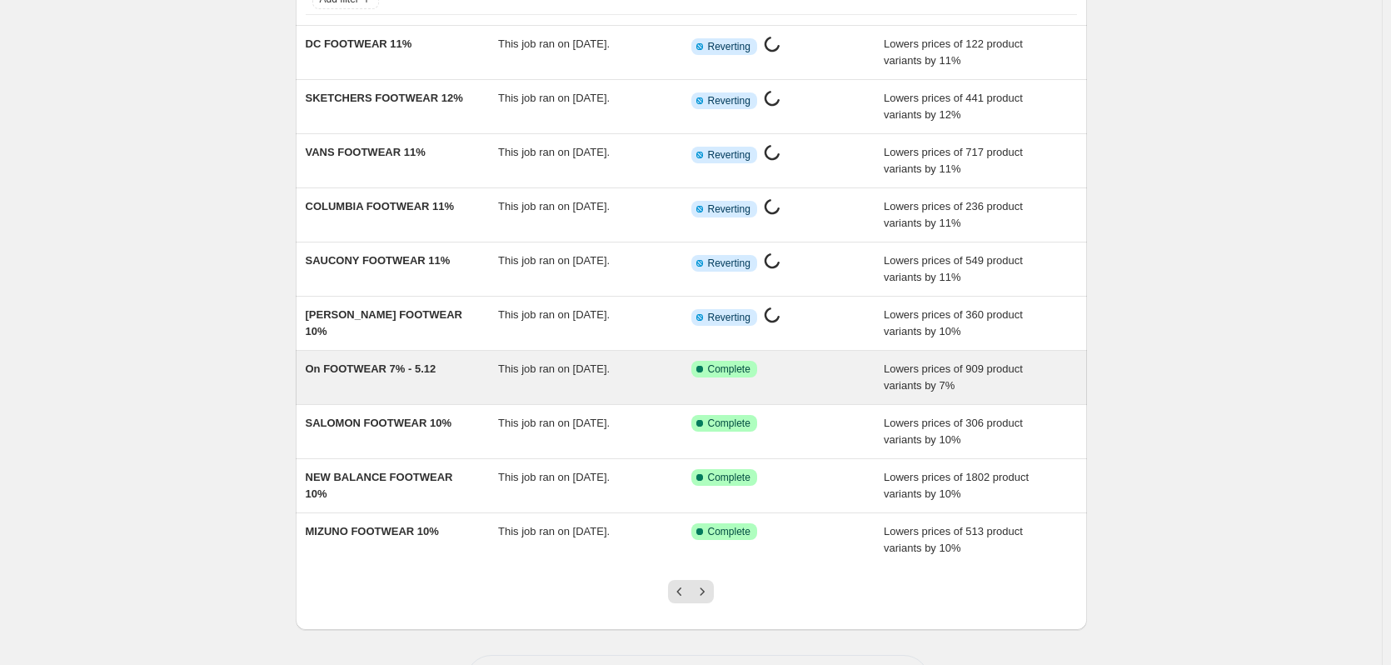
click at [457, 370] on div "On FOOTWEAR 7% - 5.12" at bounding box center [402, 377] width 193 height 33
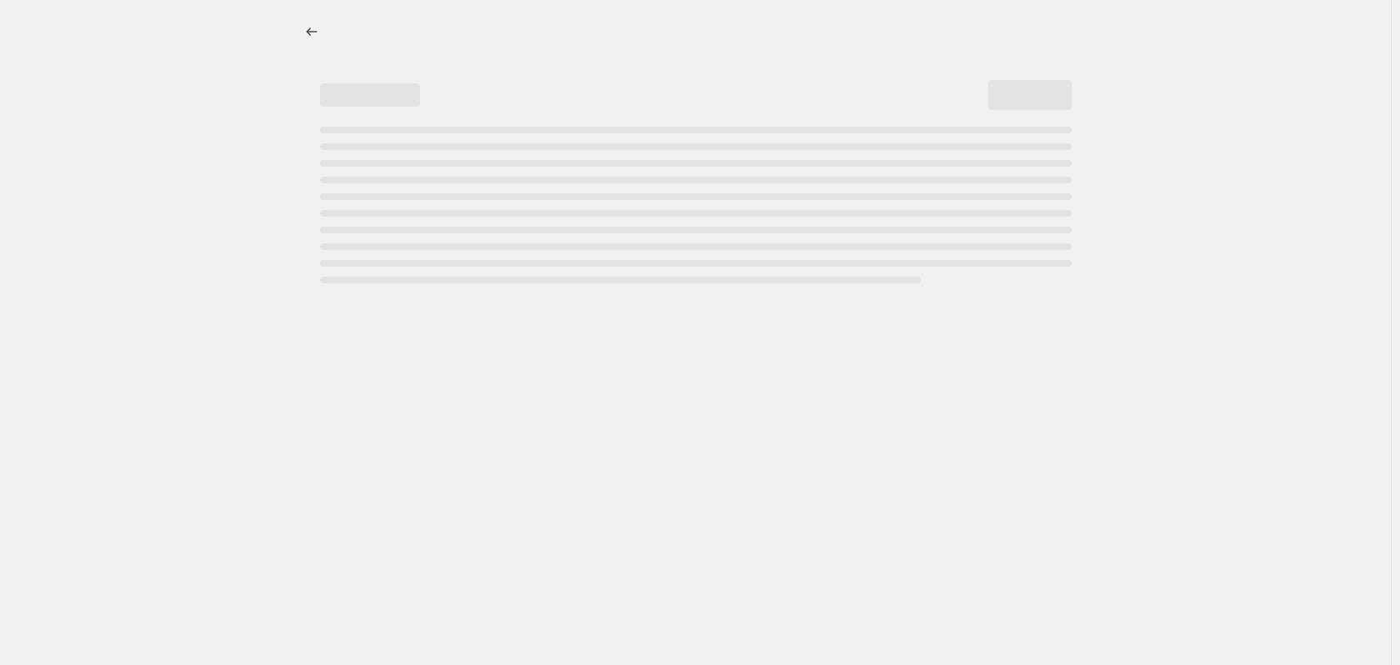
select select "percentage"
select select "collection"
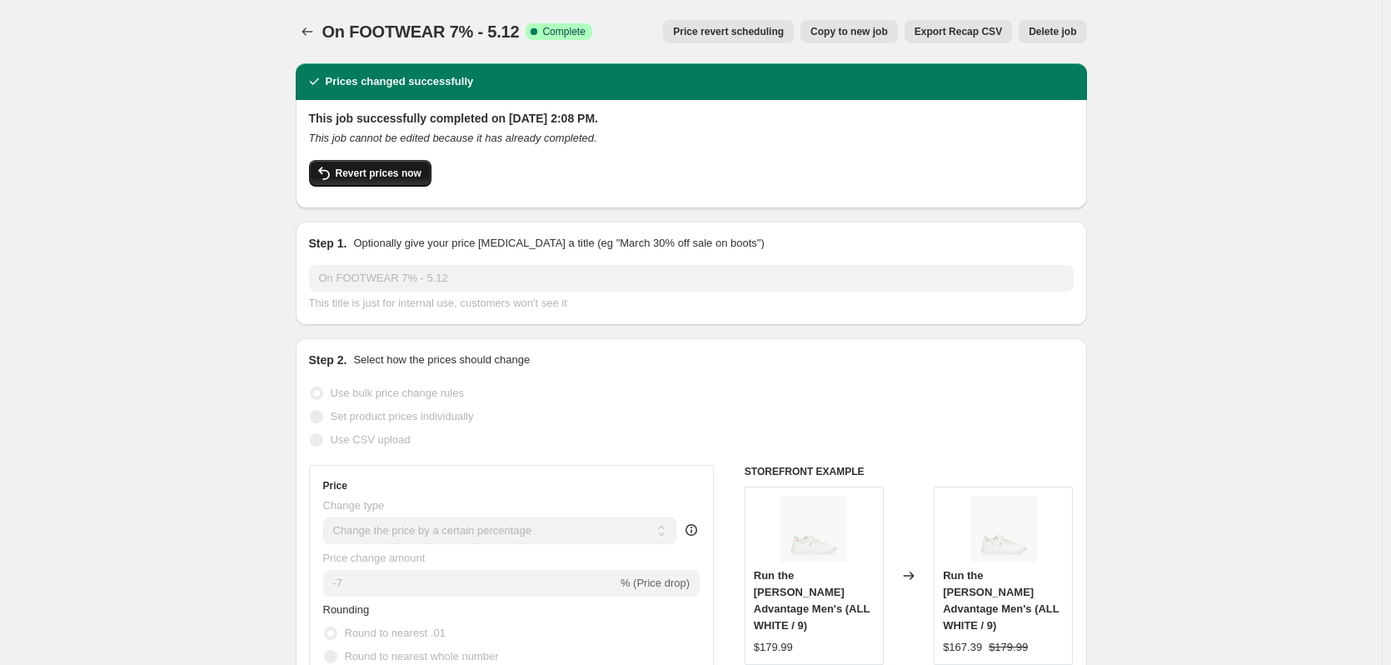
click at [390, 177] on span "Revert prices now" at bounding box center [379, 173] width 86 height 13
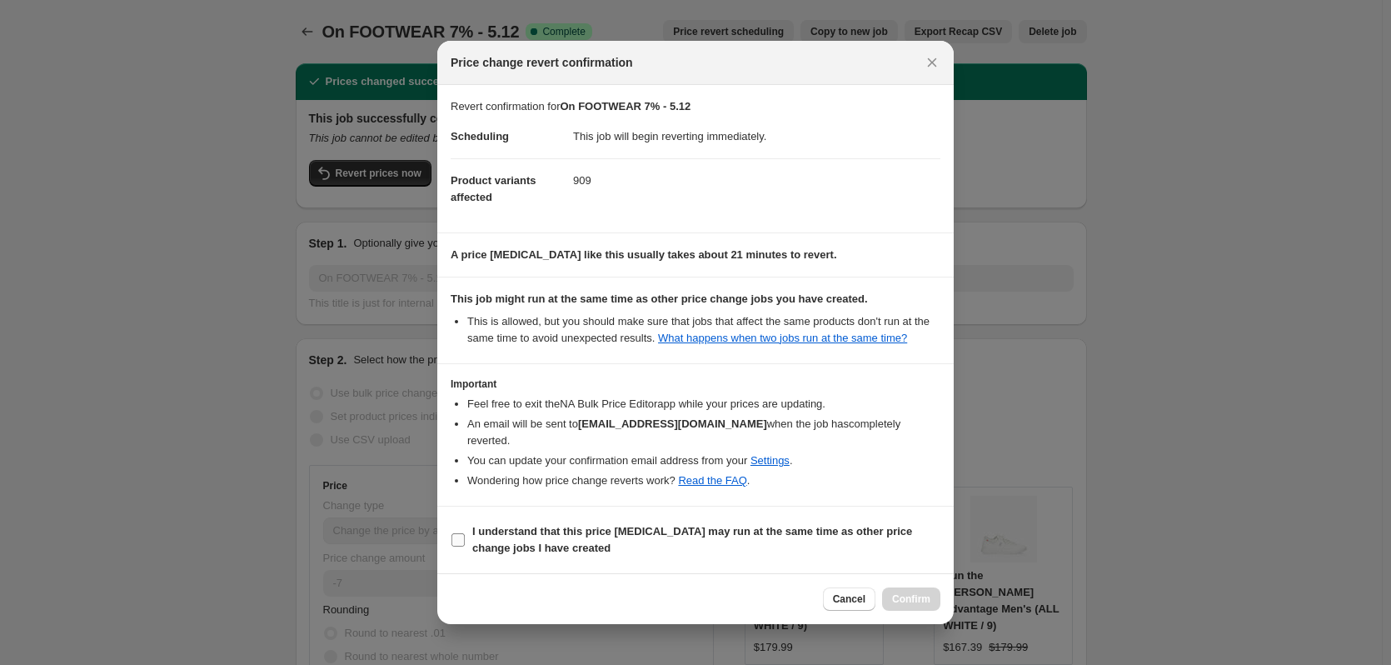
click at [515, 527] on b "I understand that this price [MEDICAL_DATA] may run at the same time as other p…" at bounding box center [692, 539] width 440 height 29
click at [465, 533] on input "I understand that this price [MEDICAL_DATA] may run at the same time as other p…" at bounding box center [458, 539] width 13 height 13
checkbox input "true"
click at [889, 602] on button "Confirm" at bounding box center [911, 598] width 58 height 23
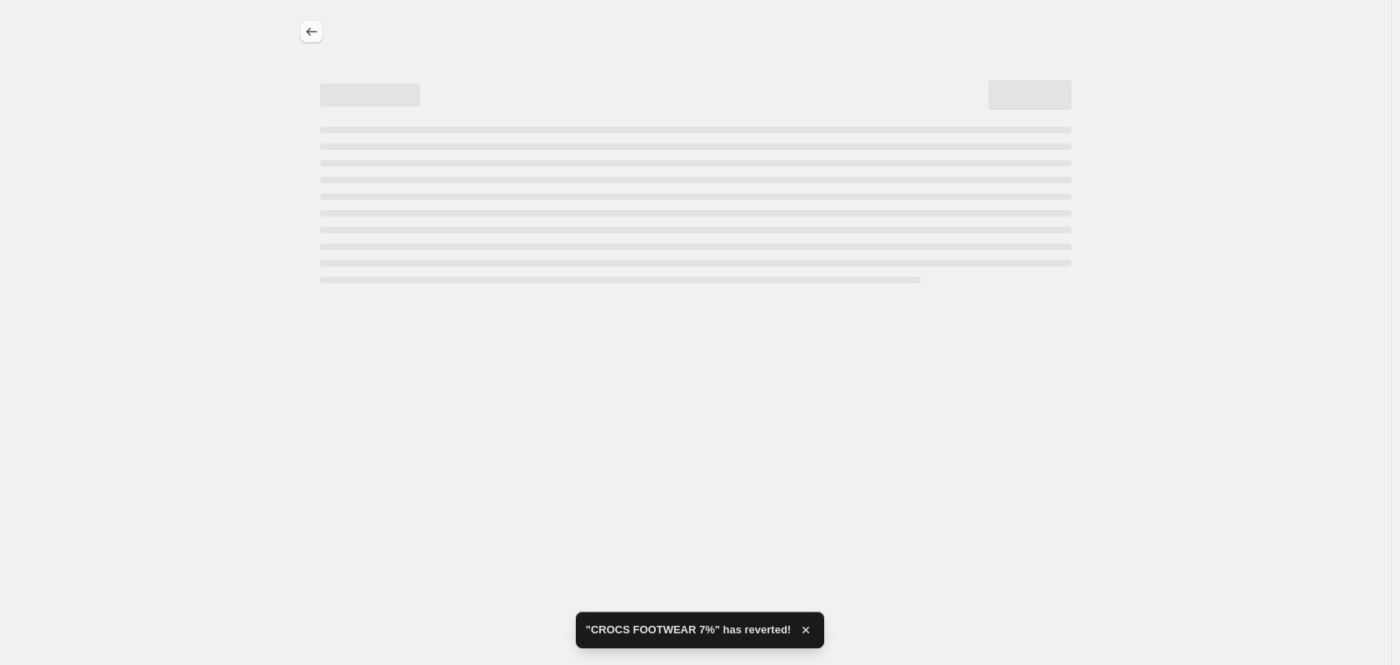
select select "percentage"
select select "collection"
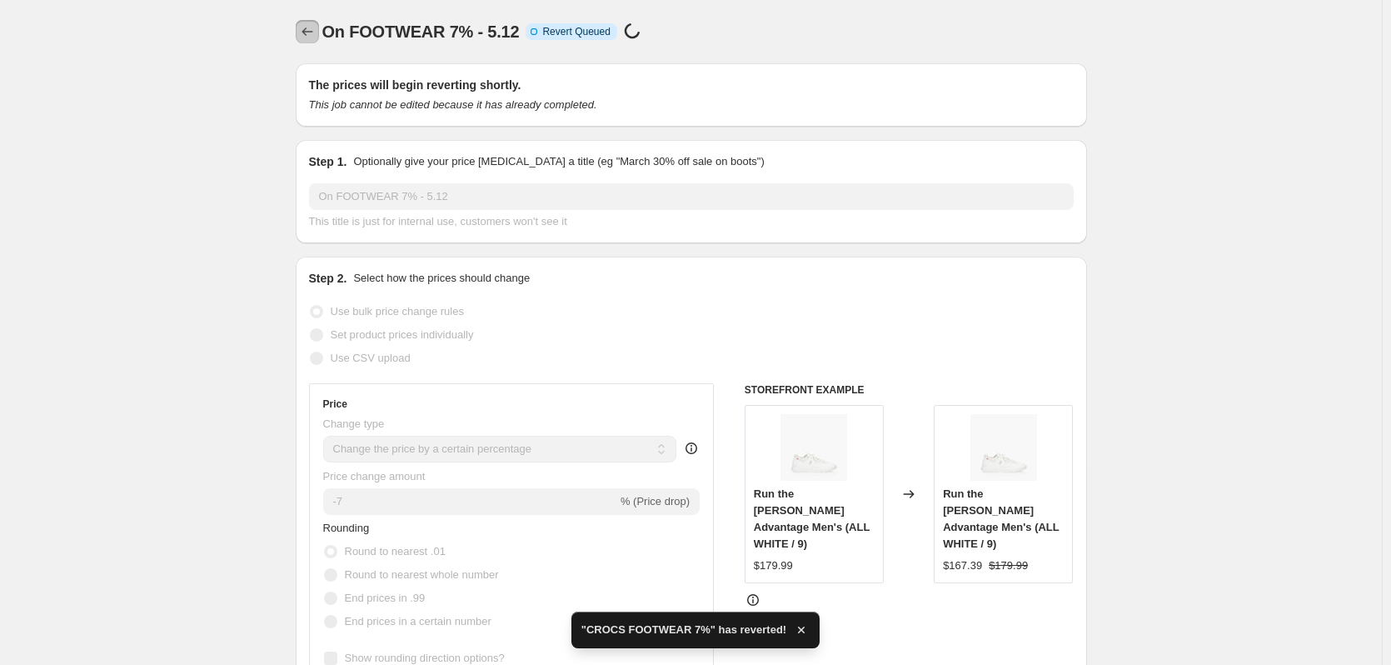
click at [313, 37] on icon "Price change jobs" at bounding box center [307, 31] width 17 height 17
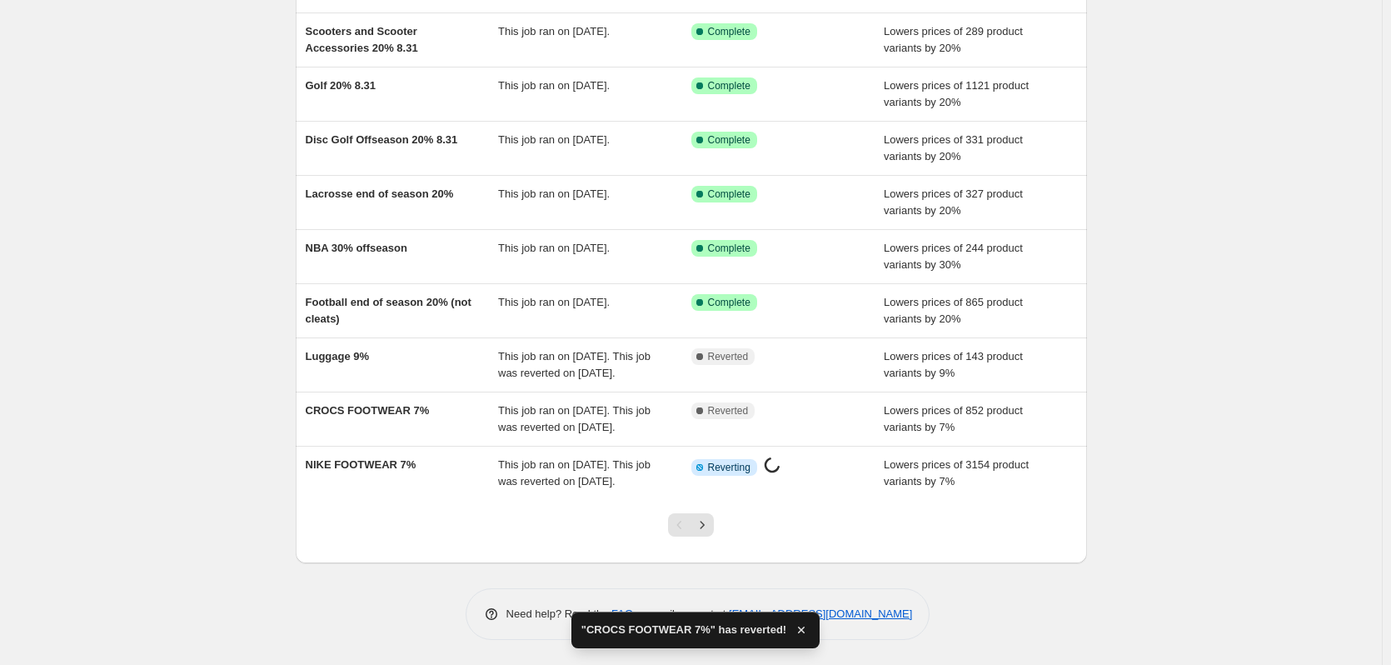
scroll to position [243, 0]
click at [706, 535] on button "Next" at bounding box center [702, 524] width 23 height 23
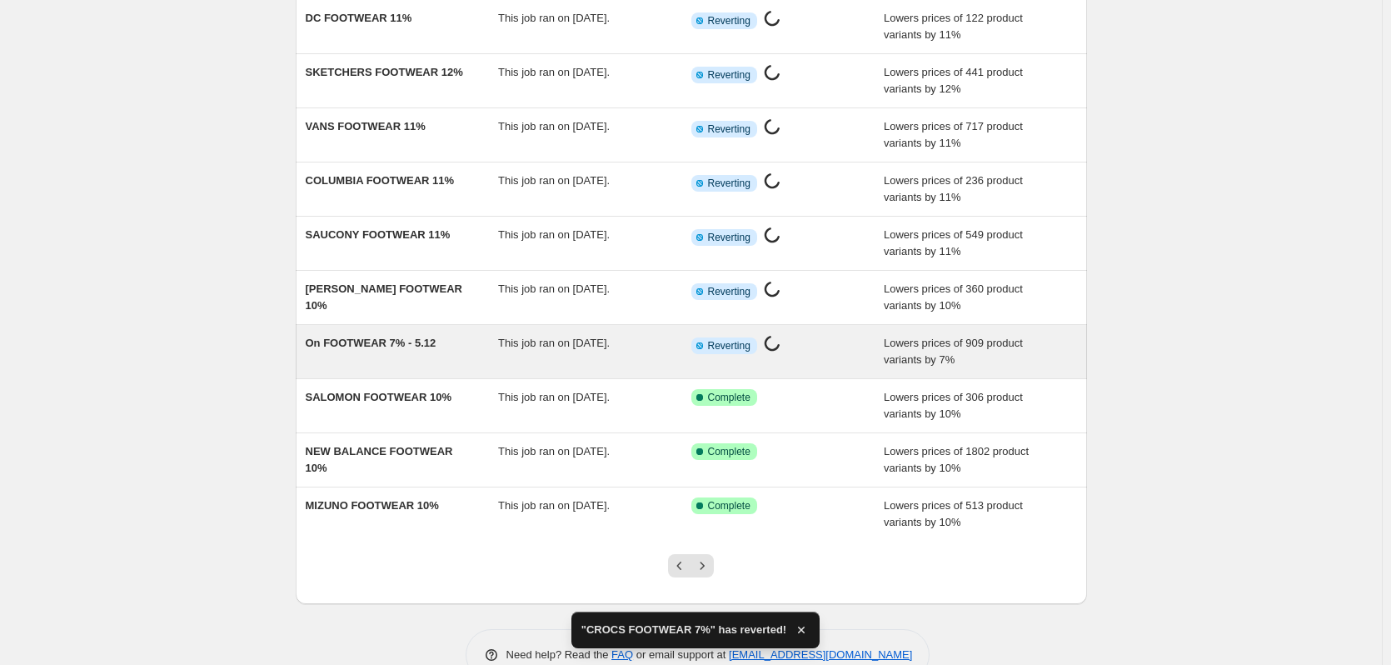
scroll to position [153, 0]
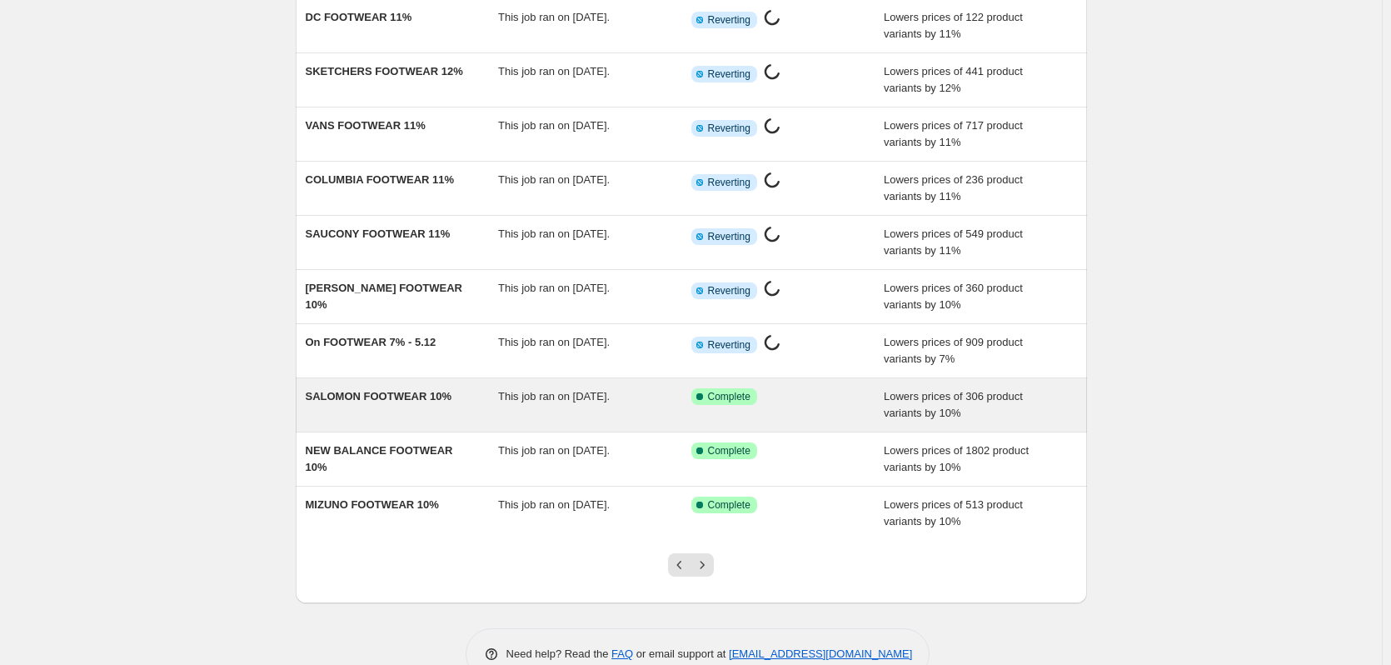
click at [467, 413] on div "SALOMON FOOTWEAR 10%" at bounding box center [402, 404] width 193 height 33
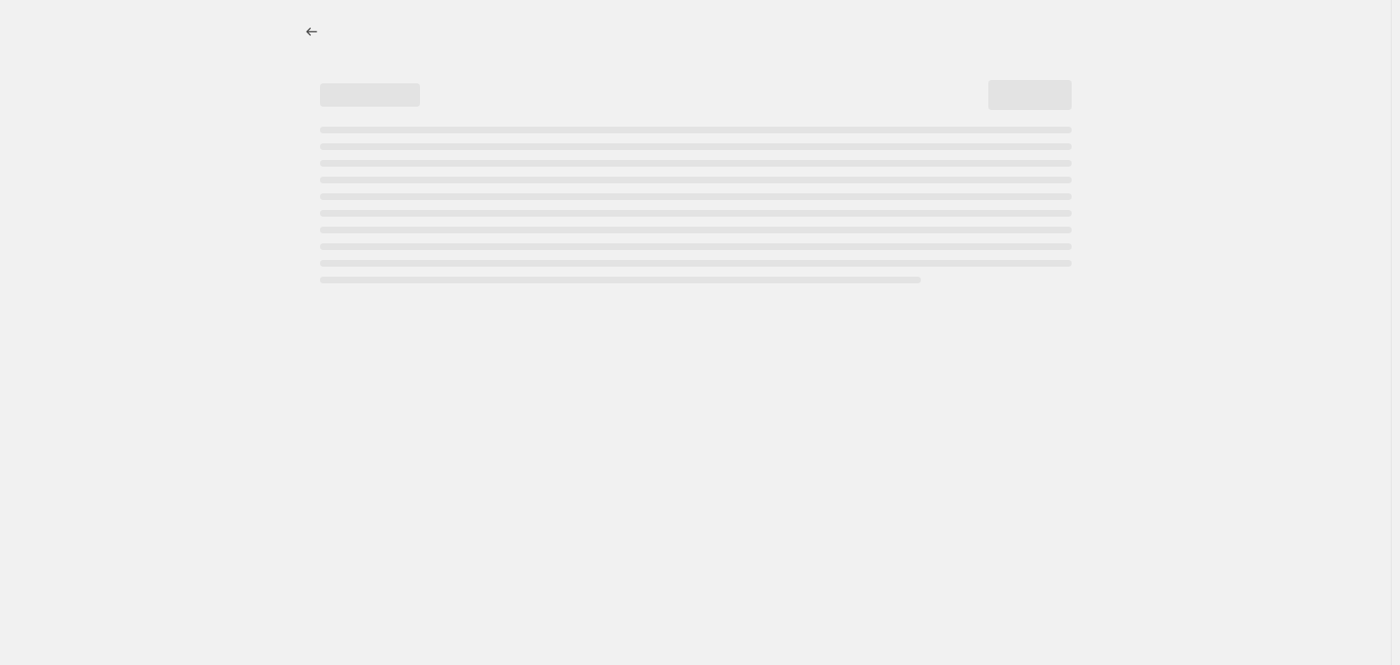
select select "percentage"
select select "collection"
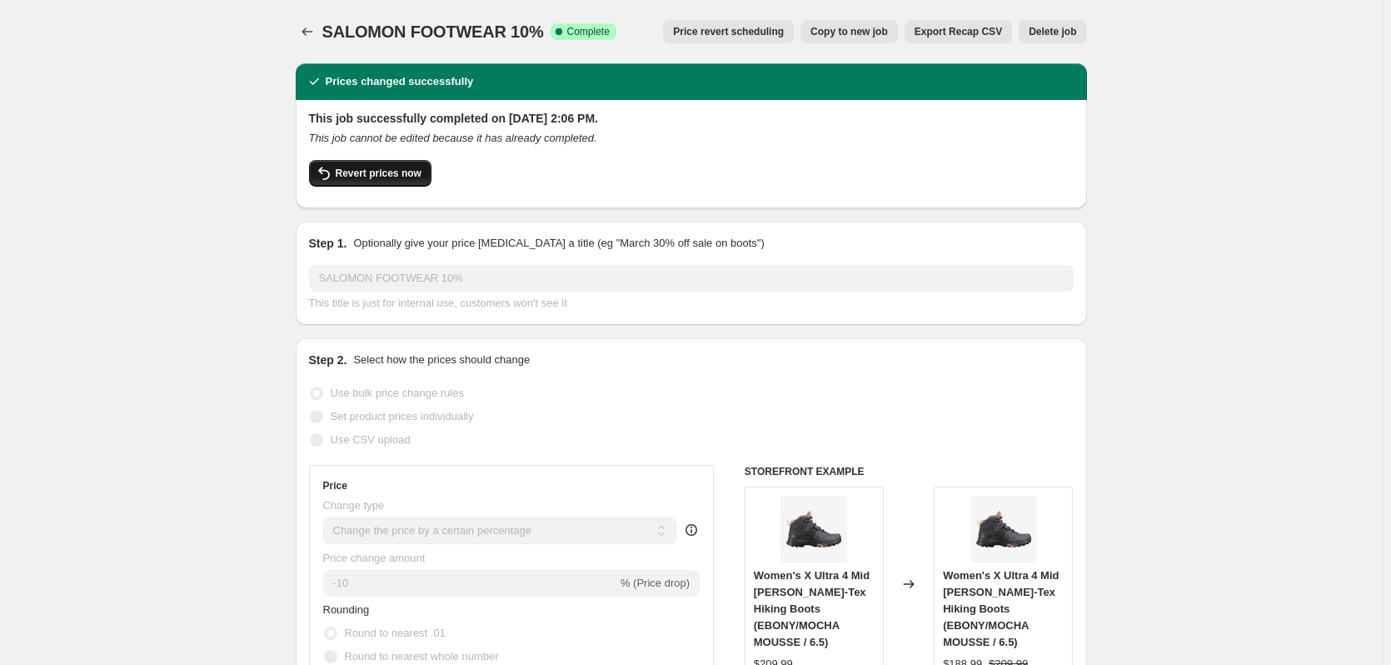
click at [393, 182] on button "Revert prices now" at bounding box center [370, 173] width 122 height 27
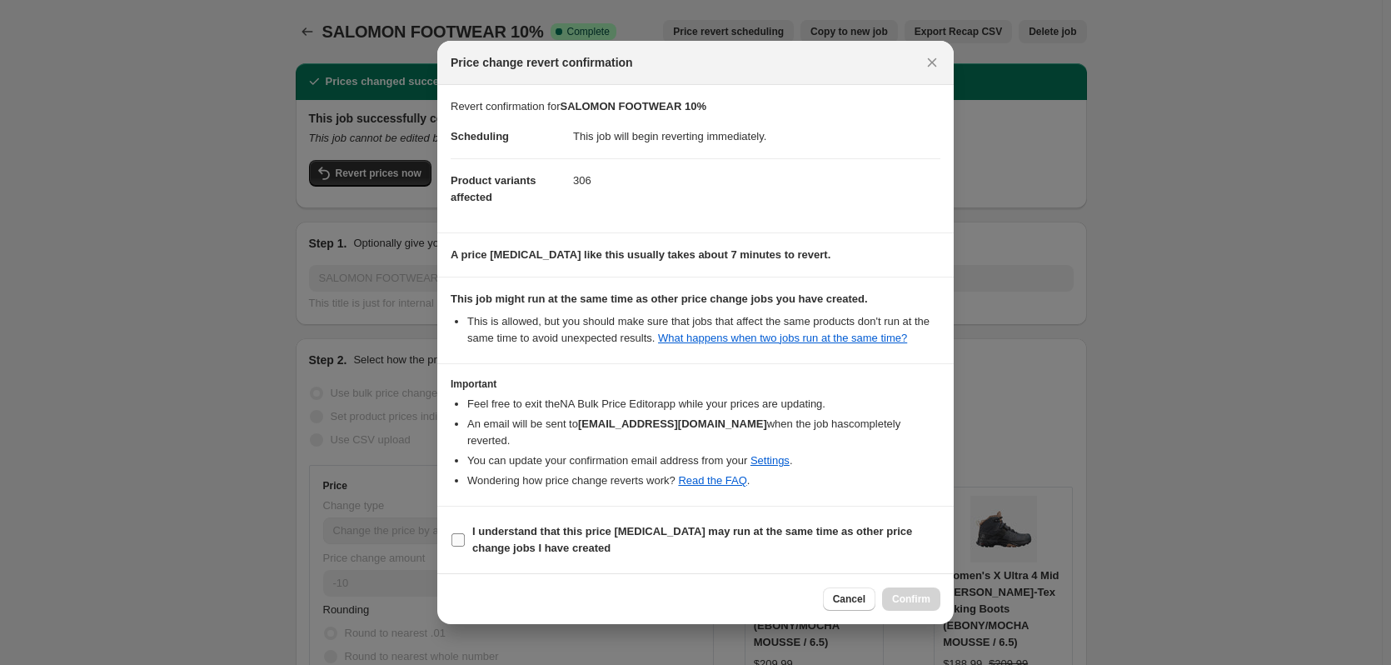
click at [456, 541] on input "I understand that this price [MEDICAL_DATA] may run at the same time as other p…" at bounding box center [458, 539] width 13 height 13
checkbox input "true"
click at [893, 602] on span "Confirm" at bounding box center [911, 598] width 38 height 13
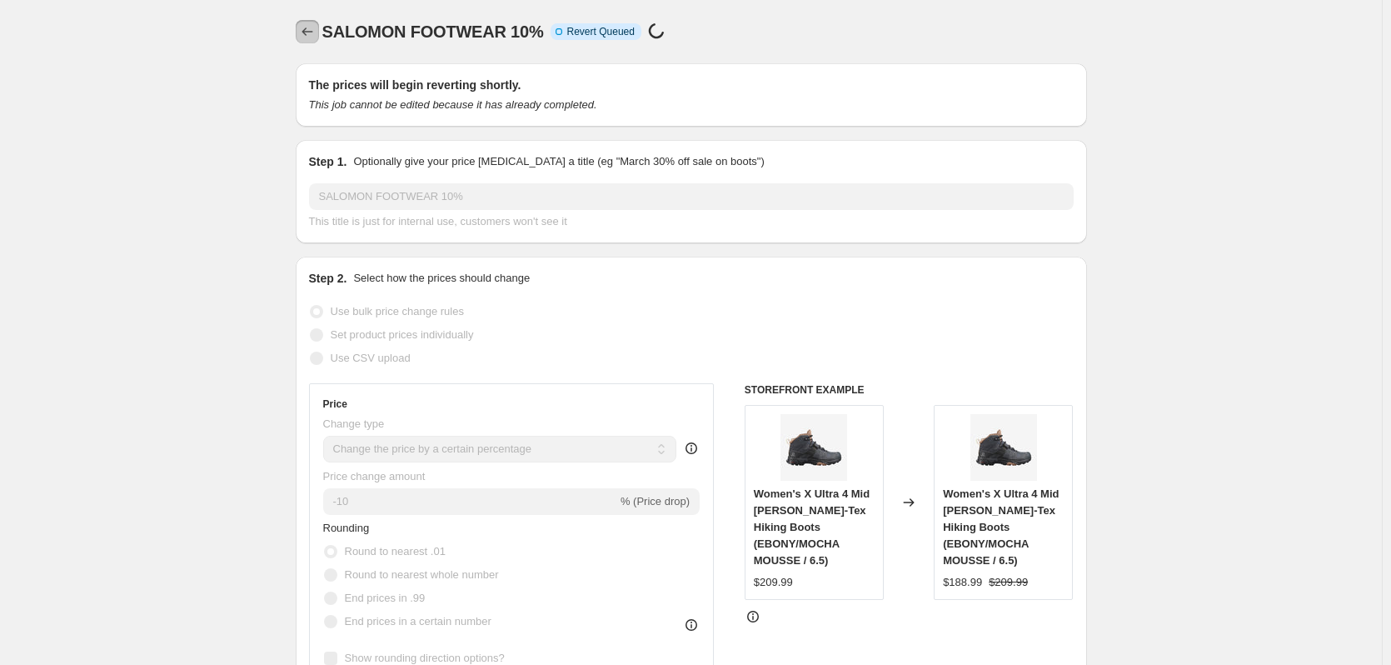
click at [316, 32] on icon "Price change jobs" at bounding box center [307, 31] width 17 height 17
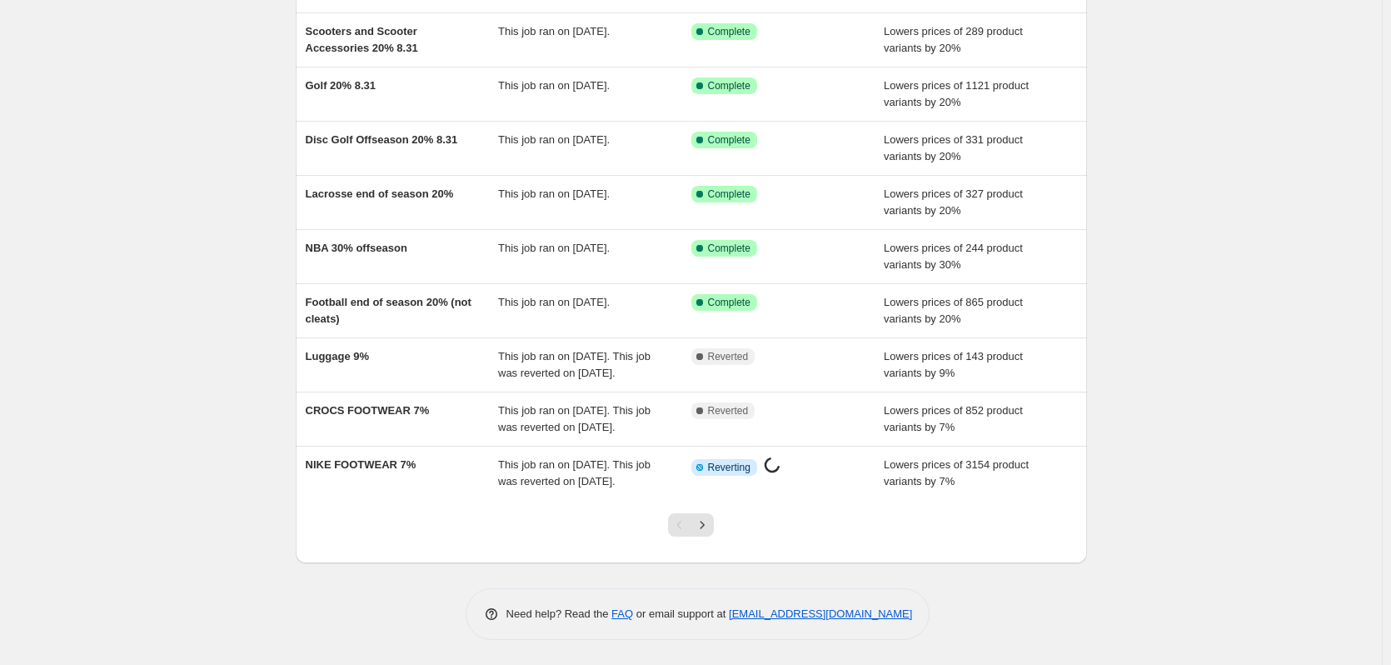
scroll to position [243, 0]
click at [713, 533] on button "Next" at bounding box center [702, 524] width 23 height 23
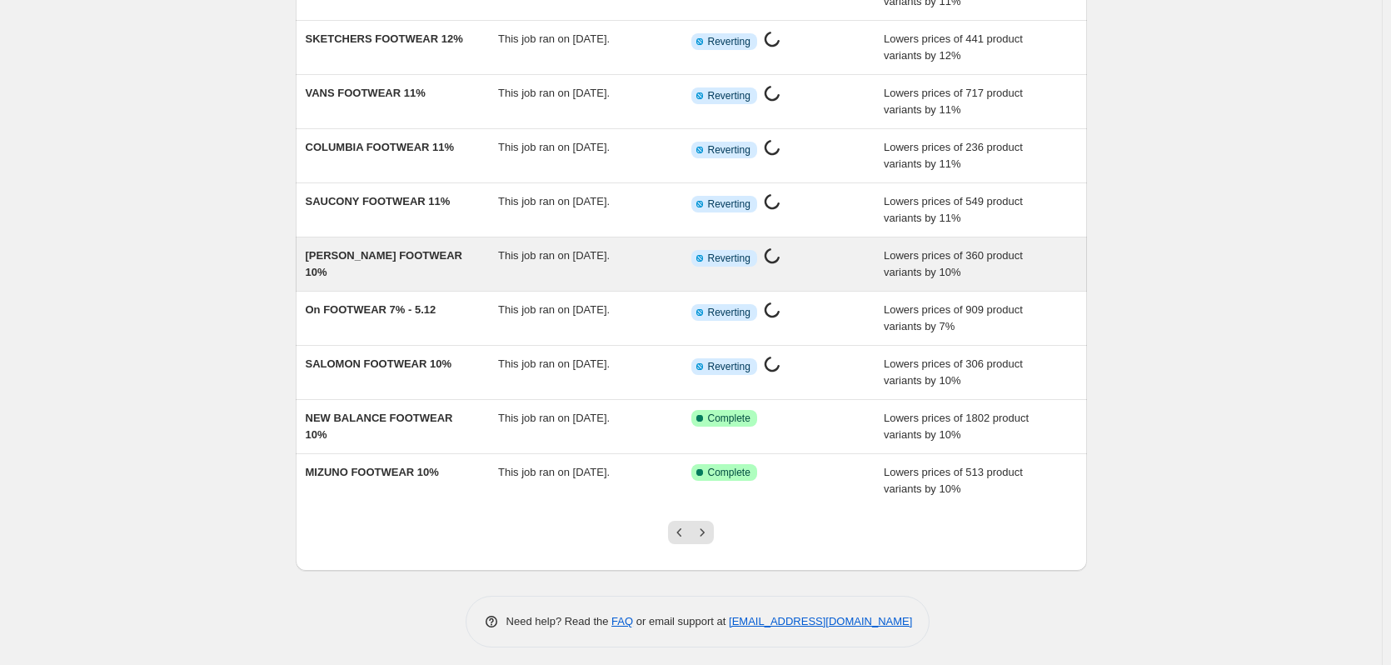
scroll to position [193, 0]
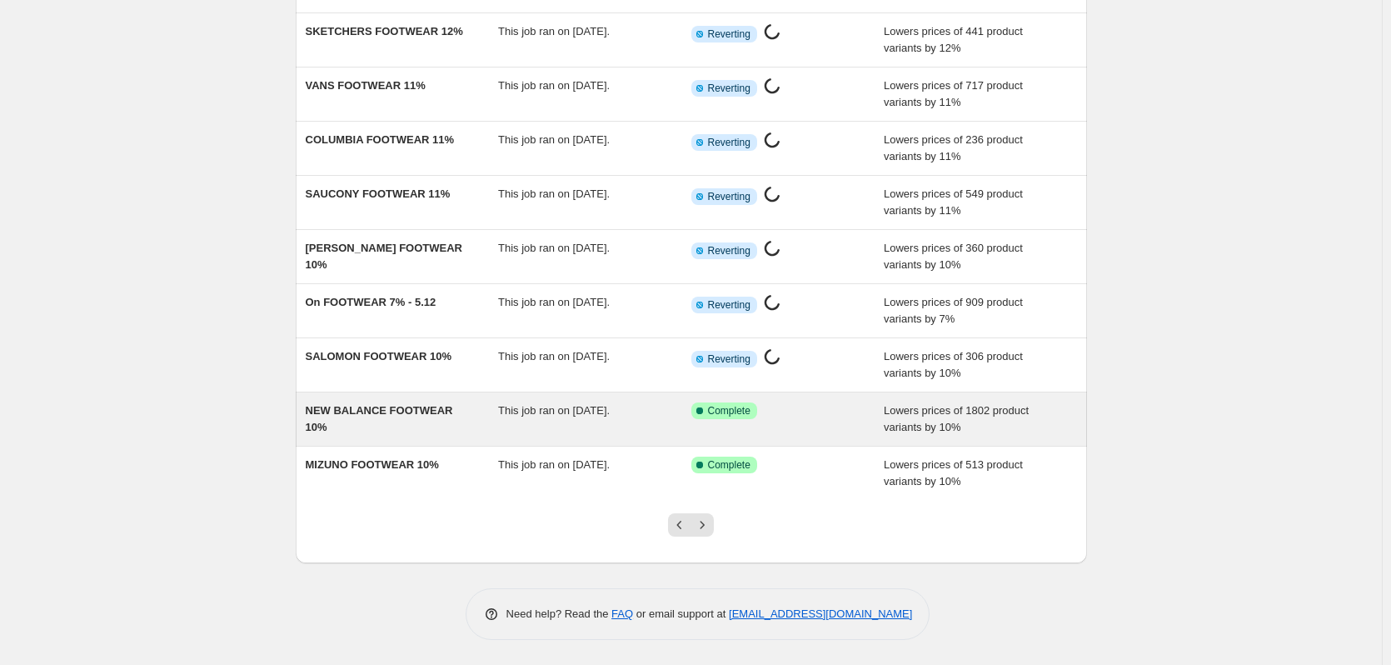
click at [465, 437] on div "NEW BALANCE FOOTWEAR 10% This job ran on [DATE]. Success Complete Complete Lowe…" at bounding box center [691, 418] width 791 height 53
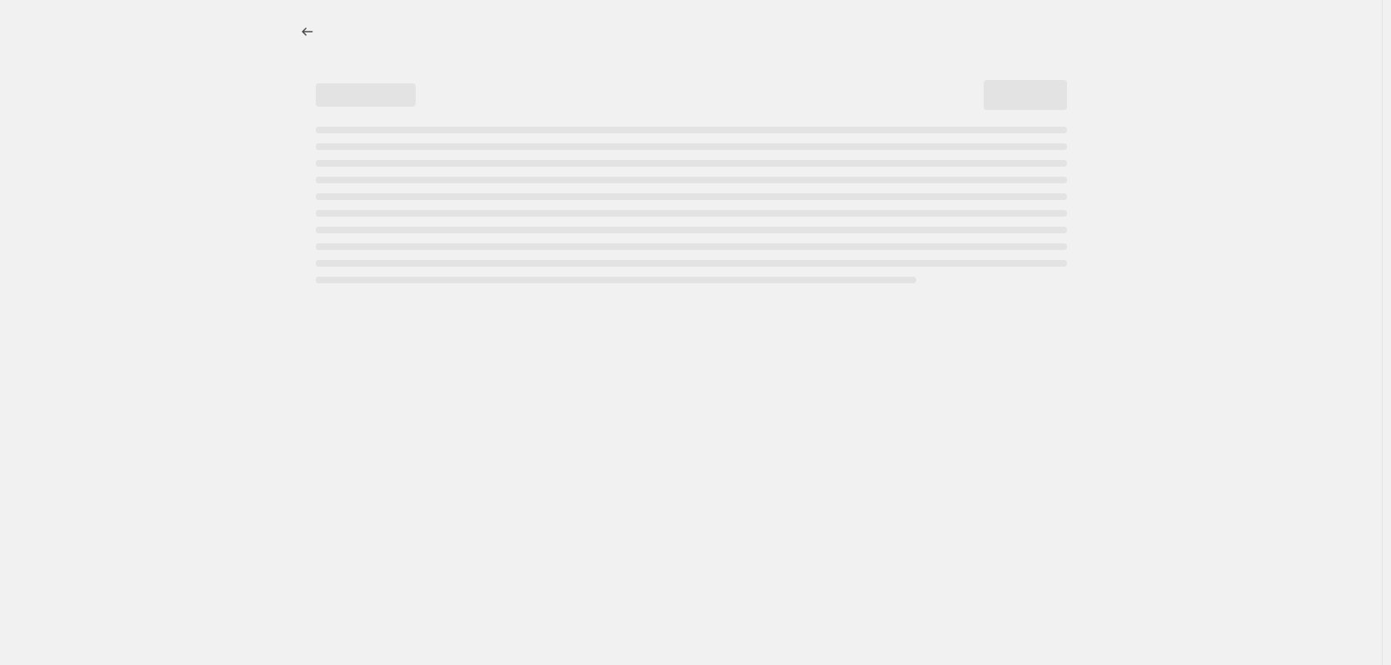
select select "percentage"
select select "collection"
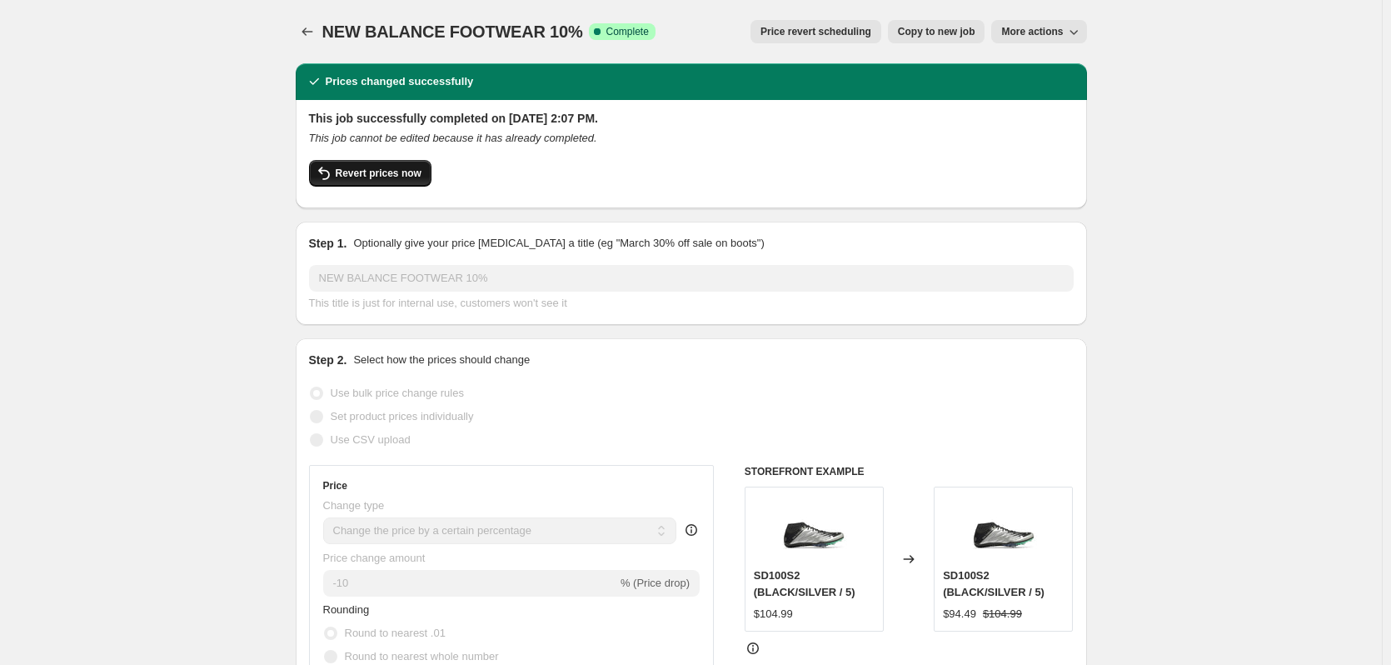
click at [367, 177] on span "Revert prices now" at bounding box center [379, 173] width 86 height 13
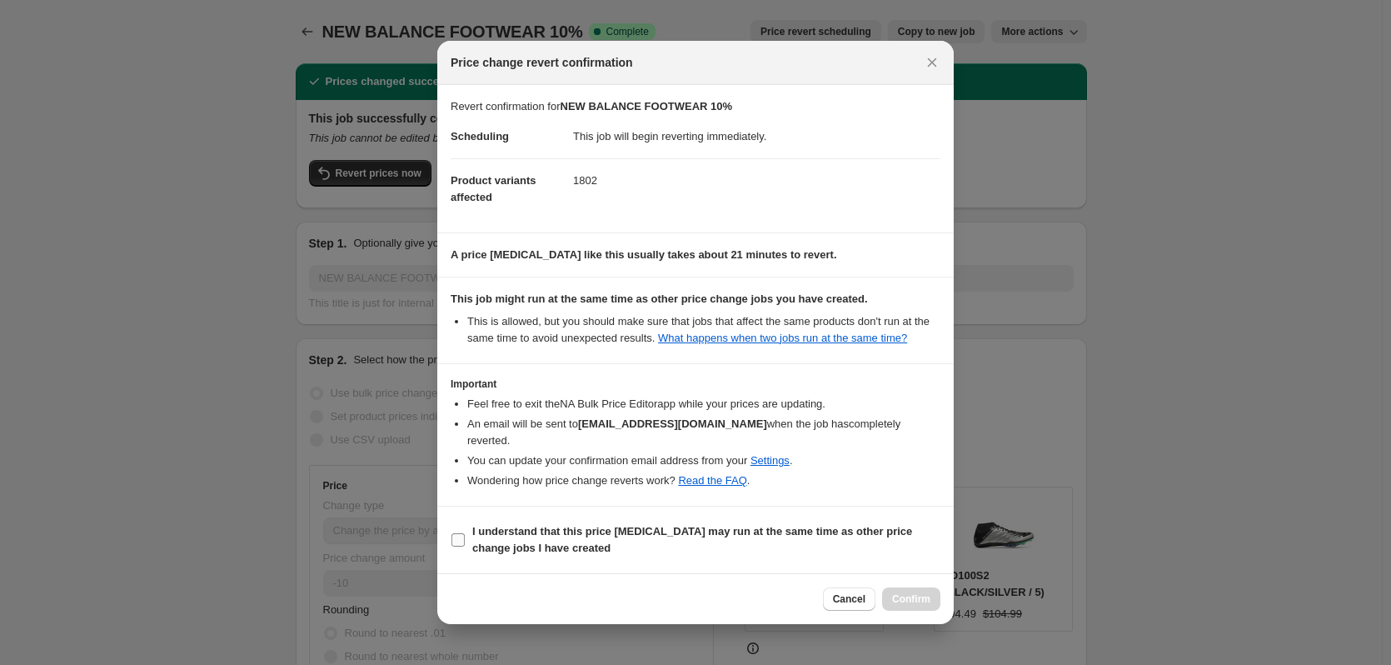
click at [464, 545] on input "I understand that this price [MEDICAL_DATA] may run at the same time as other p…" at bounding box center [458, 539] width 13 height 13
checkbox input "true"
click at [916, 607] on button "Confirm" at bounding box center [911, 598] width 58 height 23
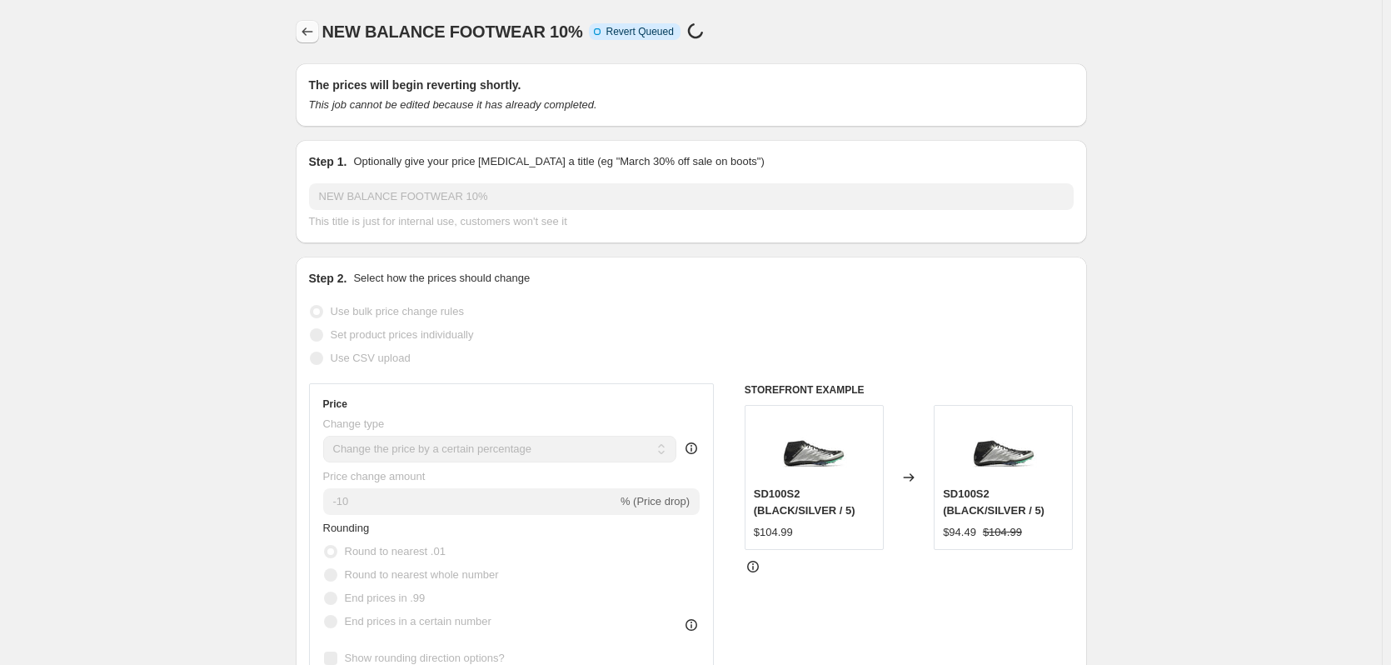
click at [313, 35] on icon "Price change jobs" at bounding box center [307, 31] width 17 height 17
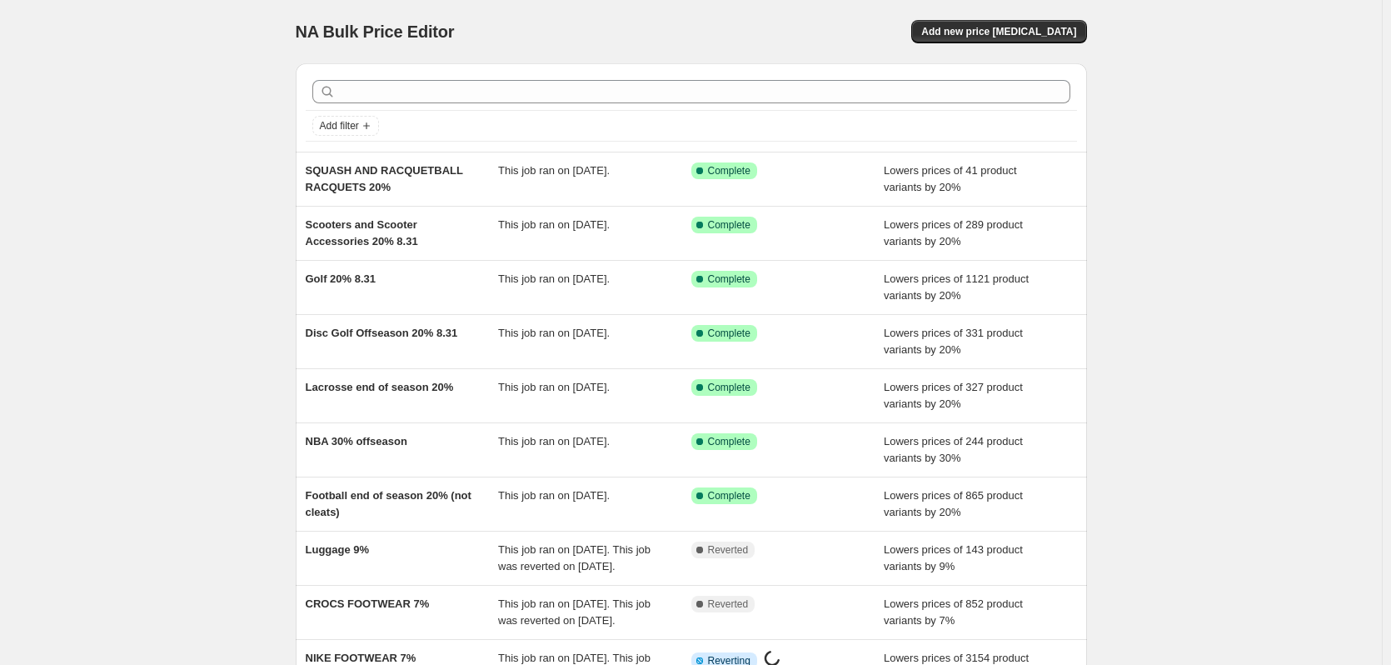
scroll to position [243, 0]
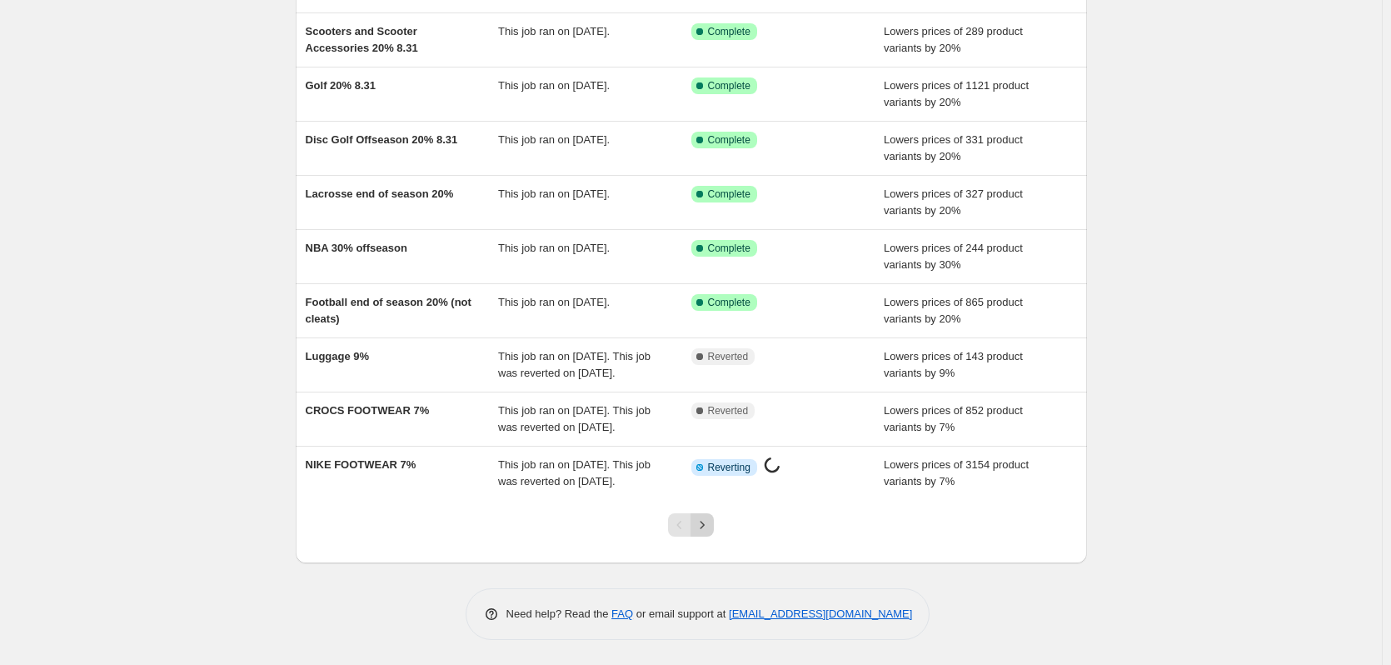
click at [705, 523] on icon "Next" at bounding box center [702, 525] width 17 height 17
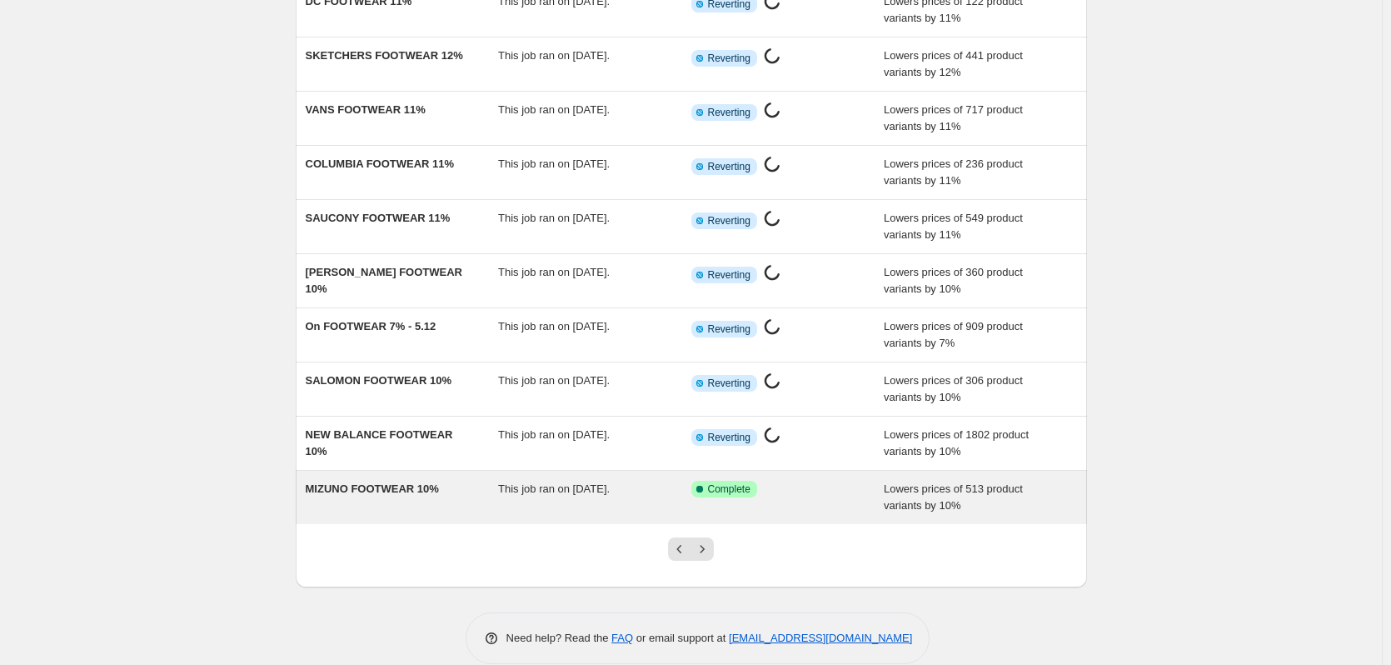
scroll to position [170, 0]
click at [429, 492] on span "MIZUNO FOOTWEAR 10%" at bounding box center [372, 488] width 133 height 12
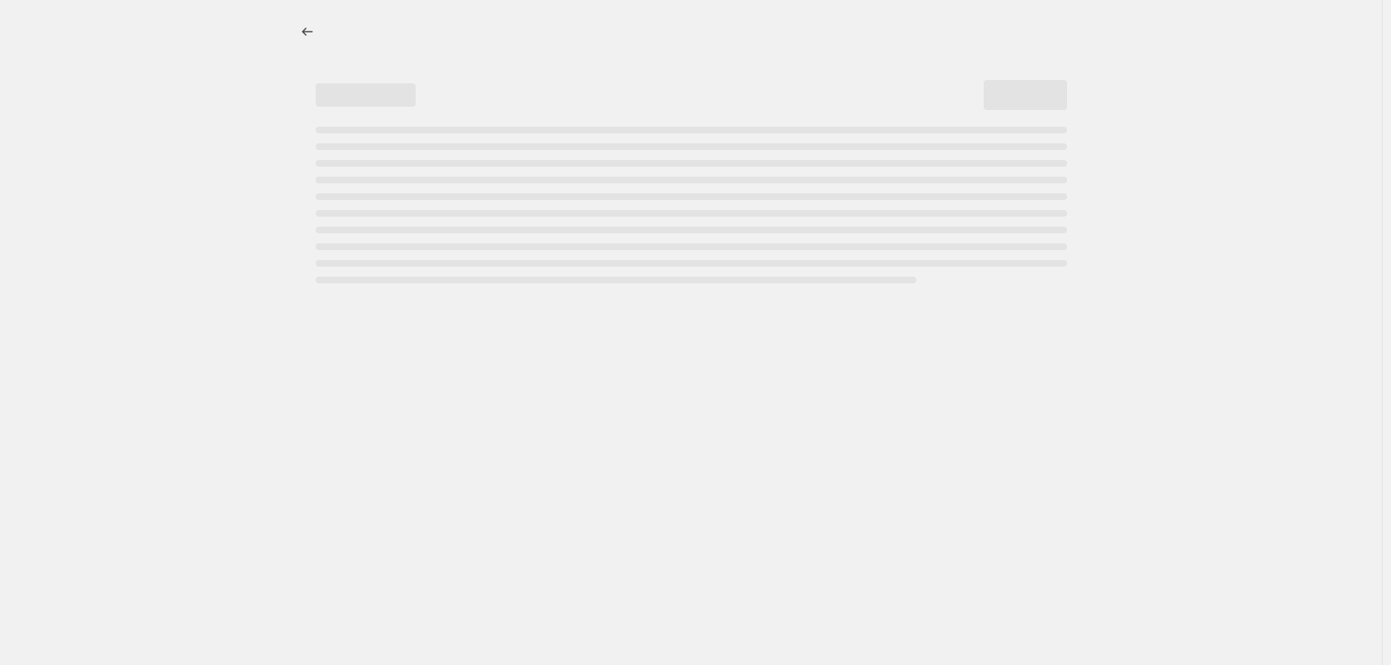
select select "percentage"
select select "collection"
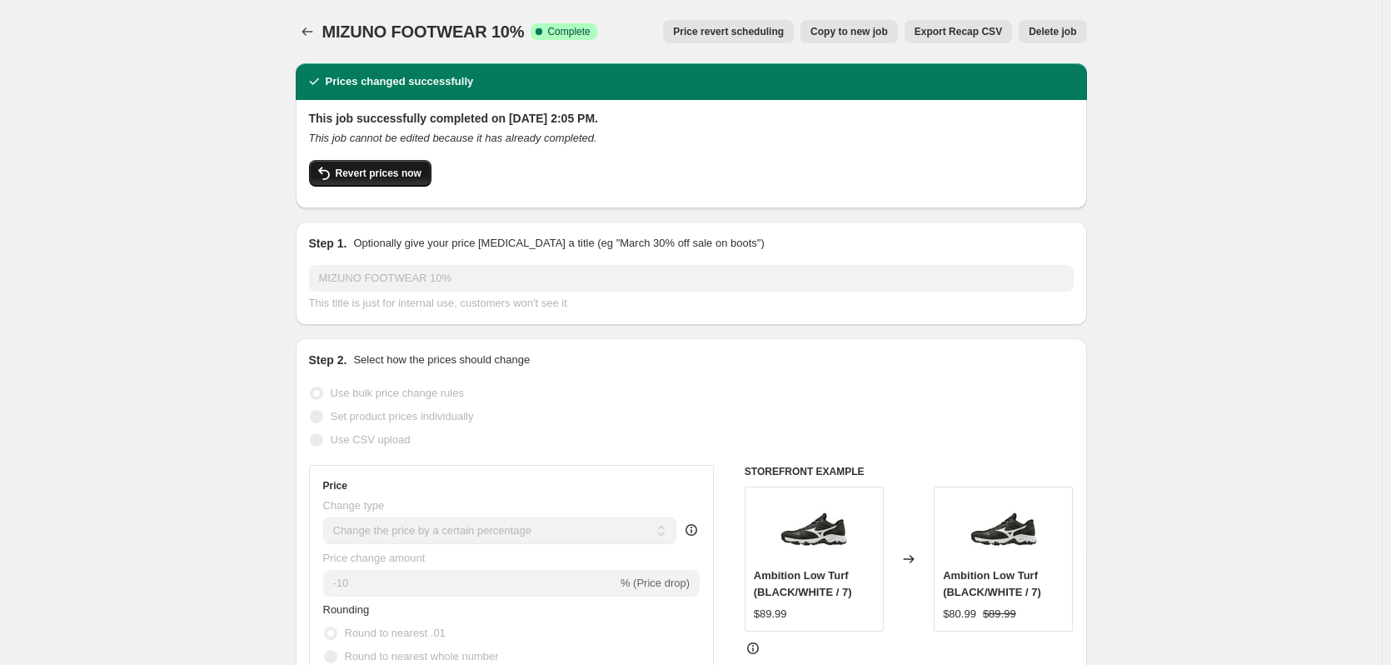
click at [382, 181] on button "Revert prices now" at bounding box center [370, 173] width 122 height 27
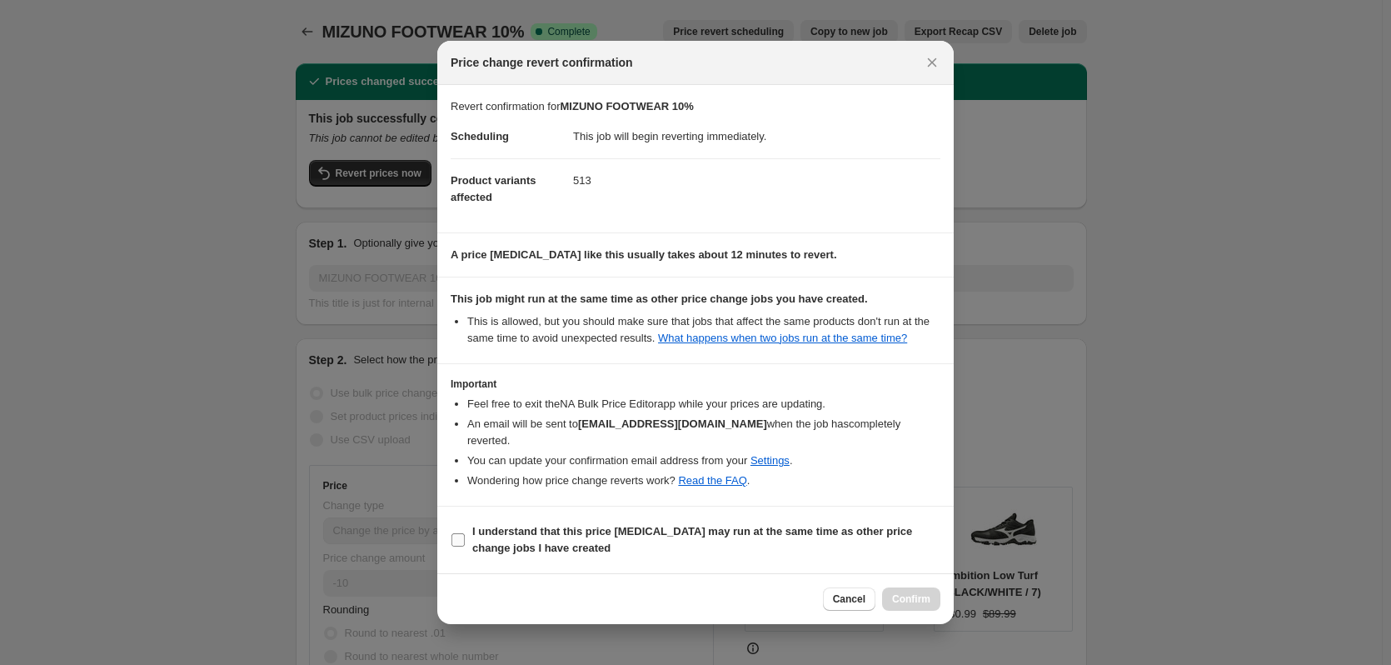
click at [480, 541] on b "I understand that this price [MEDICAL_DATA] may run at the same time as other p…" at bounding box center [692, 539] width 440 height 29
click at [465, 541] on input "I understand that this price [MEDICAL_DATA] may run at the same time as other p…" at bounding box center [458, 539] width 13 height 13
checkbox input "true"
click at [895, 605] on span "Confirm" at bounding box center [911, 598] width 38 height 13
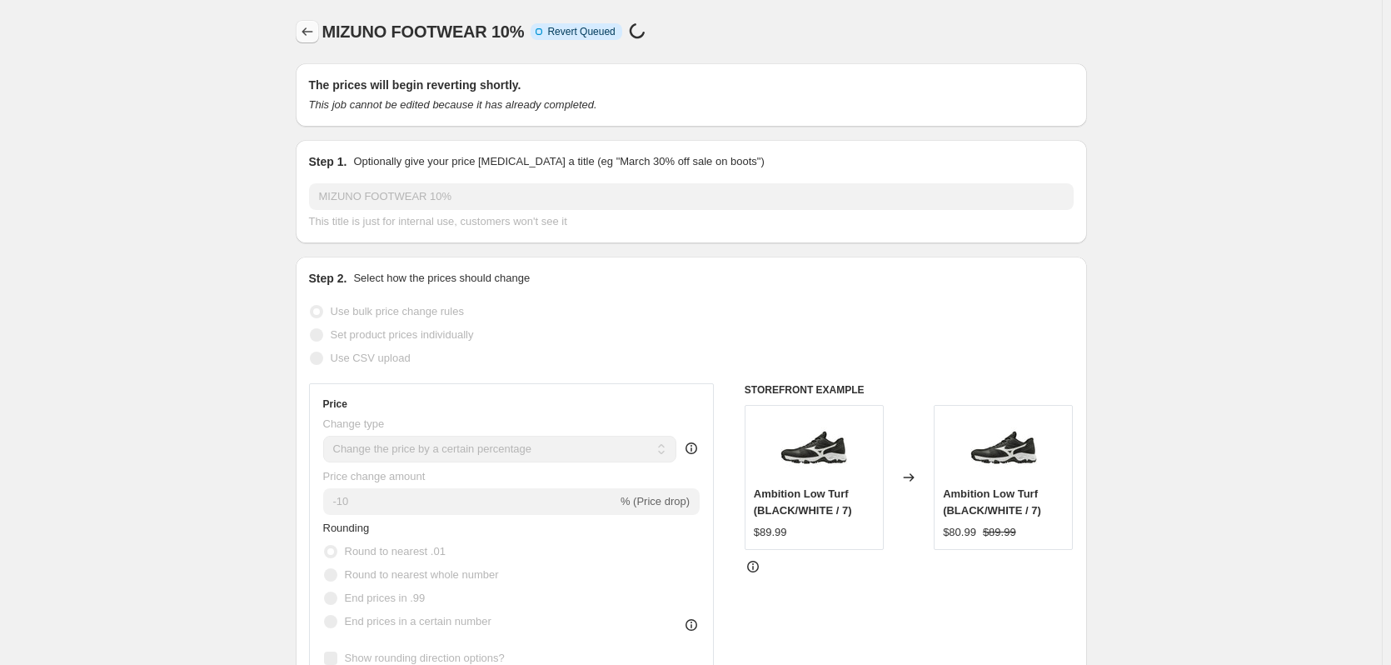
click at [319, 34] on button "Price change jobs" at bounding box center [307, 31] width 23 height 23
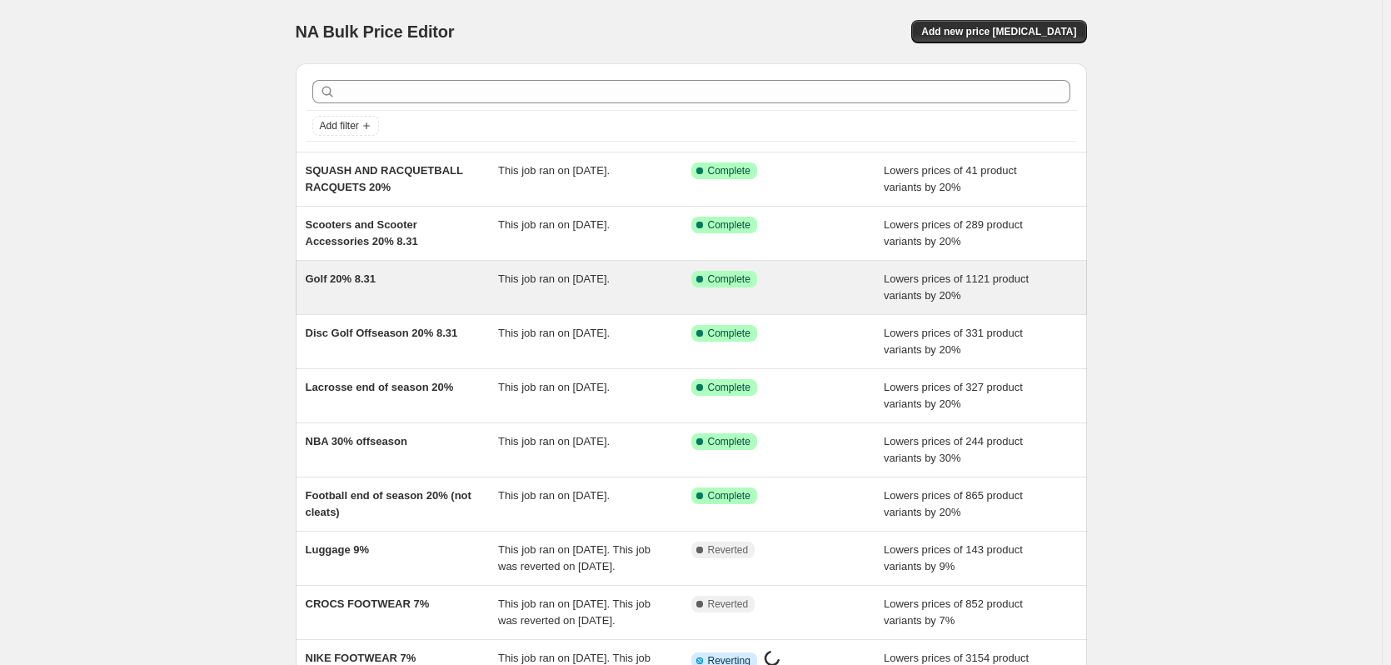
scroll to position [243, 0]
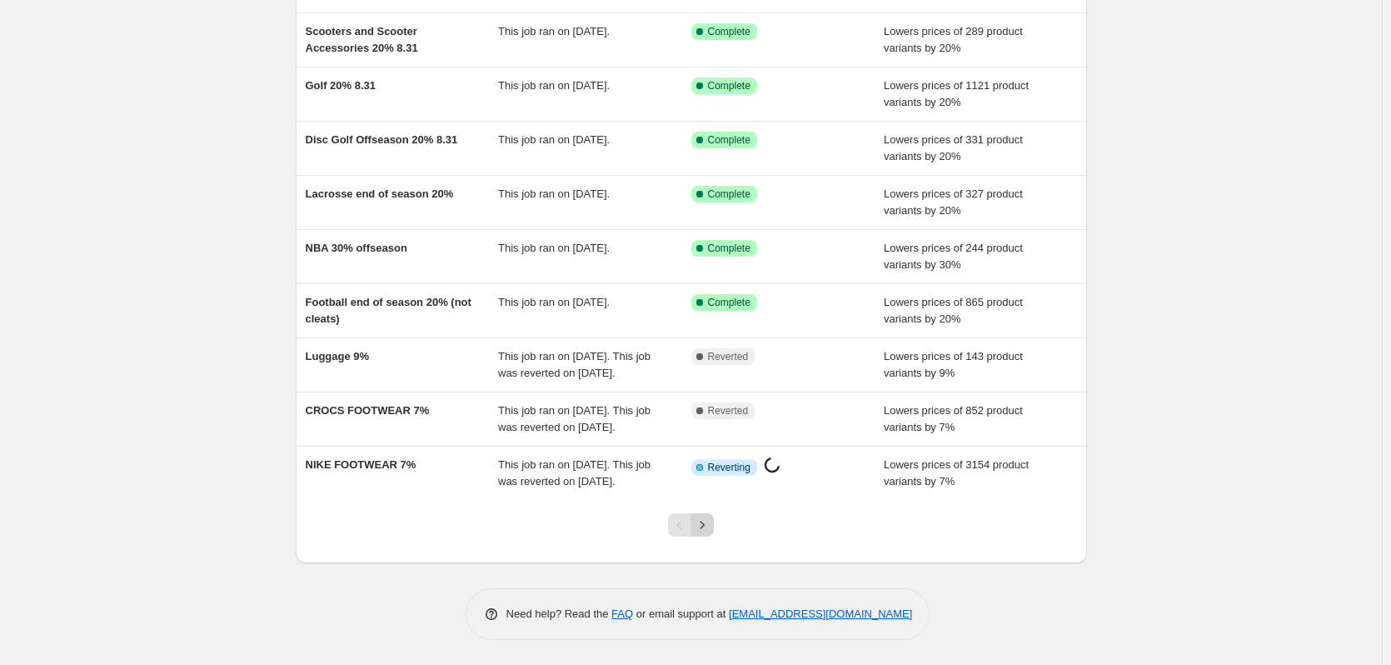
click at [711, 527] on icon "Next" at bounding box center [702, 525] width 17 height 17
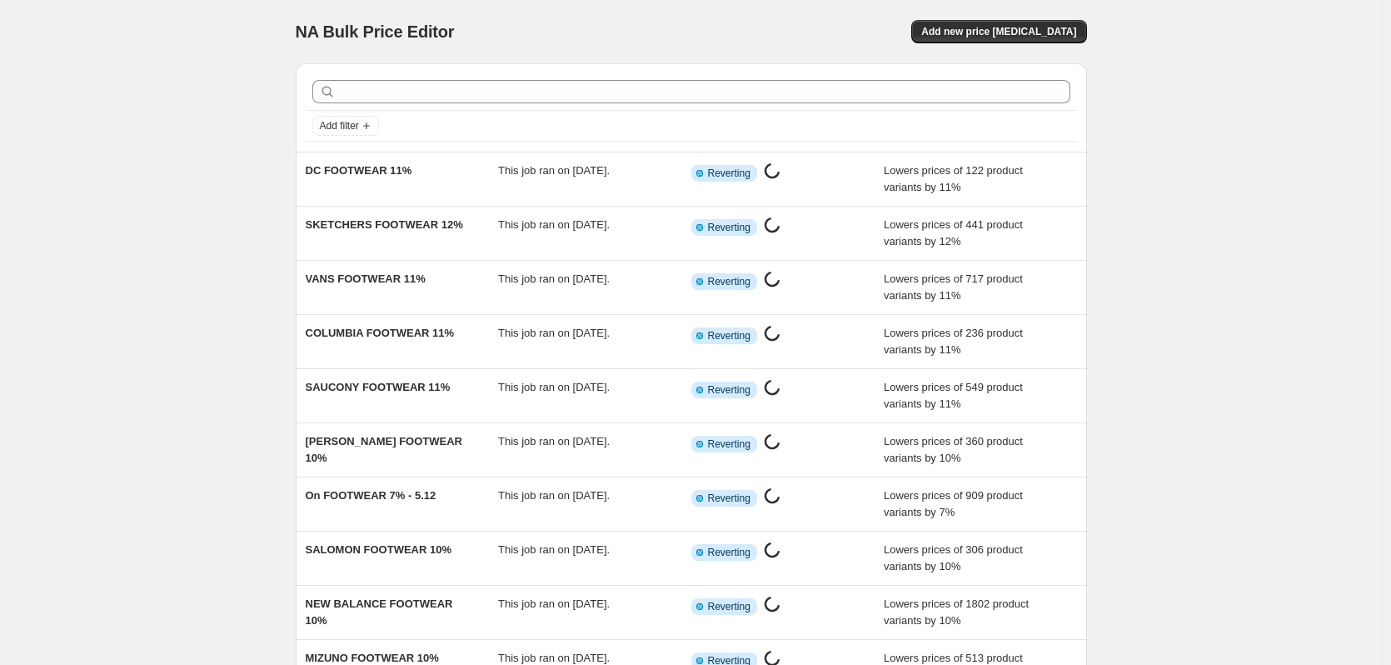
scroll to position [193, 0]
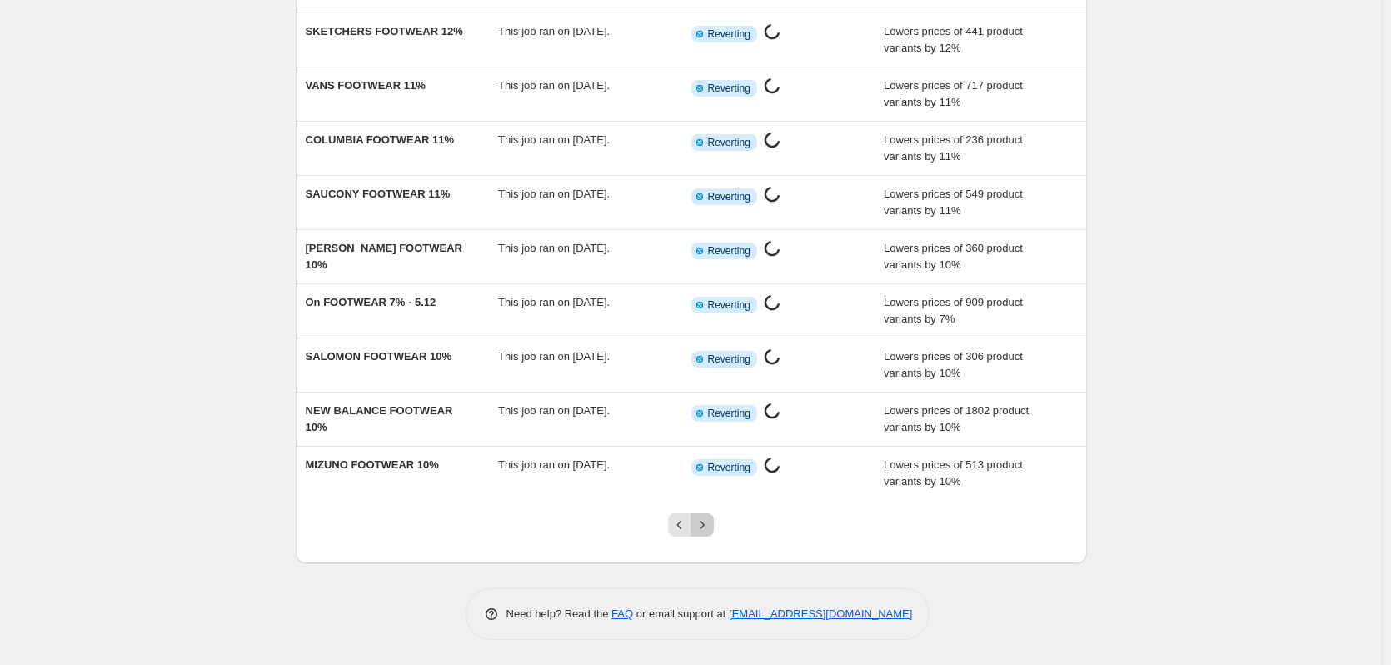
click at [711, 527] on icon "Next" at bounding box center [702, 525] width 17 height 17
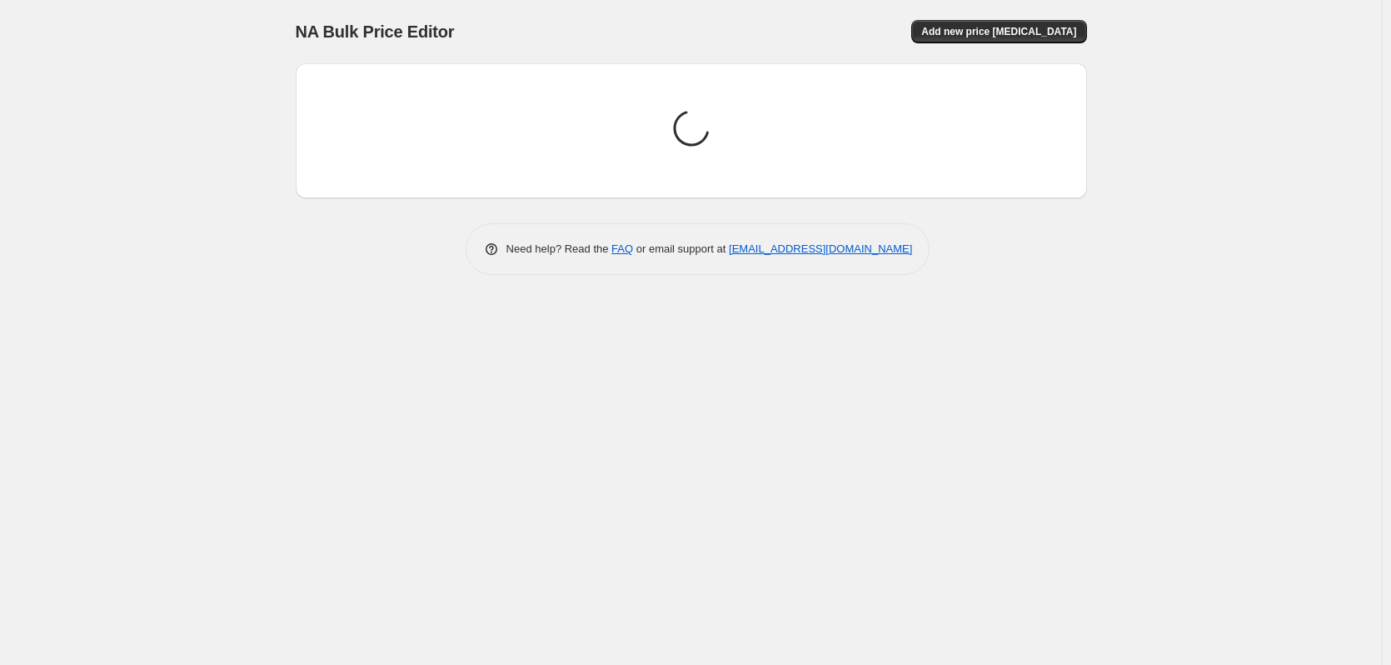
scroll to position [0, 0]
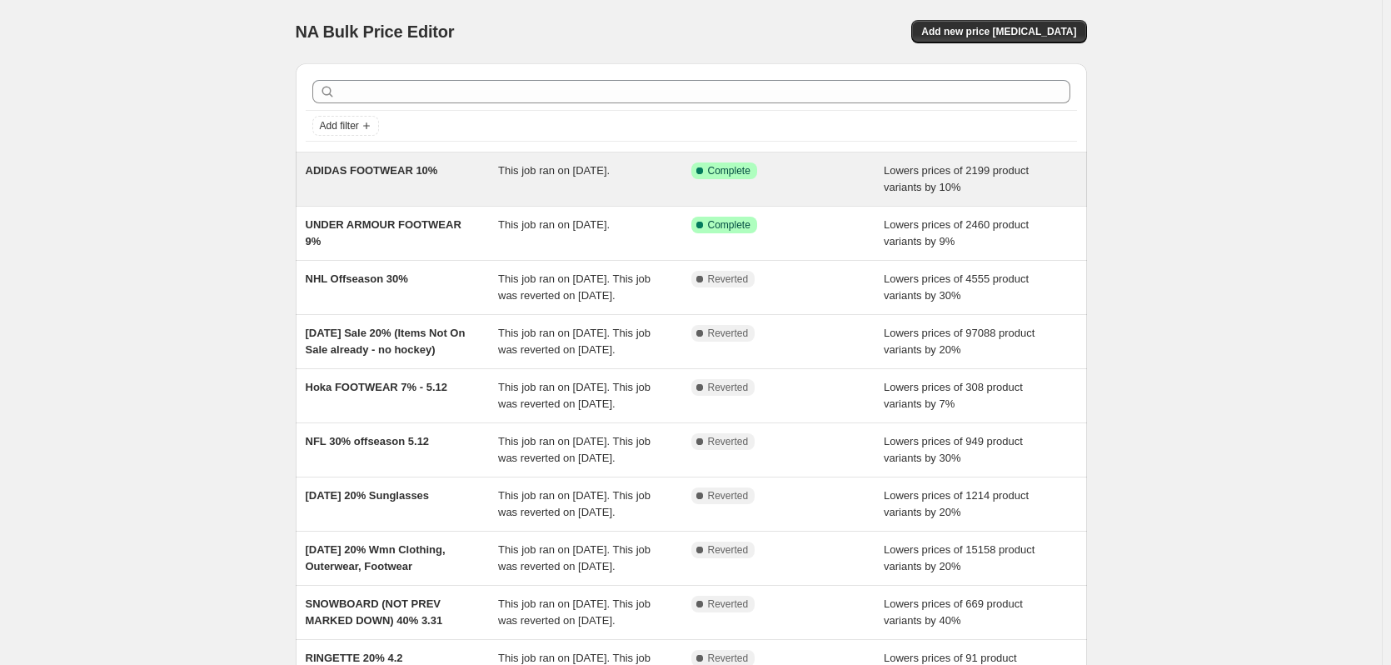
click at [442, 192] on div "ADIDAS FOOTWEAR 10%" at bounding box center [402, 178] width 193 height 33
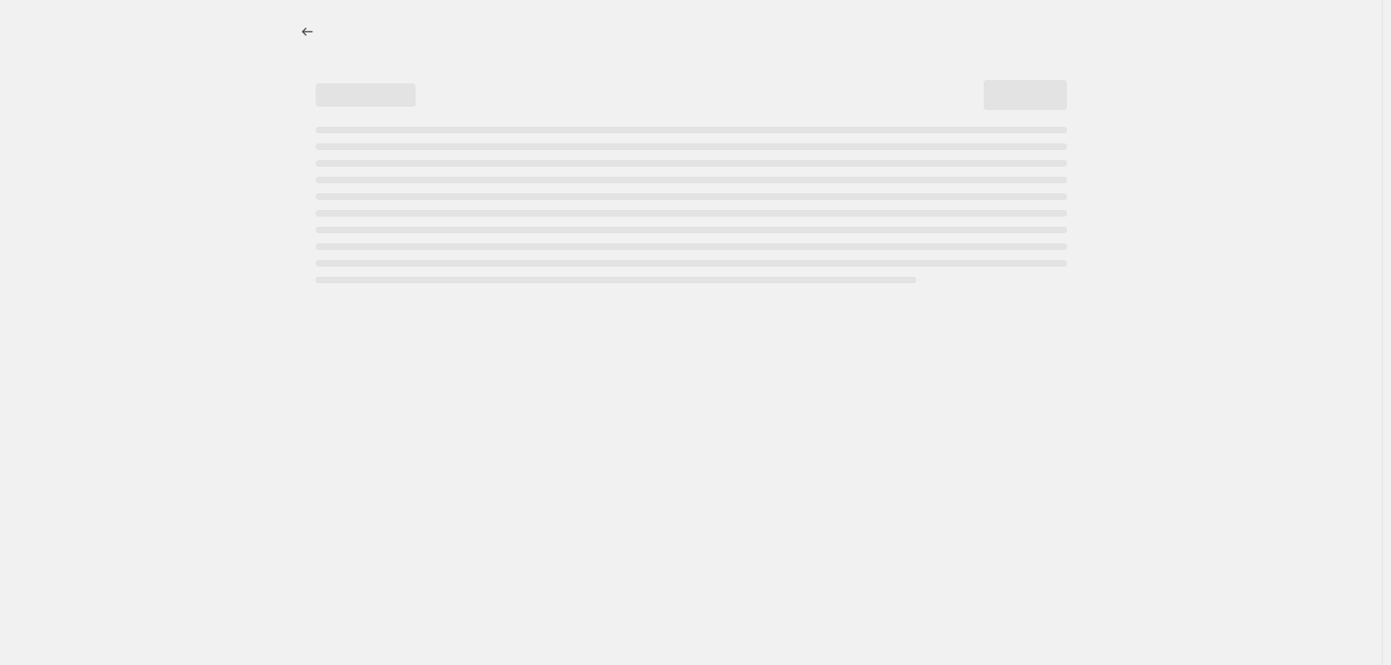
select select "percentage"
select select "collection"
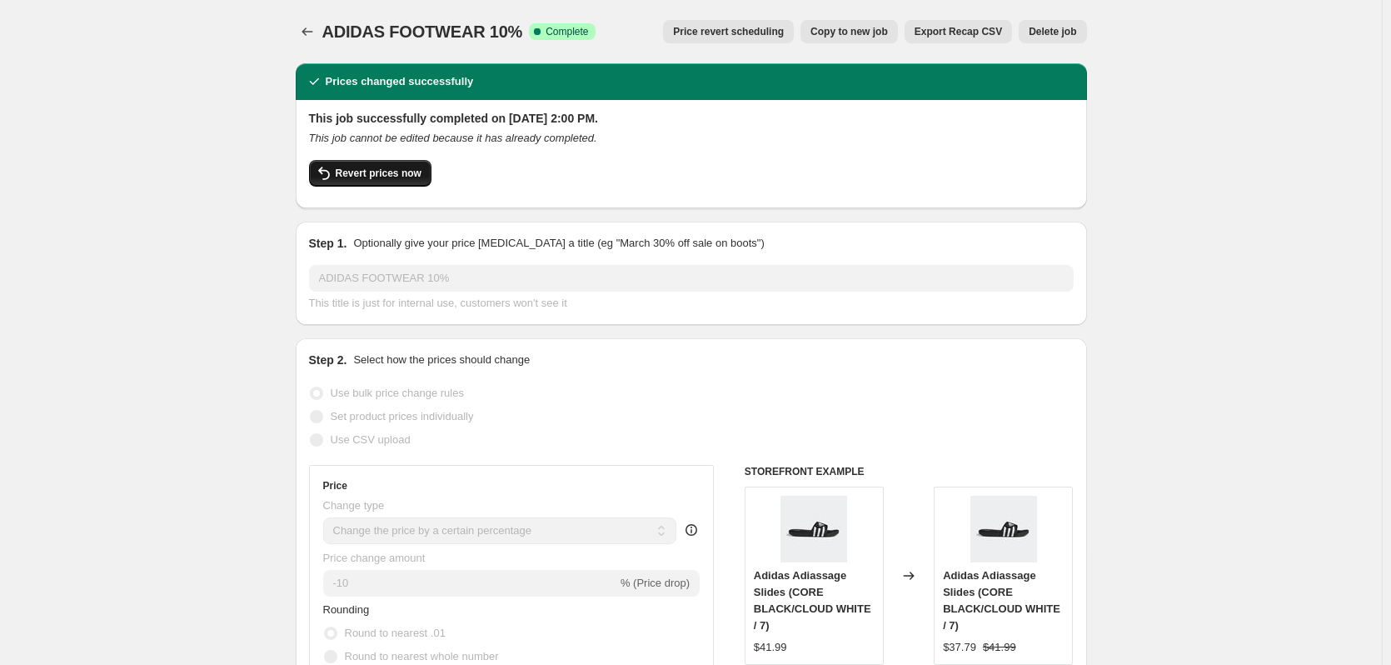
click at [344, 183] on button "Revert prices now" at bounding box center [370, 173] width 122 height 27
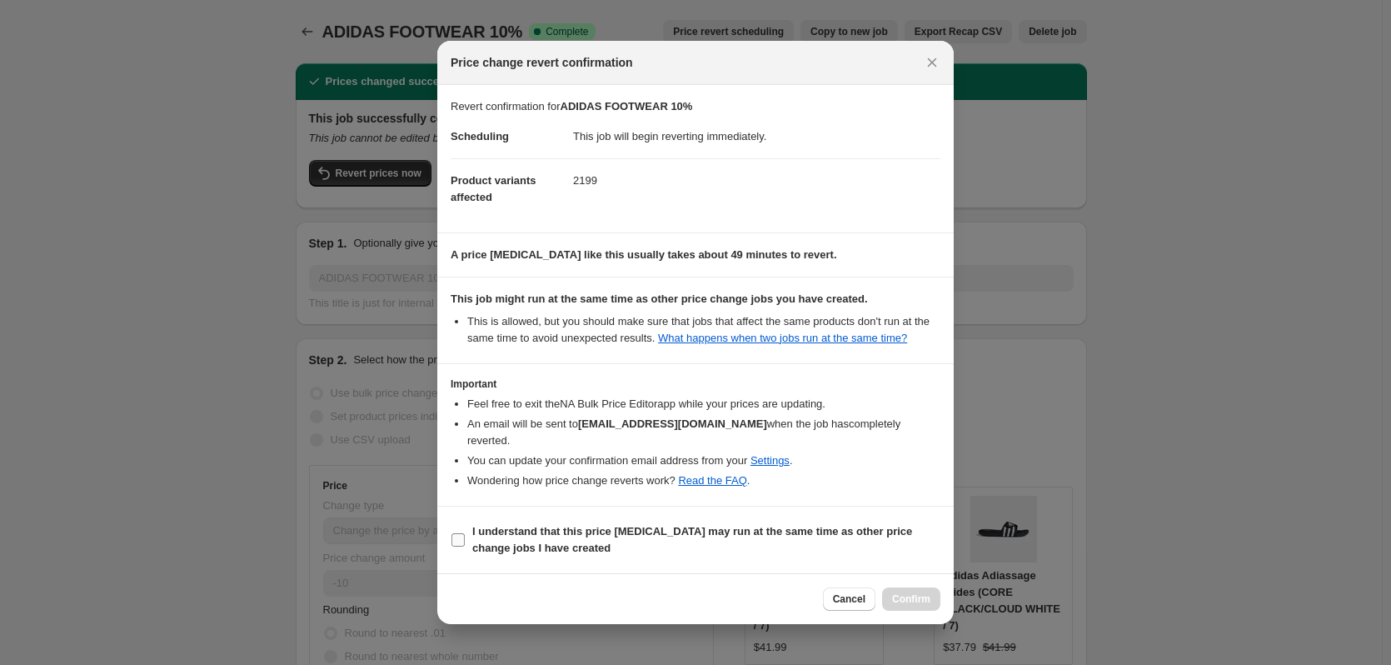
click at [456, 536] on input "I understand that this price [MEDICAL_DATA] may run at the same time as other p…" at bounding box center [458, 539] width 13 height 13
checkbox input "true"
click at [891, 603] on button "Confirm" at bounding box center [911, 598] width 58 height 23
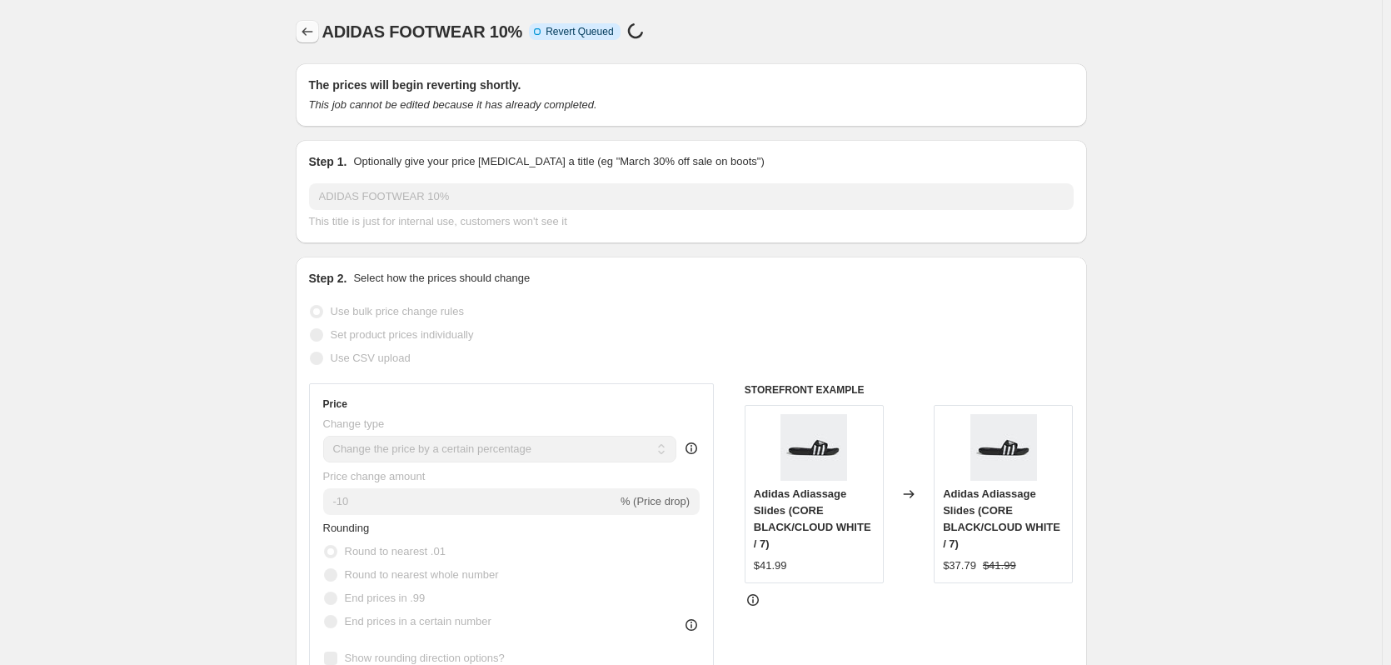
click at [312, 27] on icon "Price change jobs" at bounding box center [307, 31] width 17 height 17
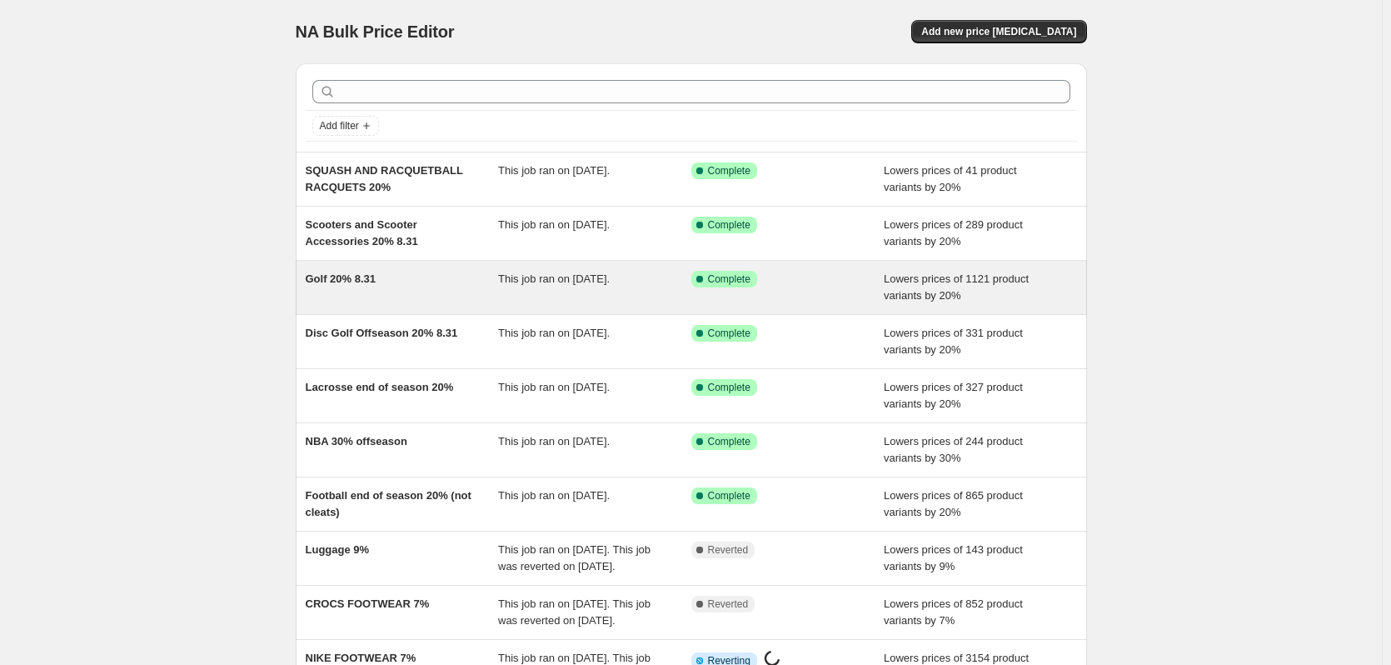
scroll to position [243, 0]
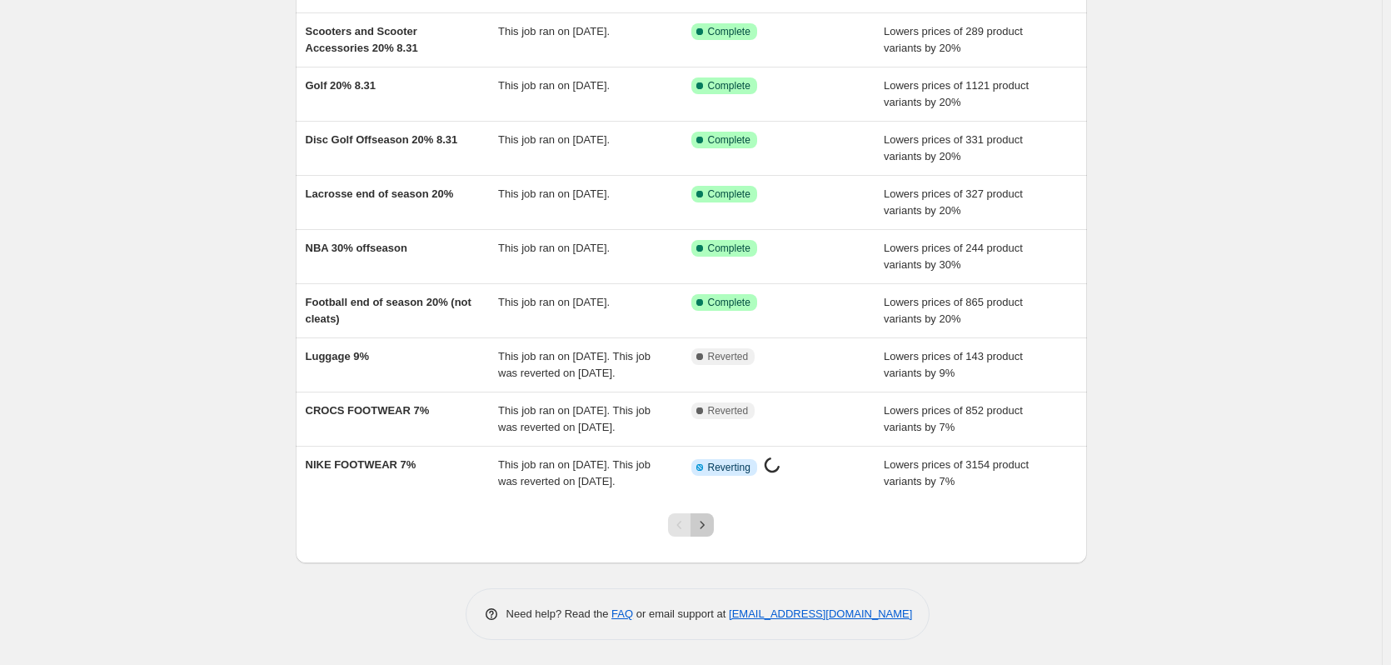
click at [702, 522] on icon "Next" at bounding box center [702, 525] width 17 height 17
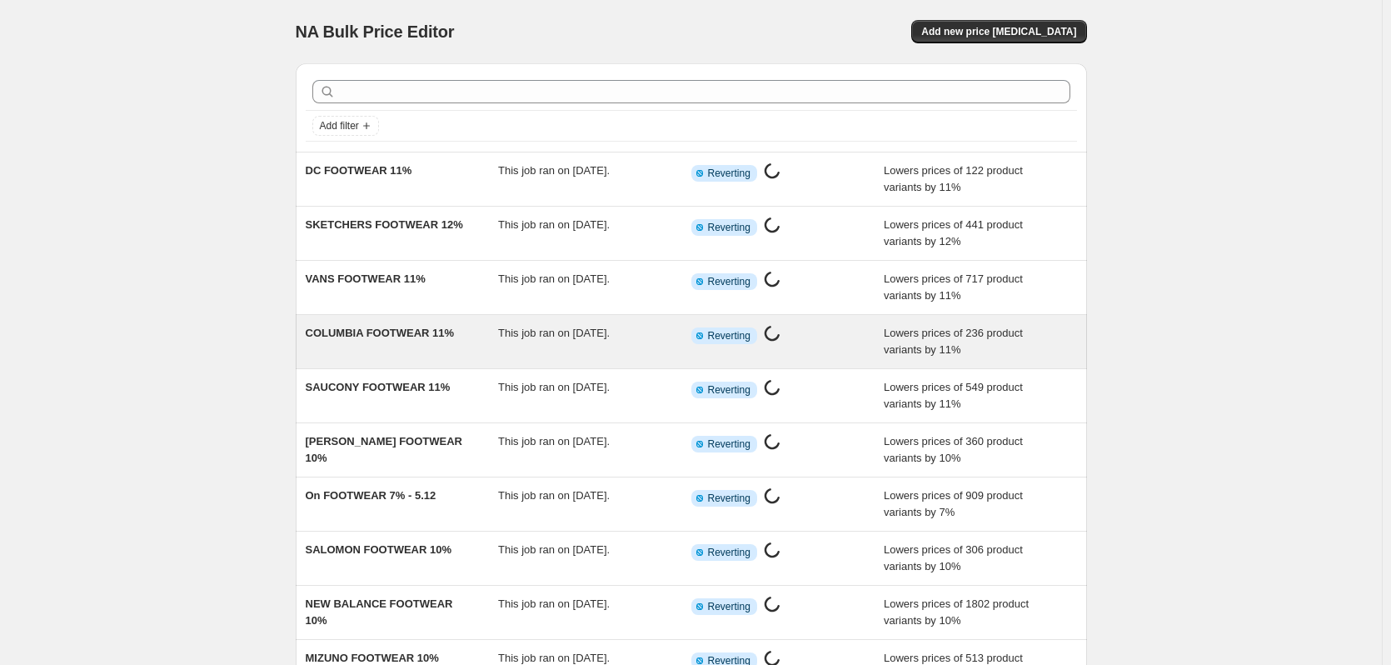
scroll to position [193, 0]
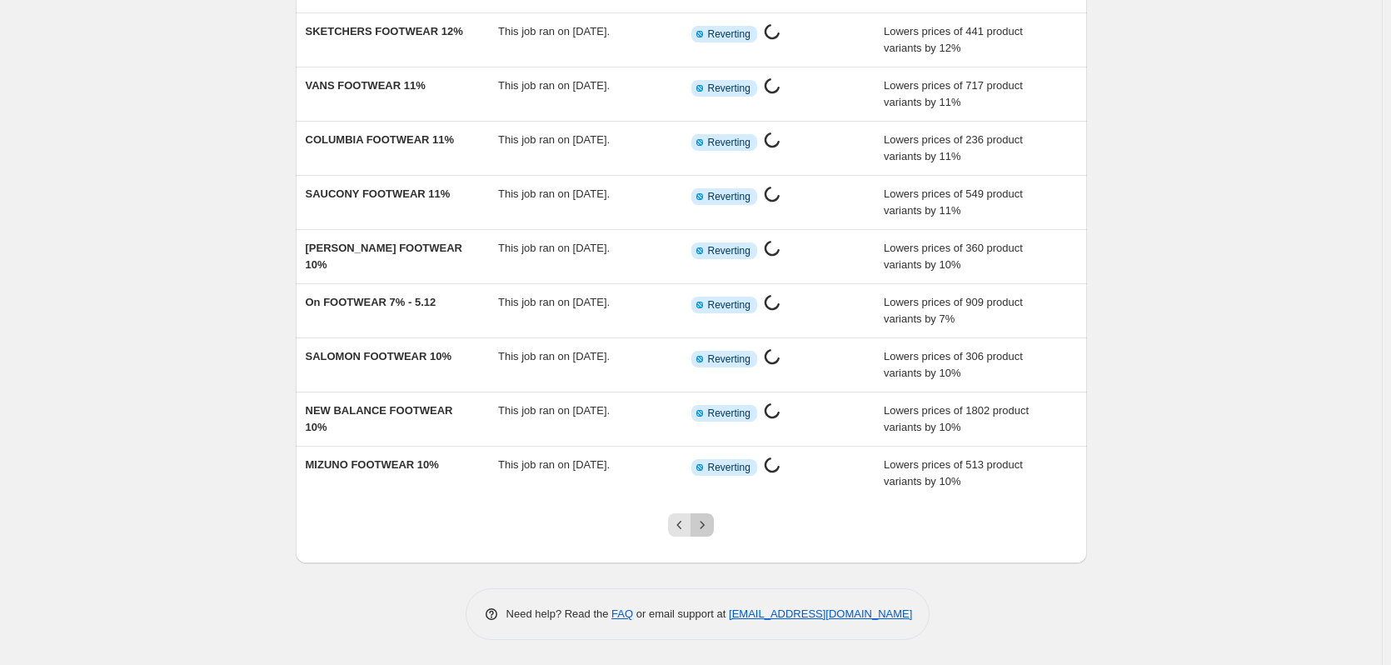
click at [706, 526] on icon "Next" at bounding box center [702, 525] width 17 height 17
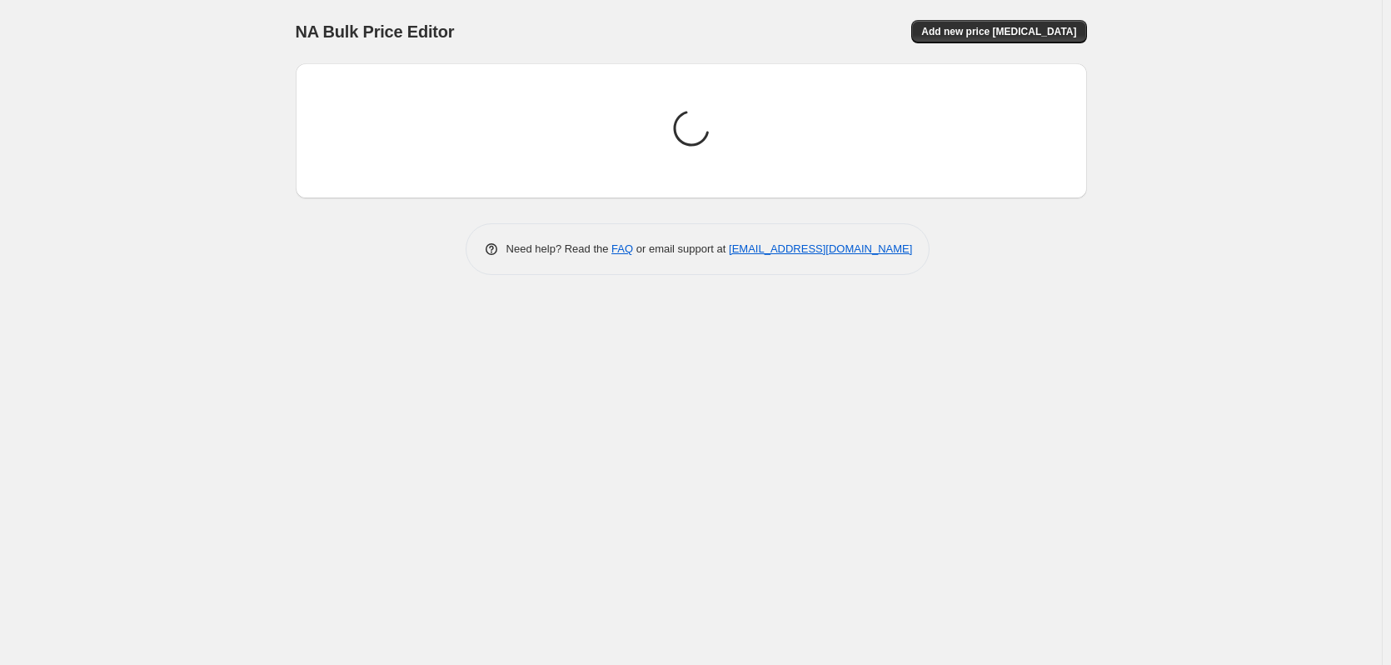
scroll to position [0, 0]
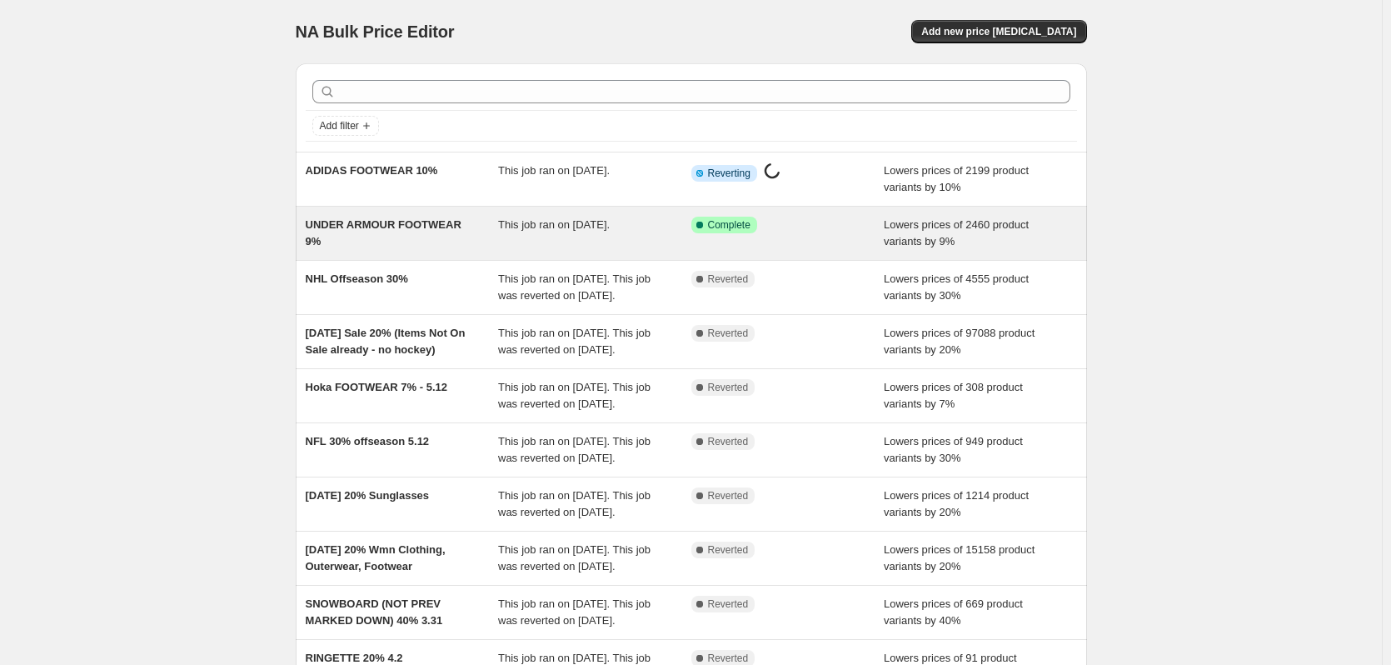
click at [482, 240] on div "UNDER ARMOUR FOOTWEAR 9%" at bounding box center [402, 233] width 193 height 33
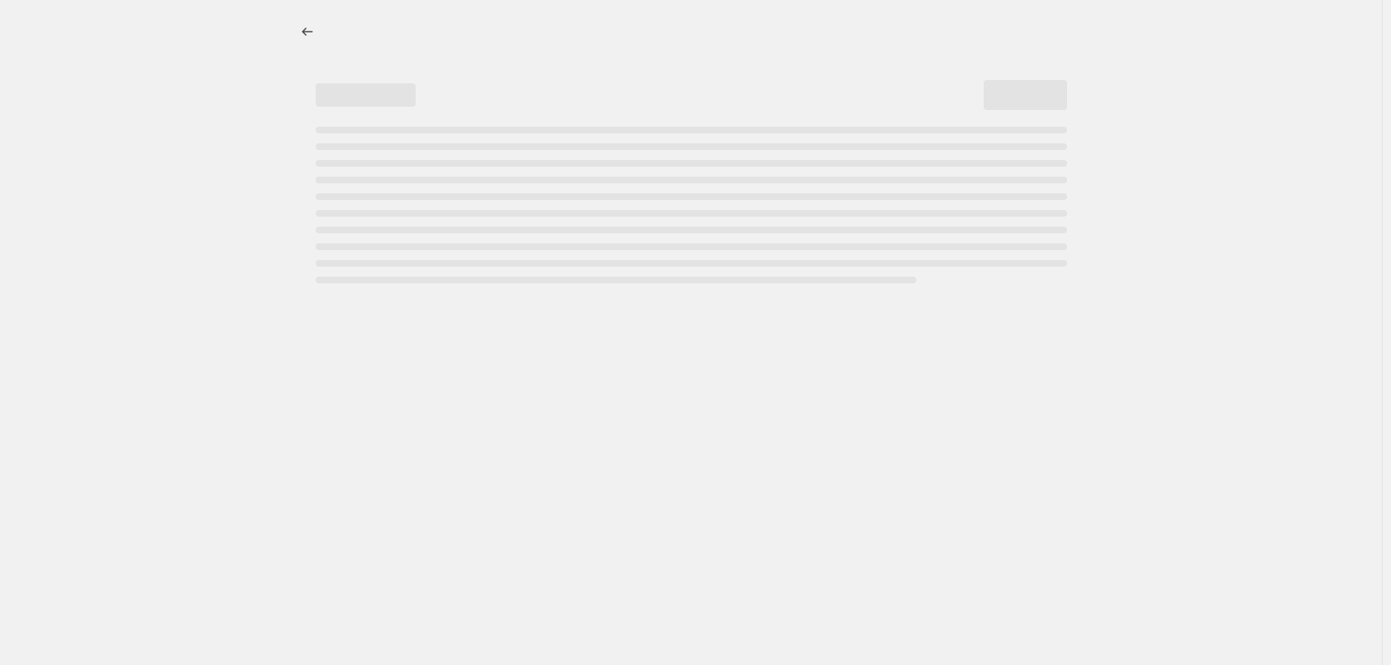
select select "percentage"
select select "collection"
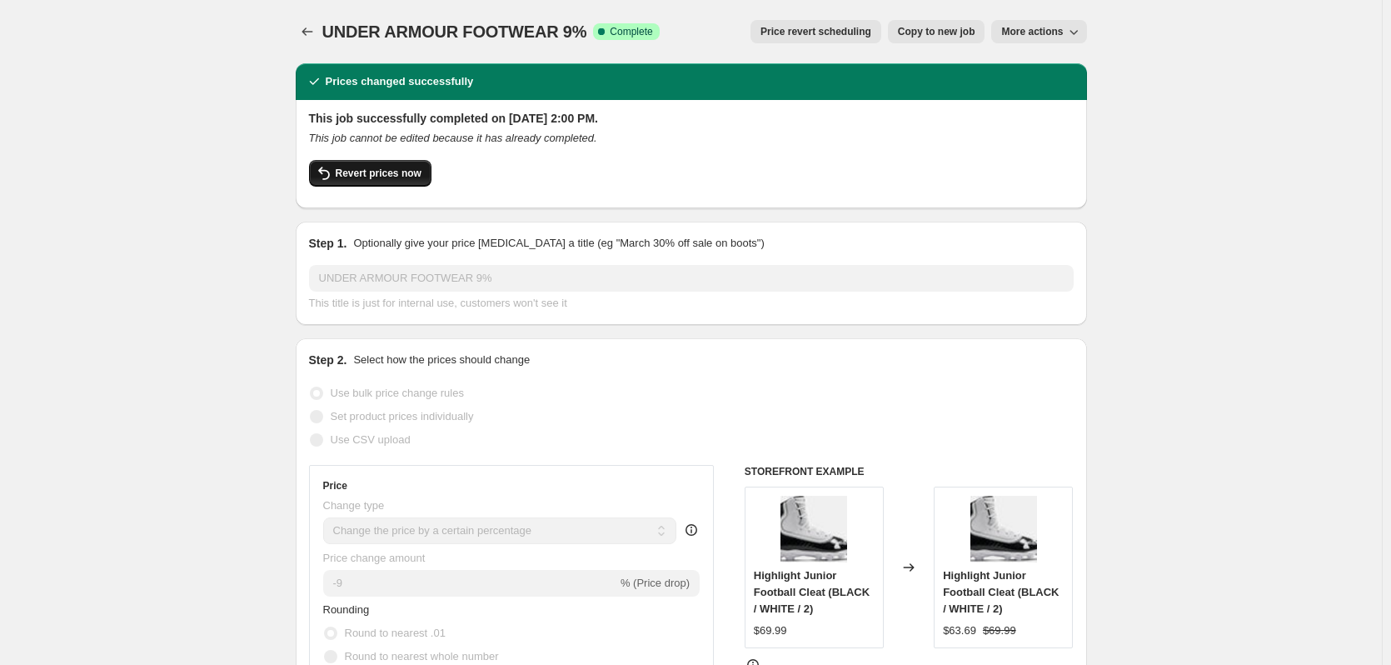
click at [397, 174] on span "Revert prices now" at bounding box center [379, 173] width 86 height 13
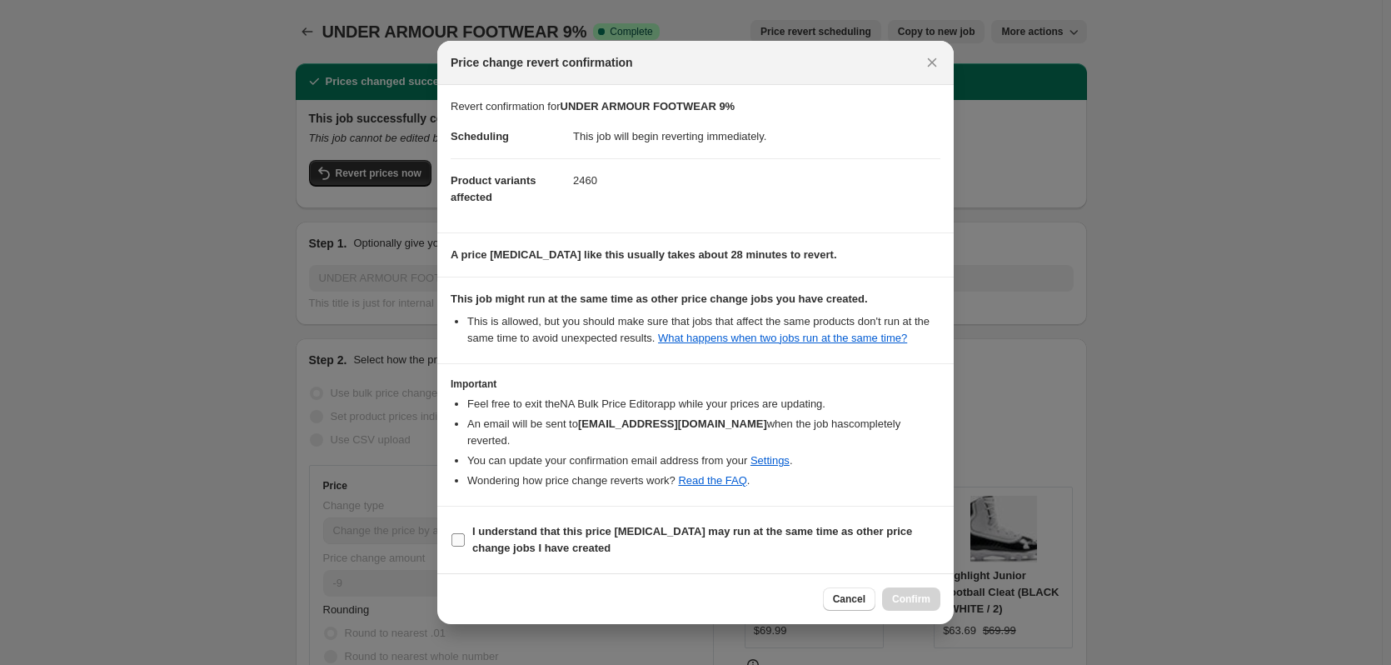
click at [751, 523] on span "I understand that this price [MEDICAL_DATA] may run at the same time as other p…" at bounding box center [706, 539] width 468 height 33
click at [465, 533] on input "I understand that this price [MEDICAL_DATA] may run at the same time as other p…" at bounding box center [458, 539] width 13 height 13
checkbox input "true"
click at [898, 598] on span "Confirm" at bounding box center [911, 598] width 38 height 13
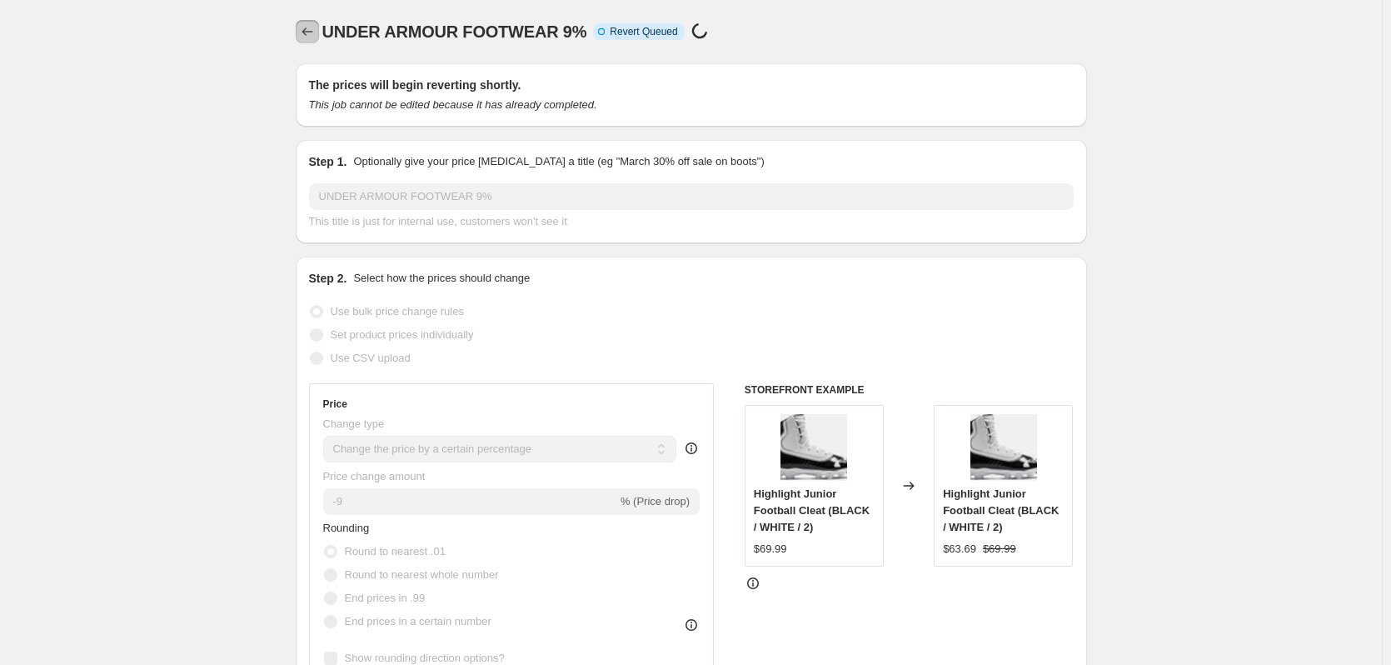
click at [315, 37] on icon "Price change jobs" at bounding box center [307, 31] width 17 height 17
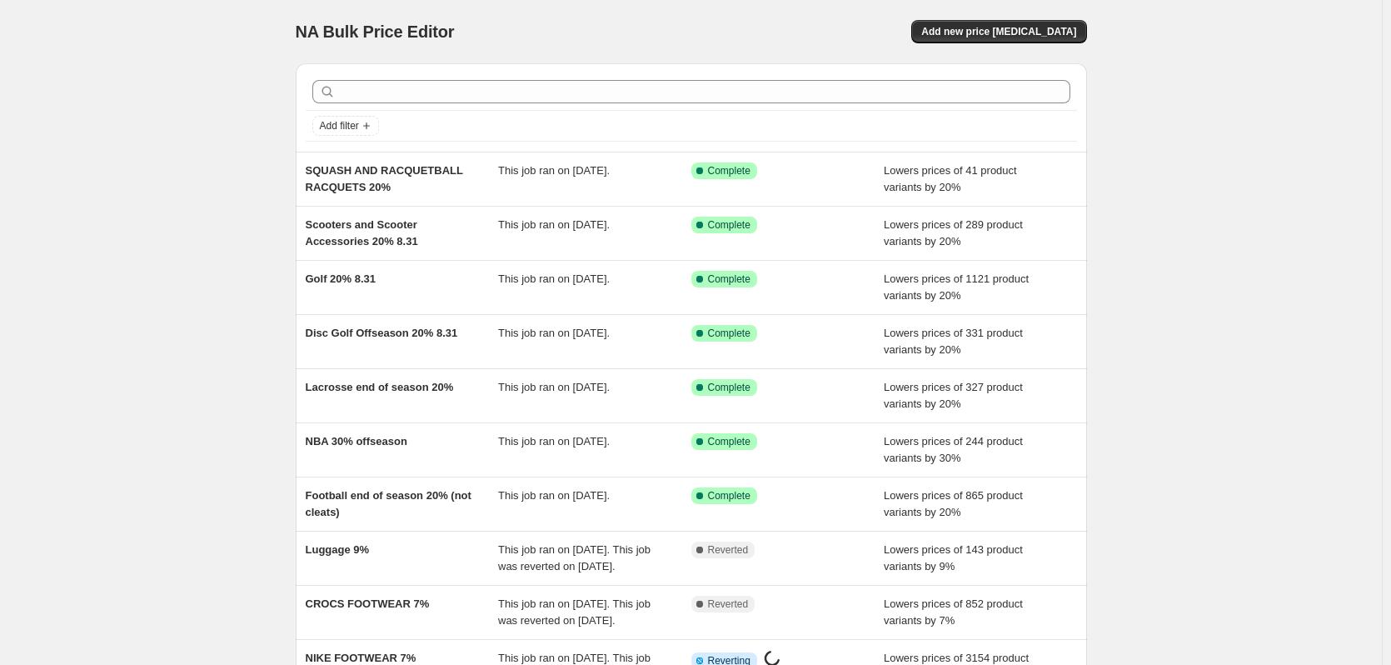
scroll to position [243, 0]
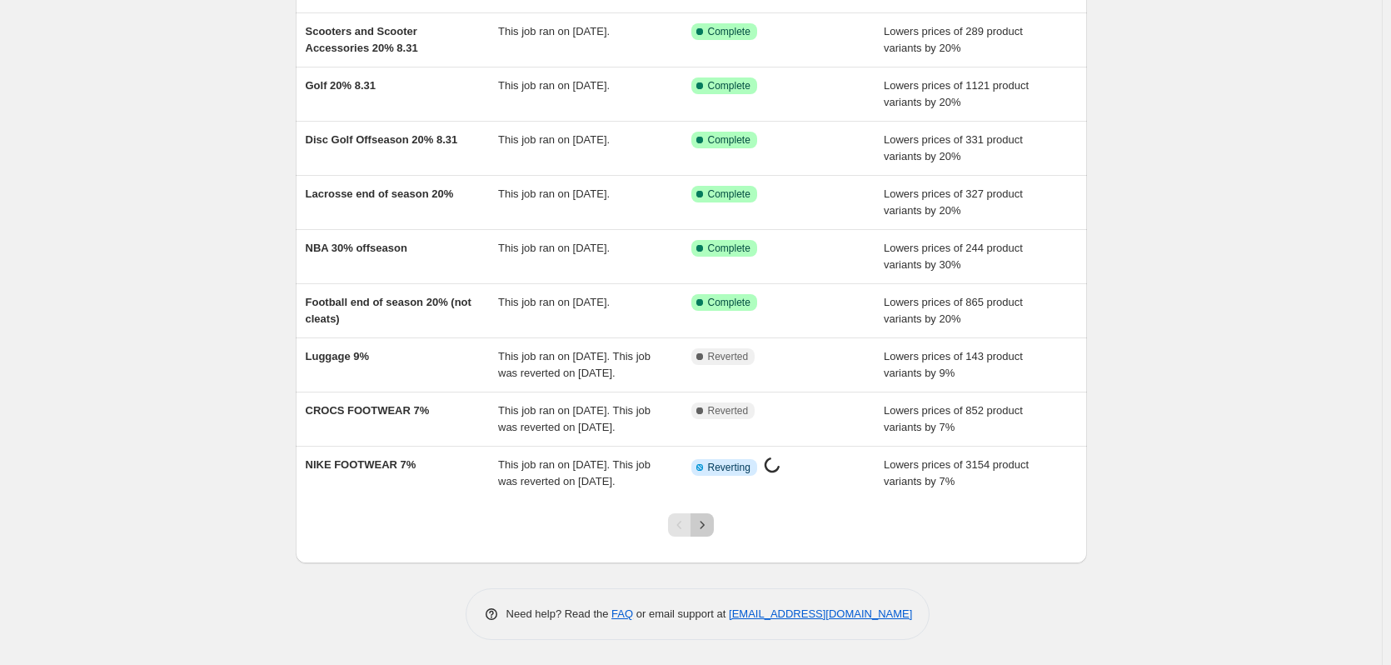
click at [703, 529] on icon "Next" at bounding box center [702, 525] width 17 height 17
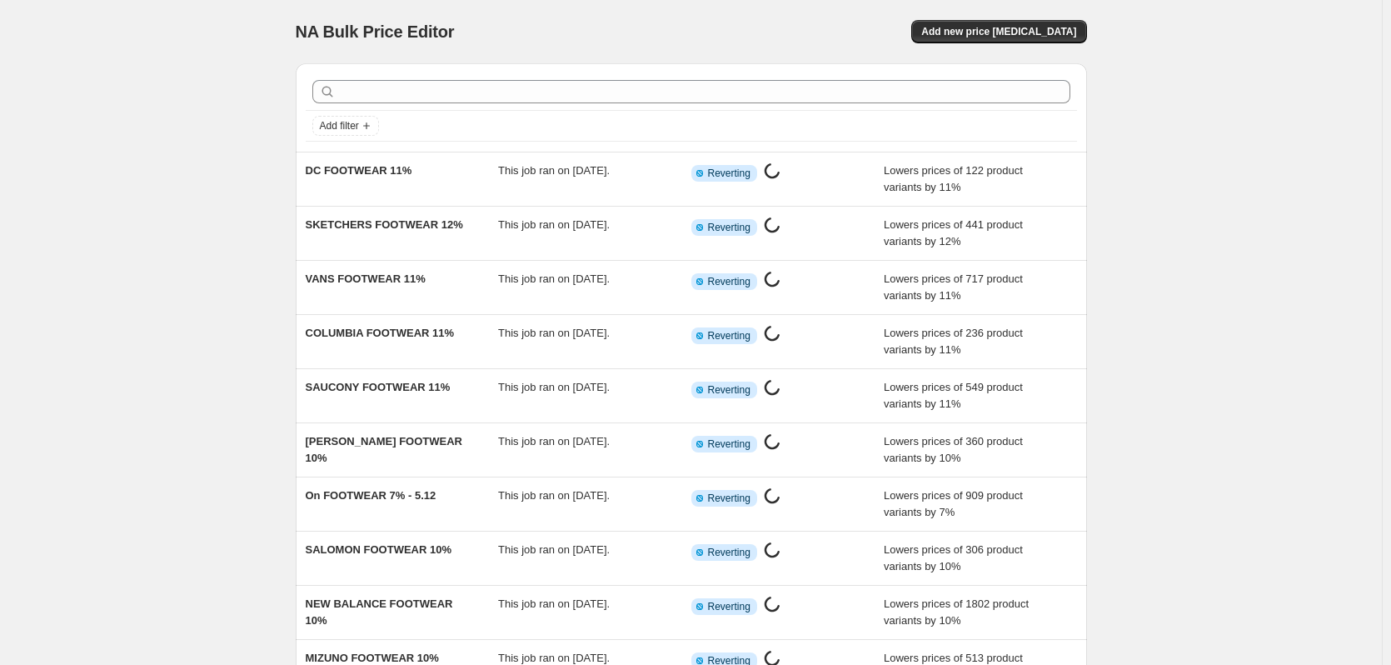
scroll to position [193, 0]
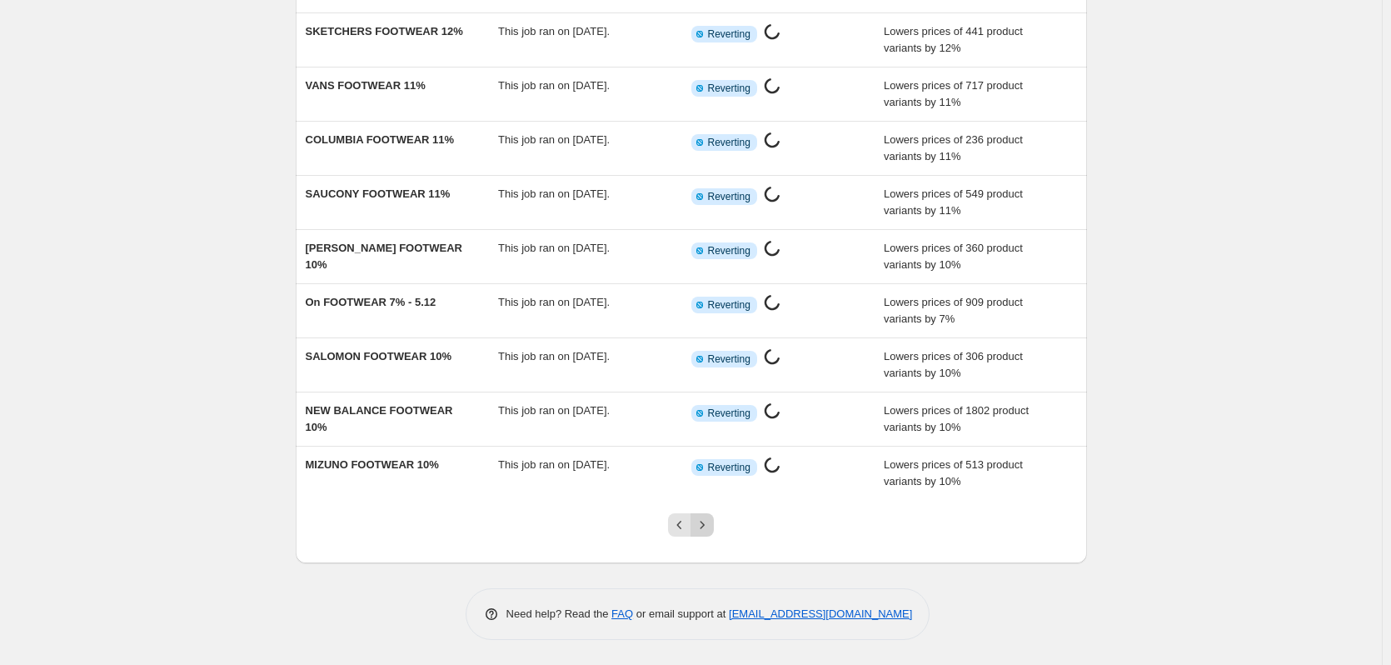
click at [703, 525] on icon "Next" at bounding box center [702, 525] width 17 height 17
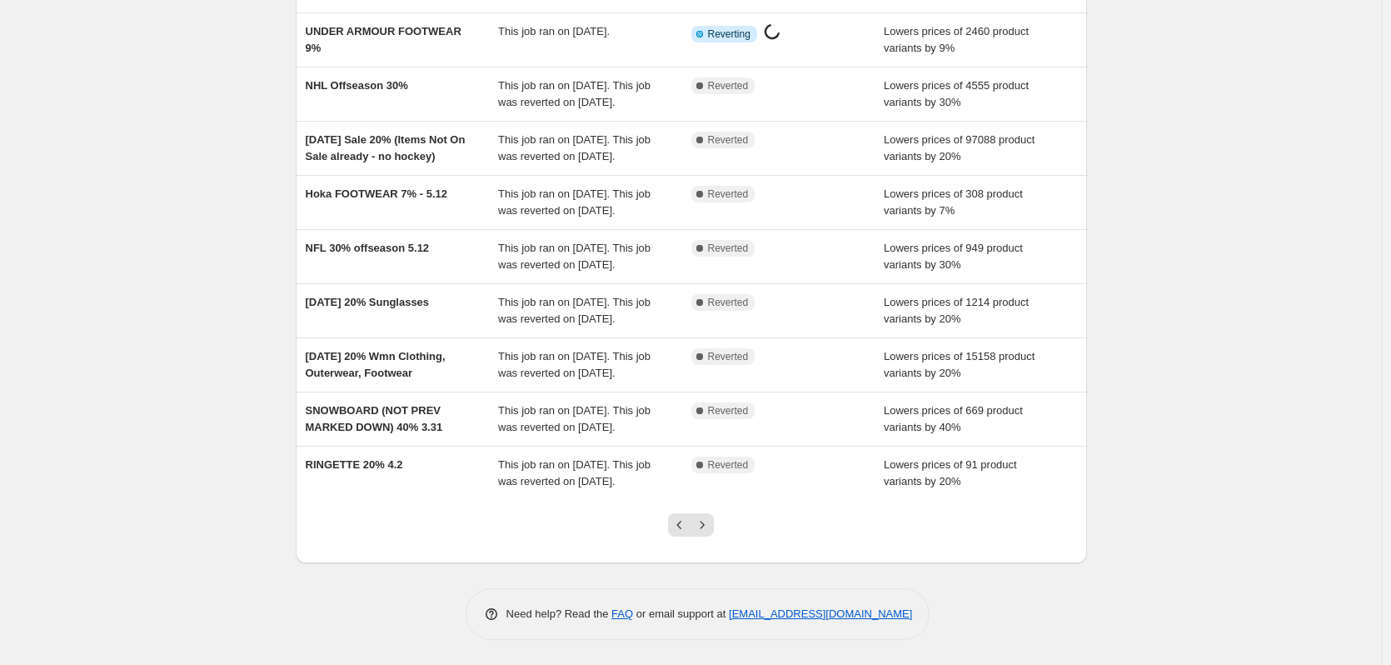
scroll to position [277, 0]
click at [705, 533] on icon "Next" at bounding box center [702, 525] width 17 height 17
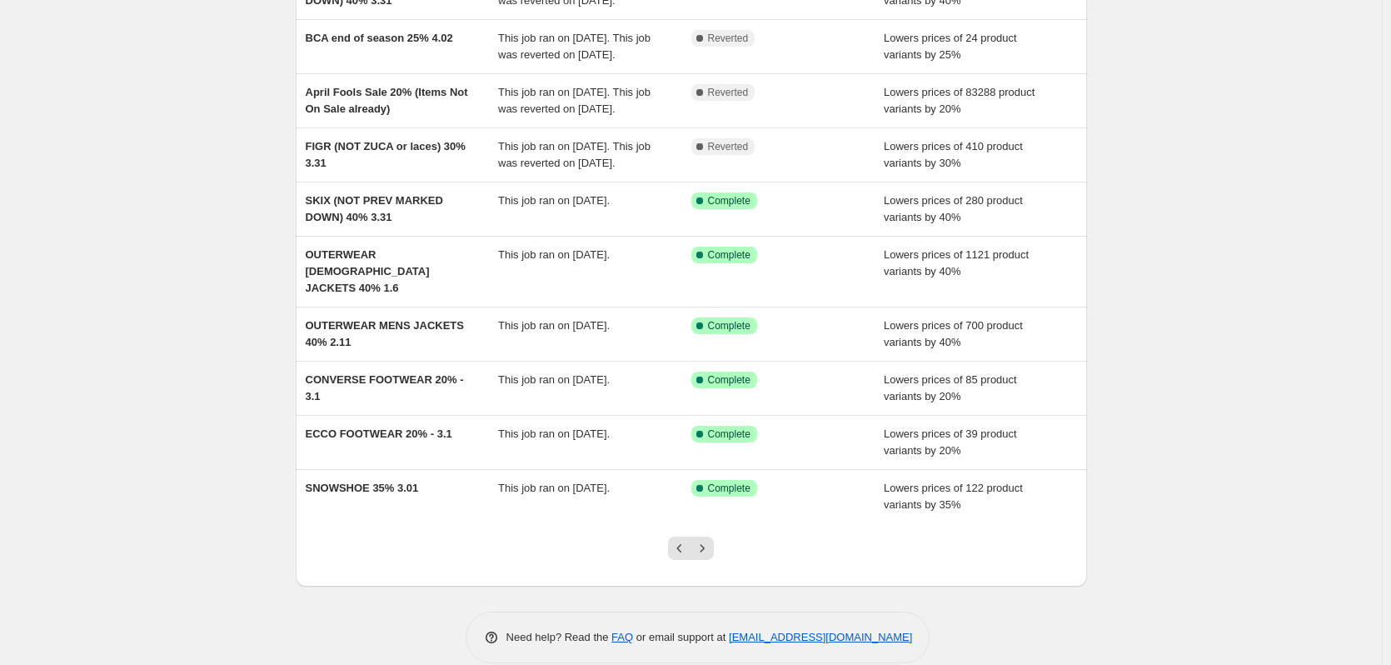
scroll to position [190, 0]
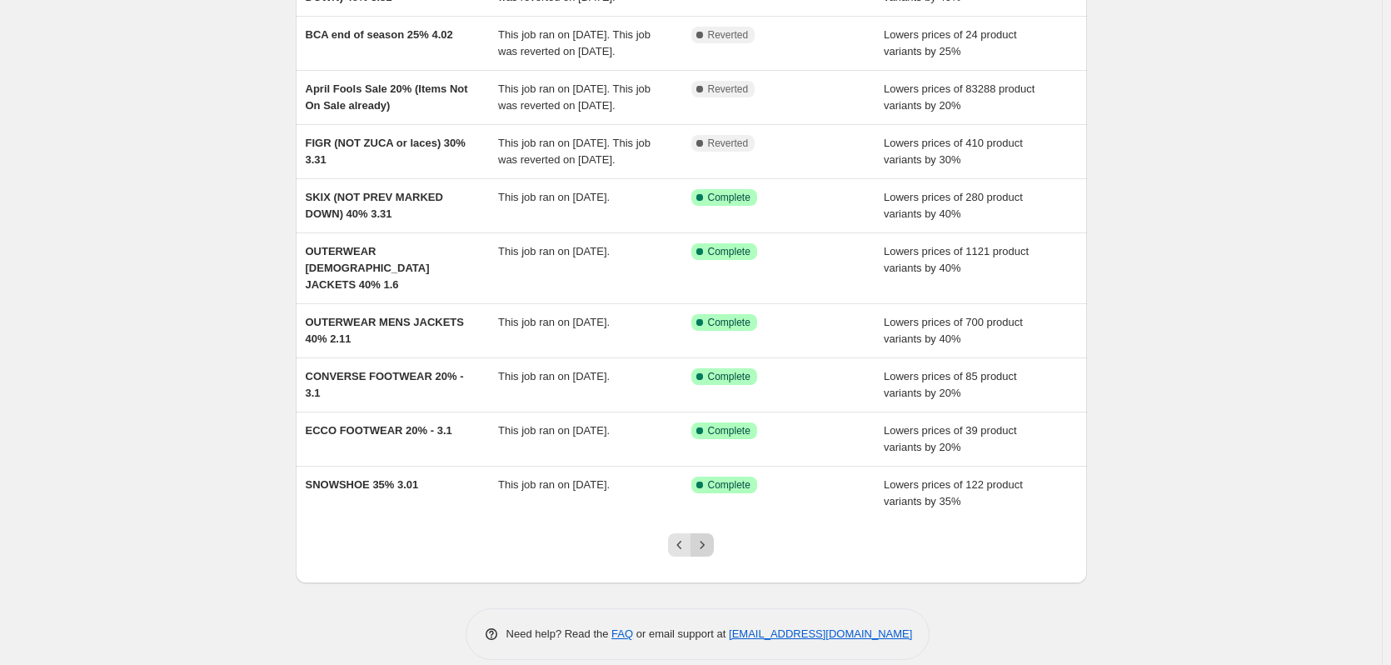
click at [706, 553] on icon "Next" at bounding box center [702, 545] width 17 height 17
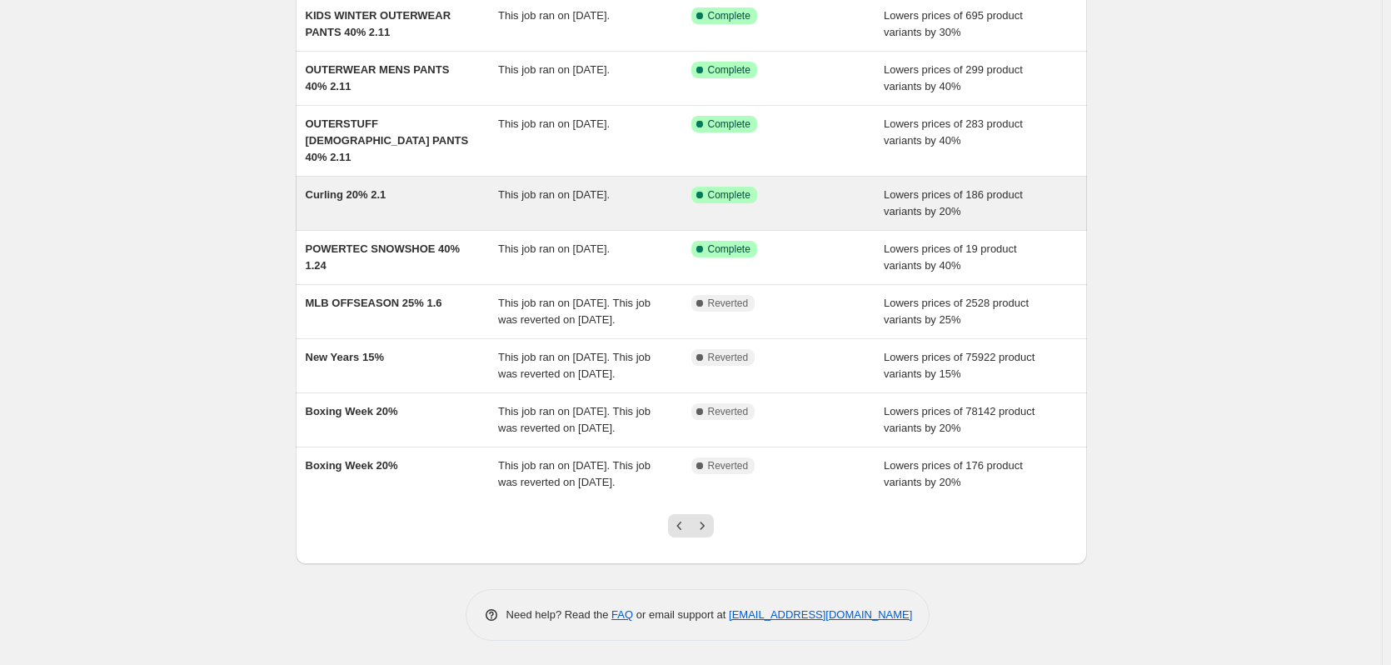
scroll to position [210, 0]
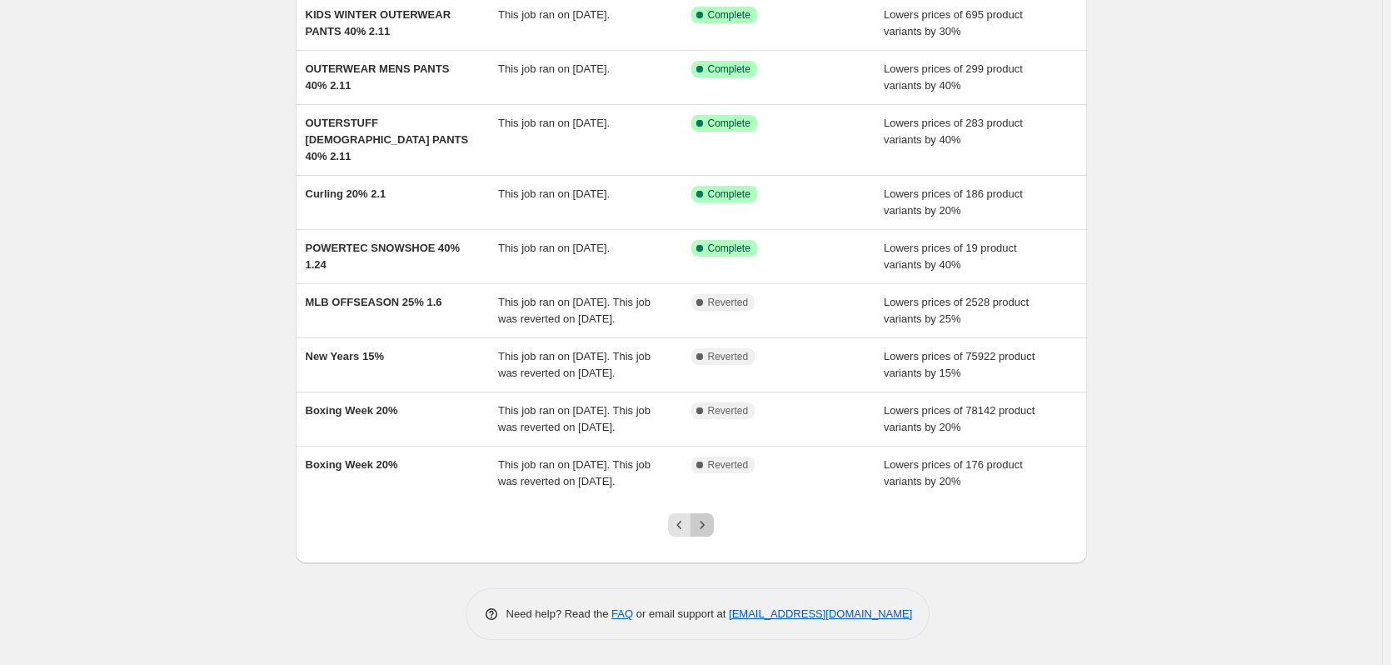
click at [702, 533] on icon "Next" at bounding box center [702, 525] width 17 height 17
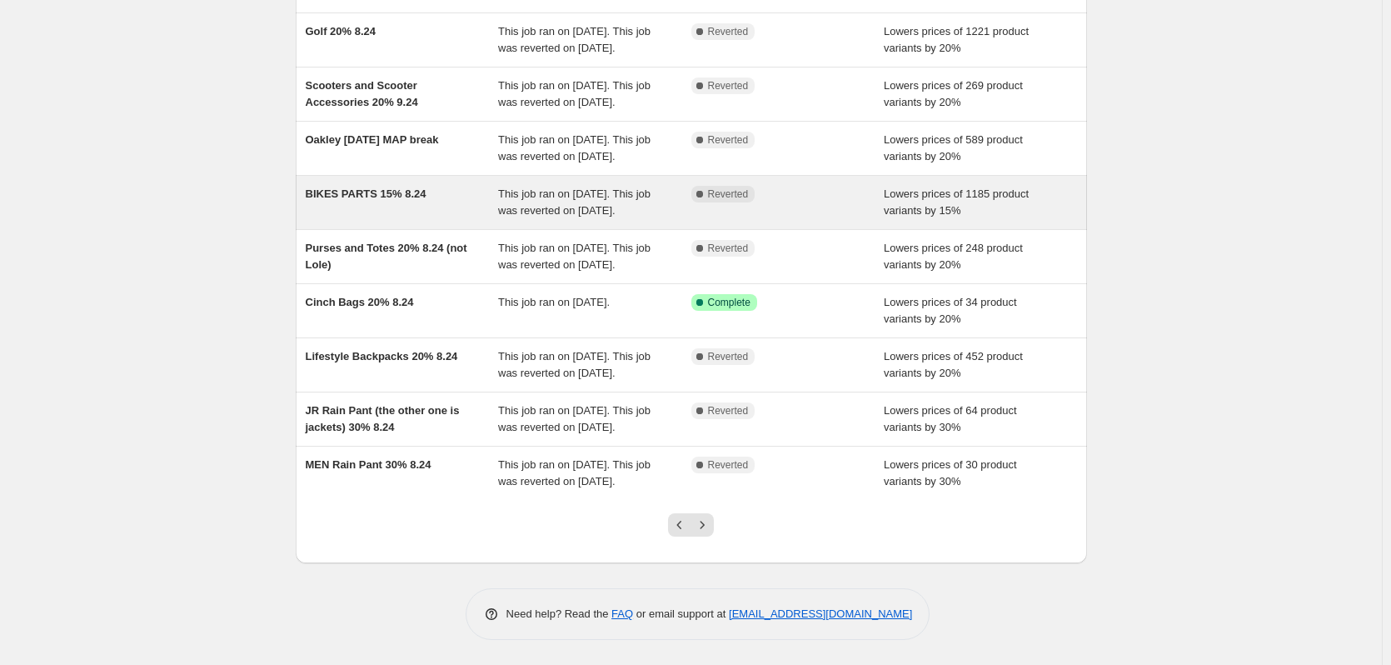
scroll to position [256, 0]
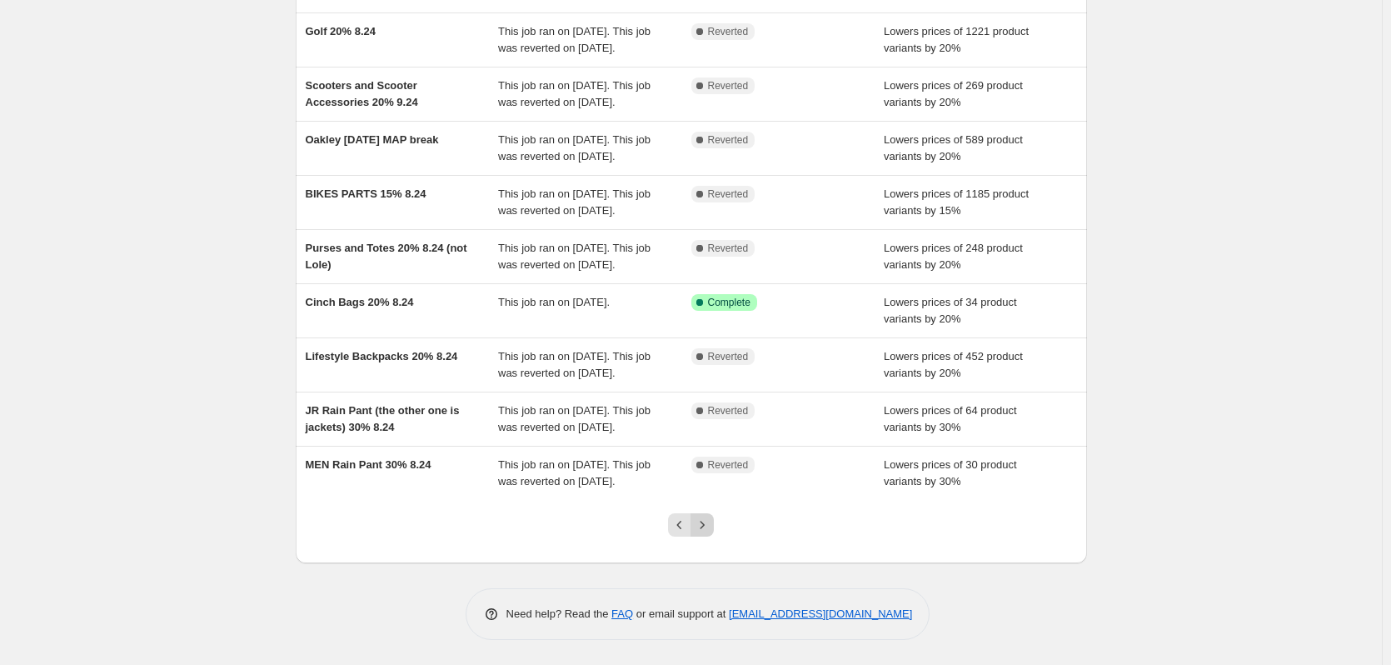
click at [708, 533] on icon "Next" at bounding box center [702, 525] width 17 height 17
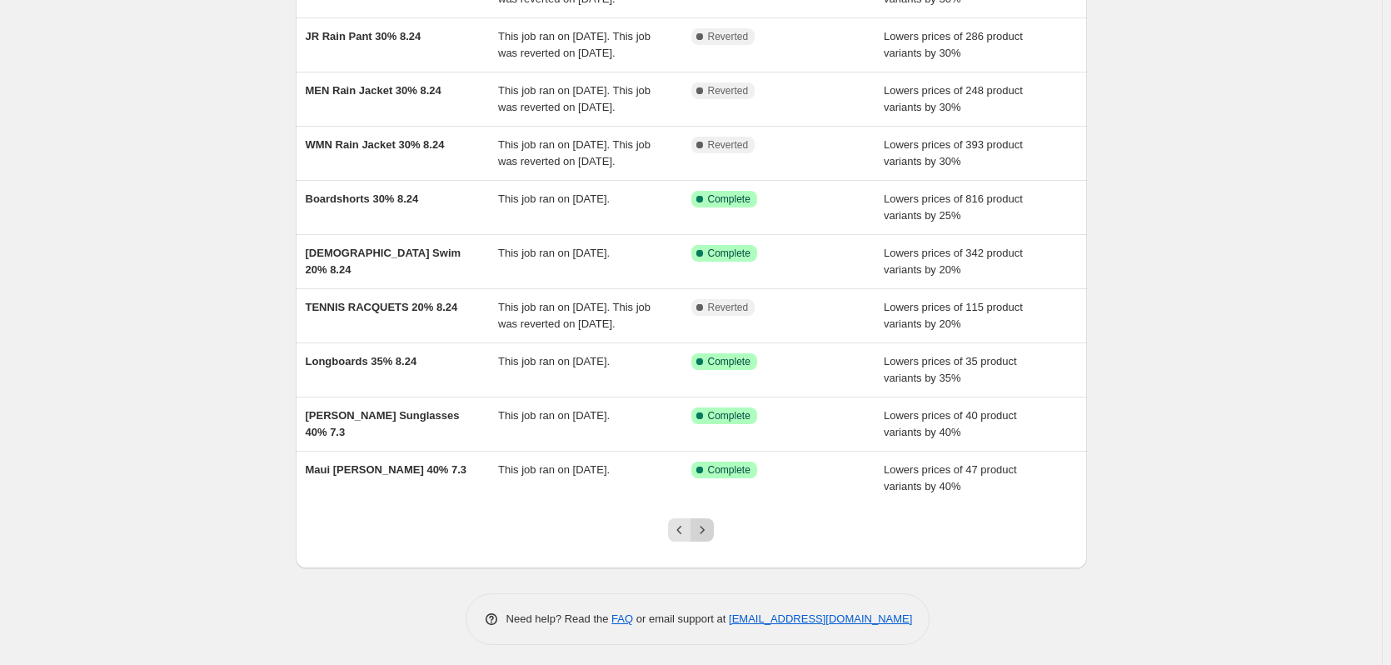
scroll to position [0, 0]
